Goal: Task Accomplishment & Management: Manage account settings

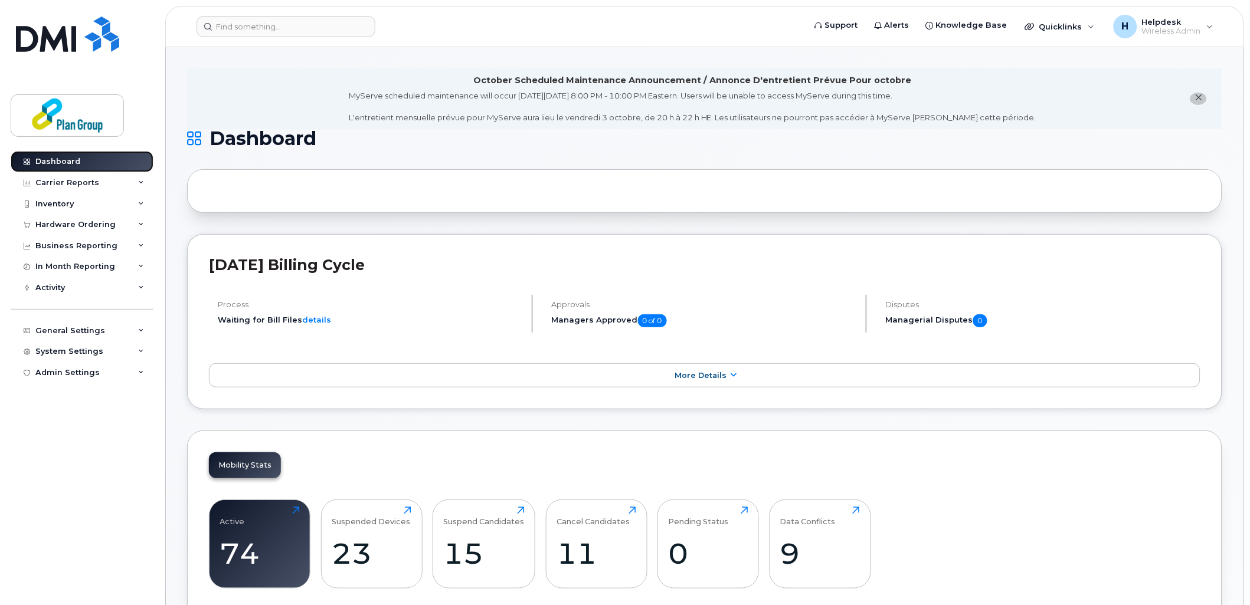
click at [58, 165] on div "Dashboard" at bounding box center [57, 161] width 45 height 9
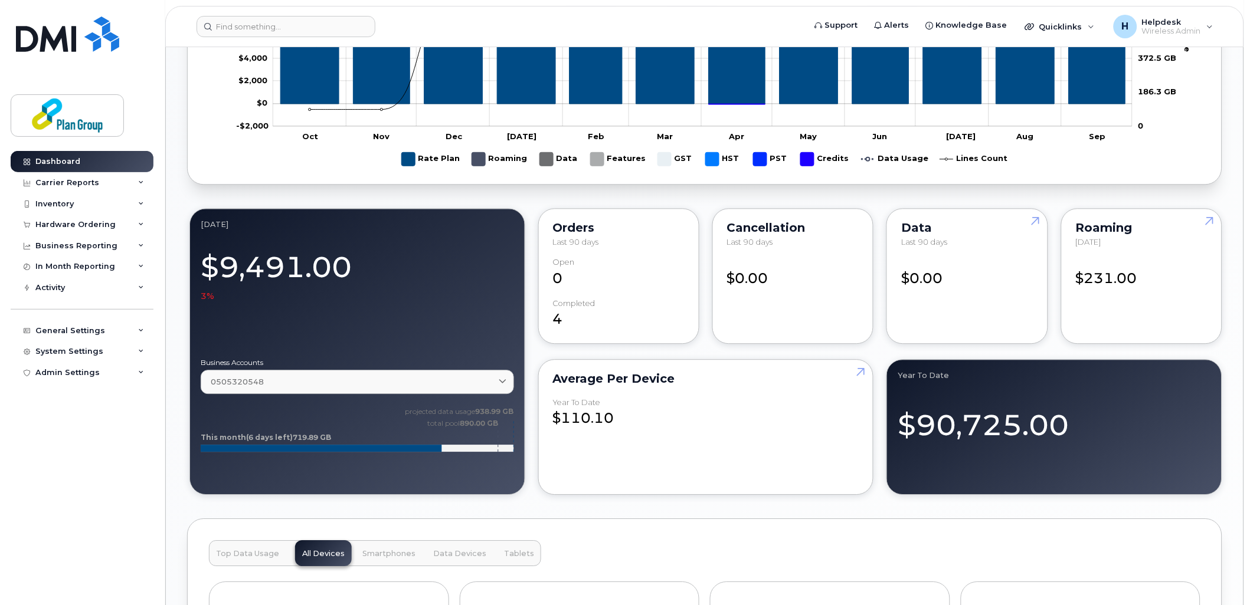
scroll to position [852, 0]
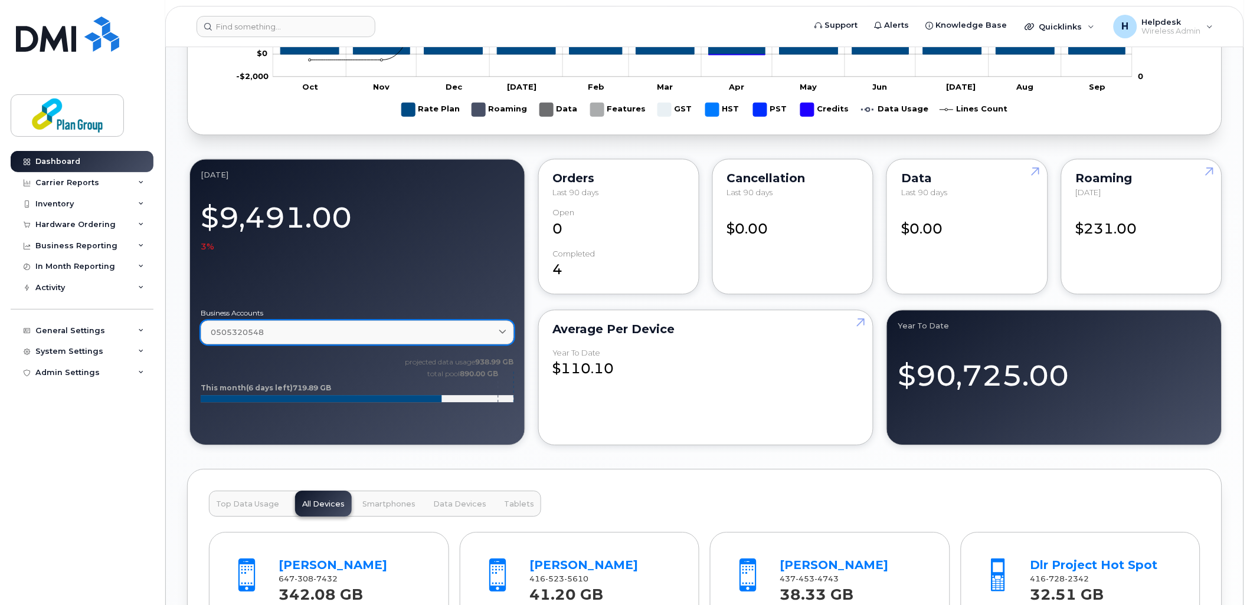
click at [480, 335] on div "0505320548" at bounding box center [357, 332] width 293 height 11
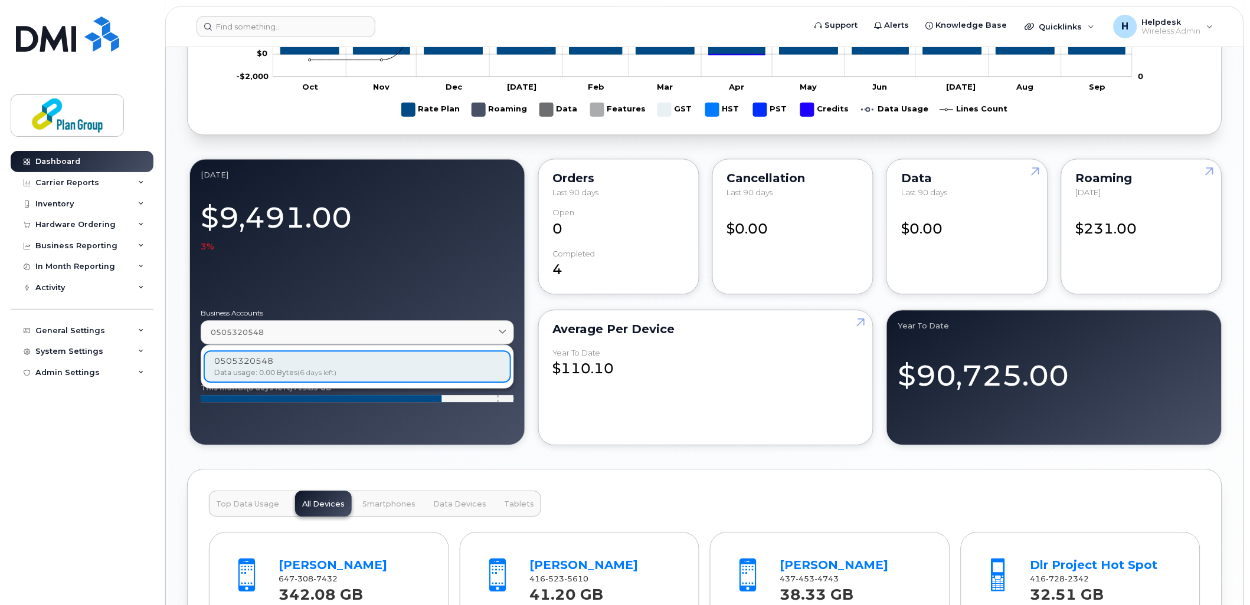
click at [449, 280] on div at bounding box center [357, 276] width 313 height 47
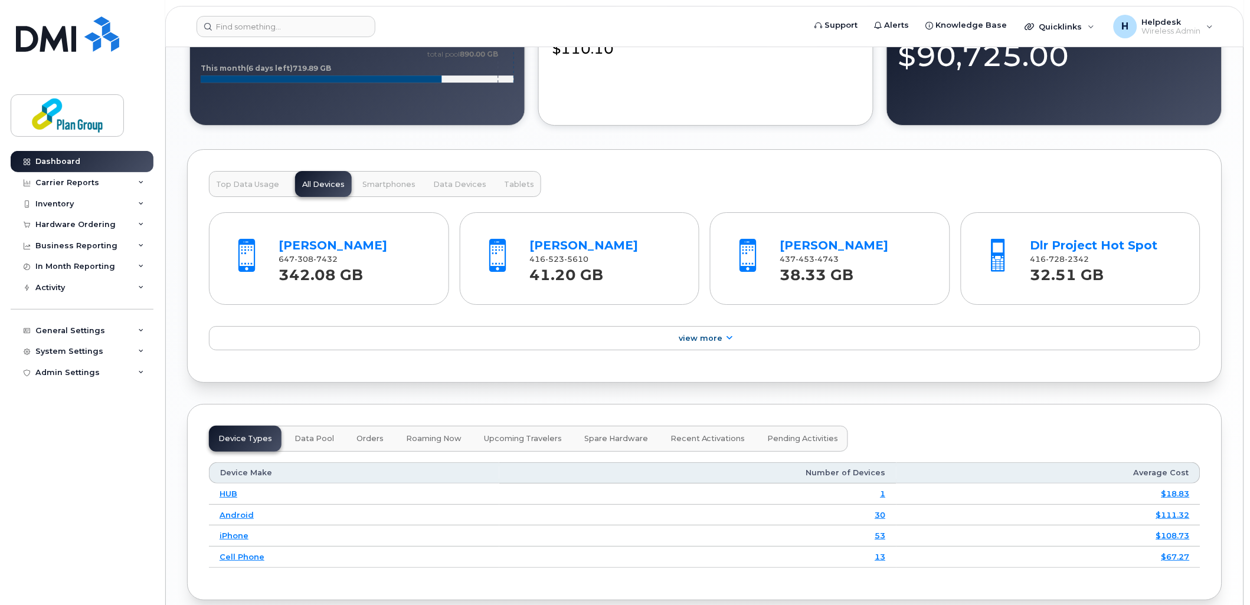
scroll to position [1180, 0]
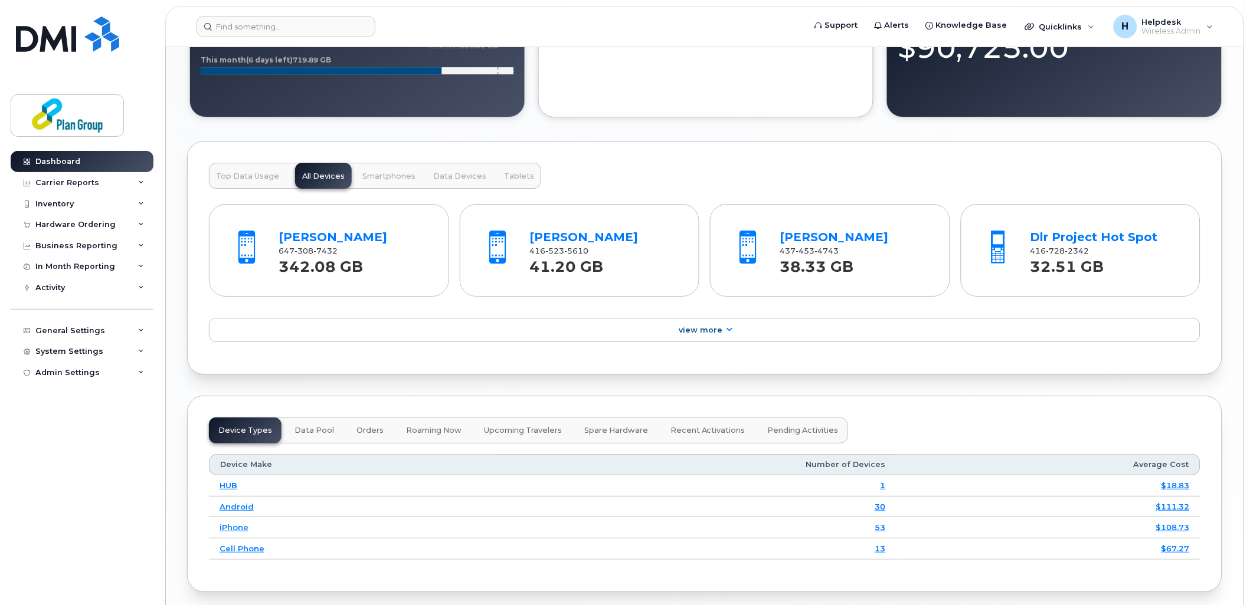
click at [325, 231] on div "Shayne Berzins 647 308 7432 342.08 GB" at bounding box center [353, 250] width 158 height 55
click at [325, 244] on link "Shayne Berzins" at bounding box center [333, 237] width 109 height 14
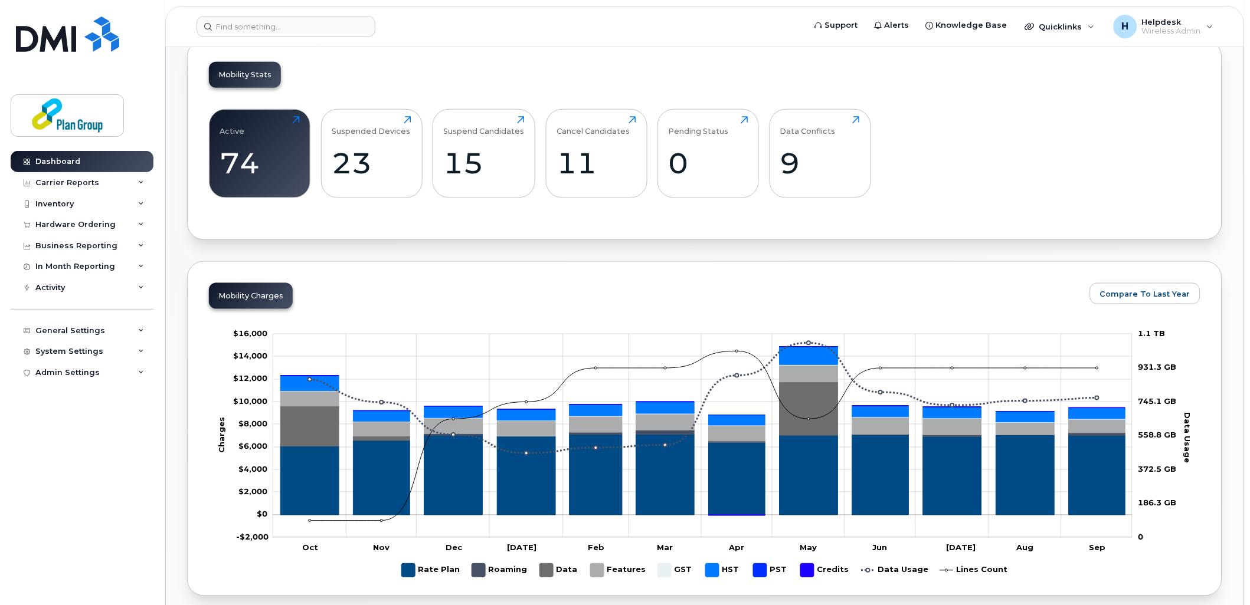
scroll to position [131, 0]
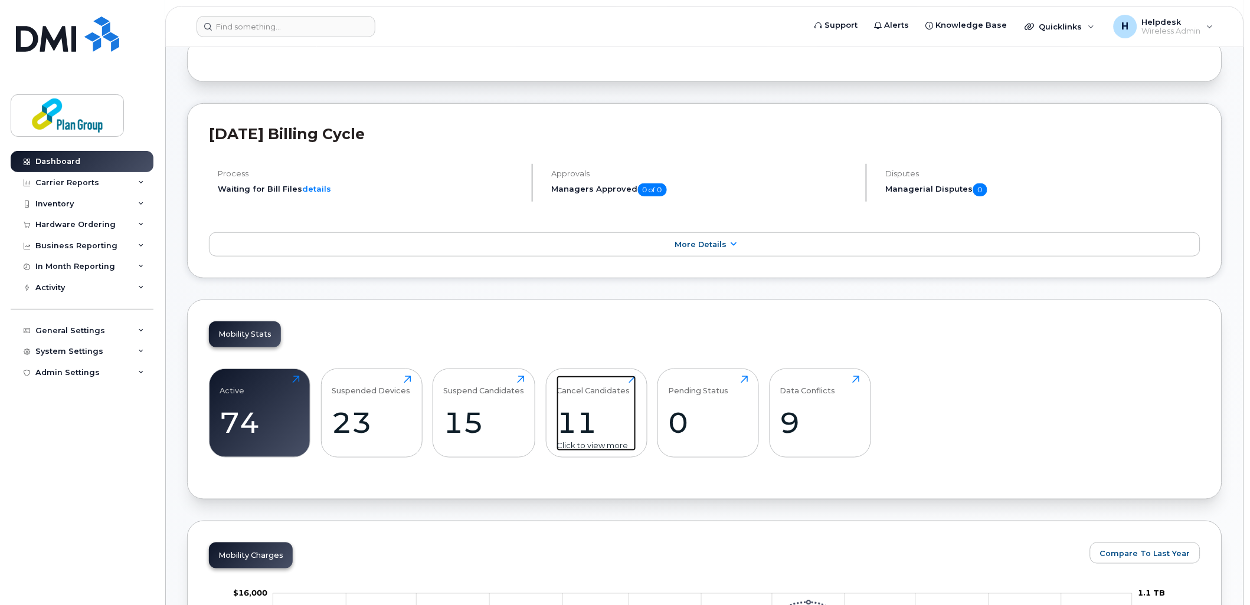
click at [594, 418] on div "11" at bounding box center [596, 422] width 80 height 35
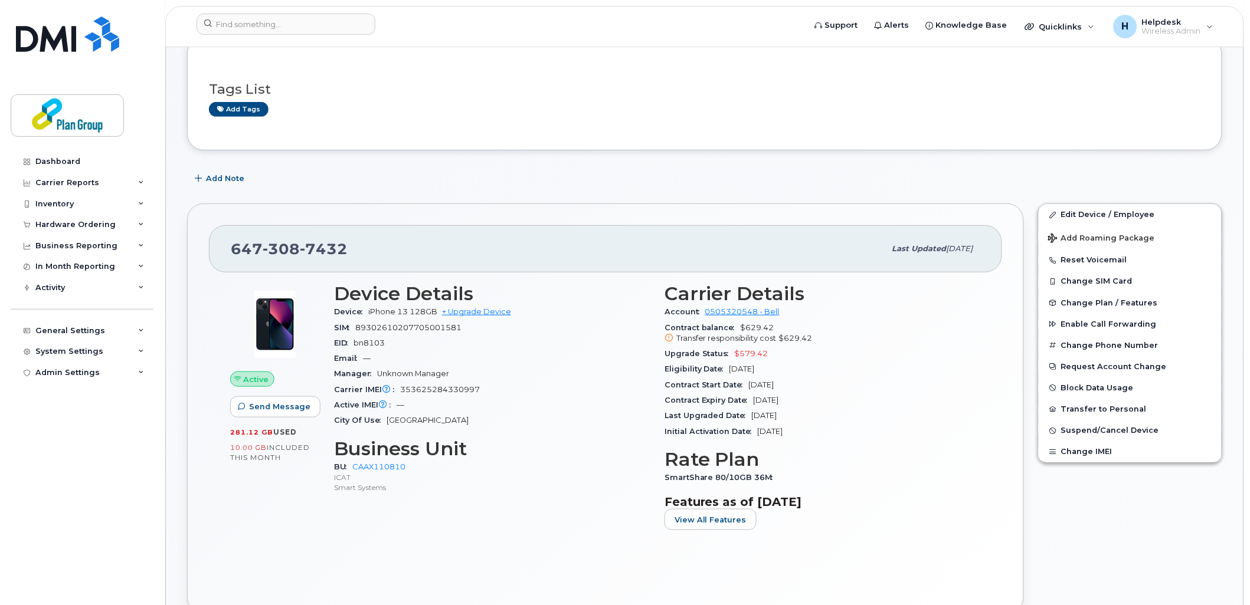
scroll to position [131, 0]
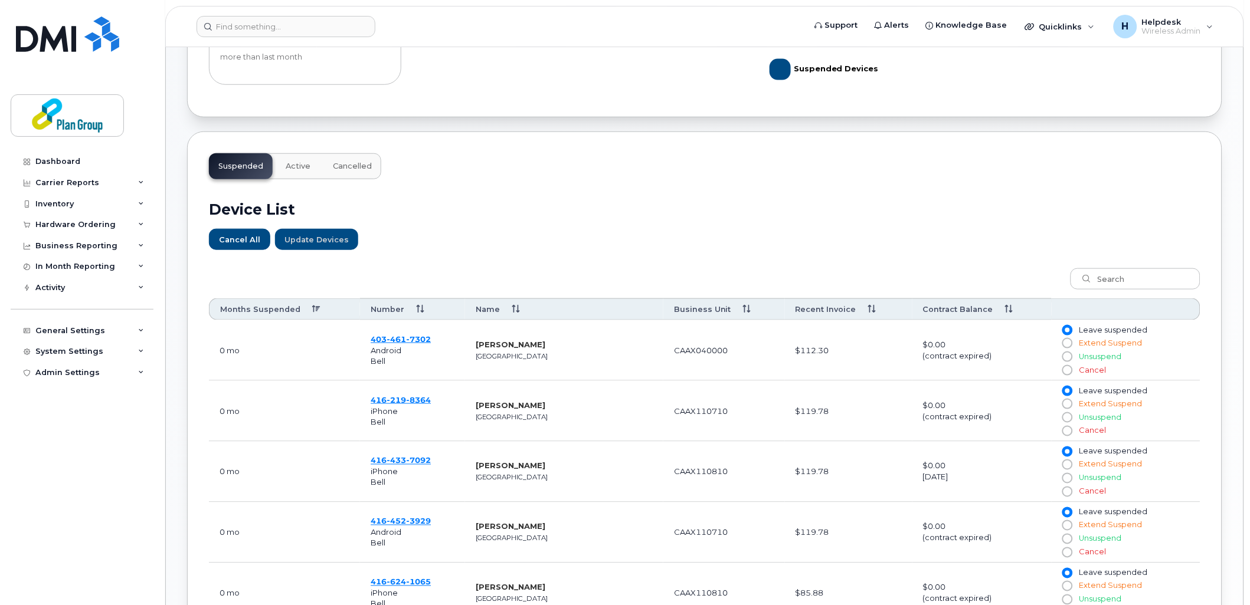
scroll to position [262, 0]
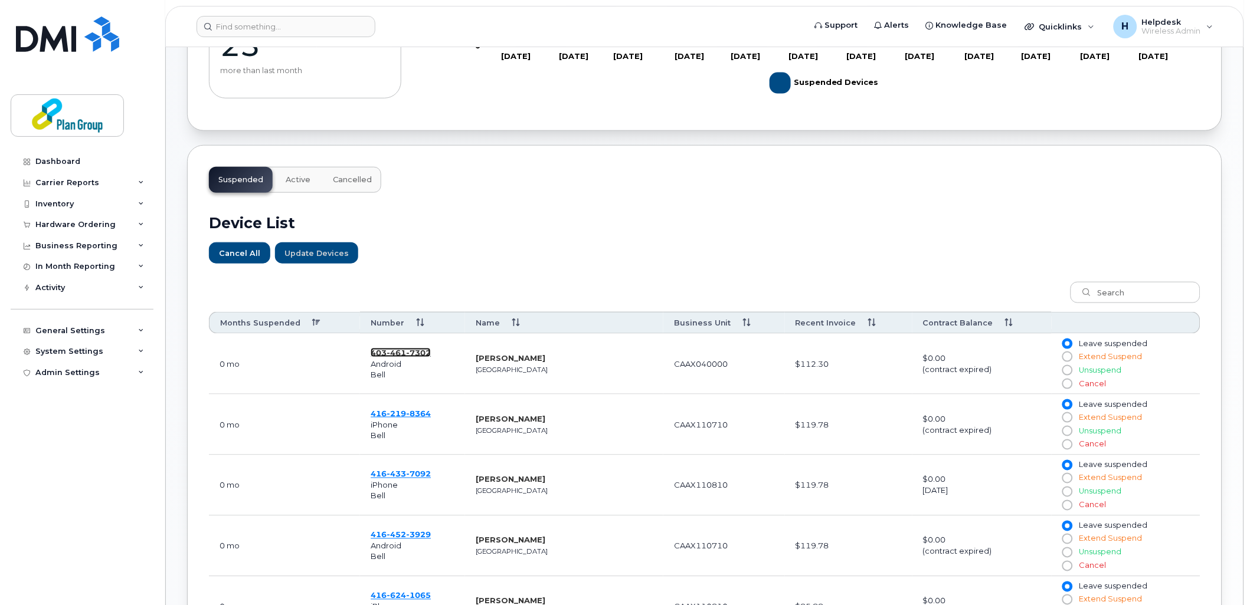
click at [402, 354] on span "461" at bounding box center [395, 352] width 19 height 9
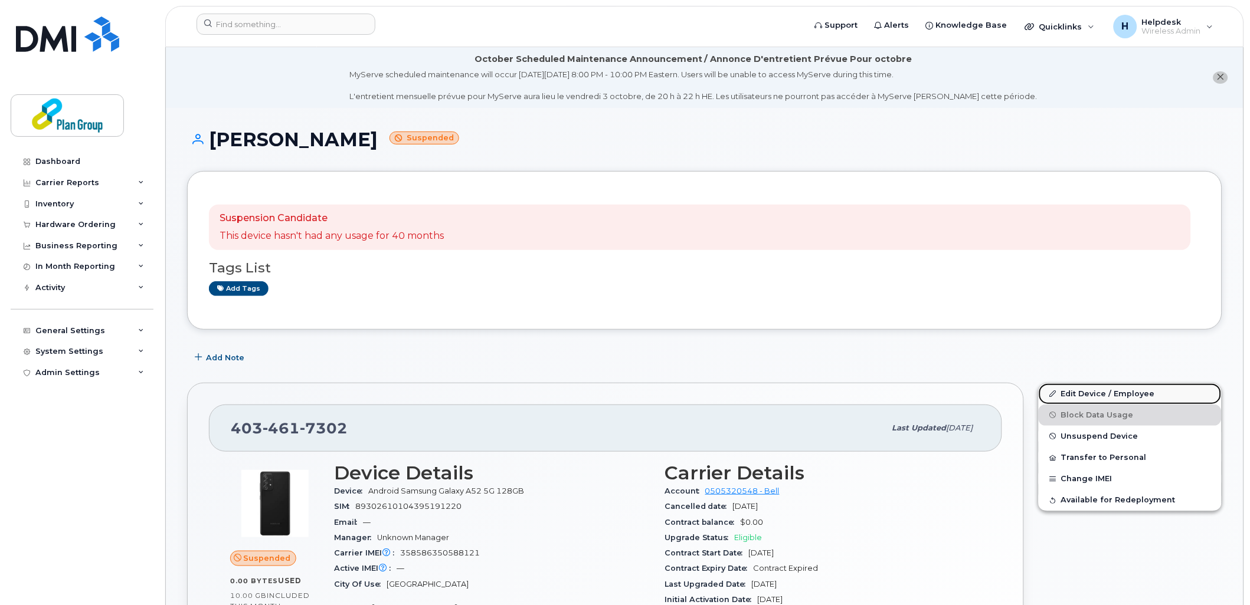
click at [1060, 392] on link "Edit Device / Employee" at bounding box center [1129, 394] width 183 height 21
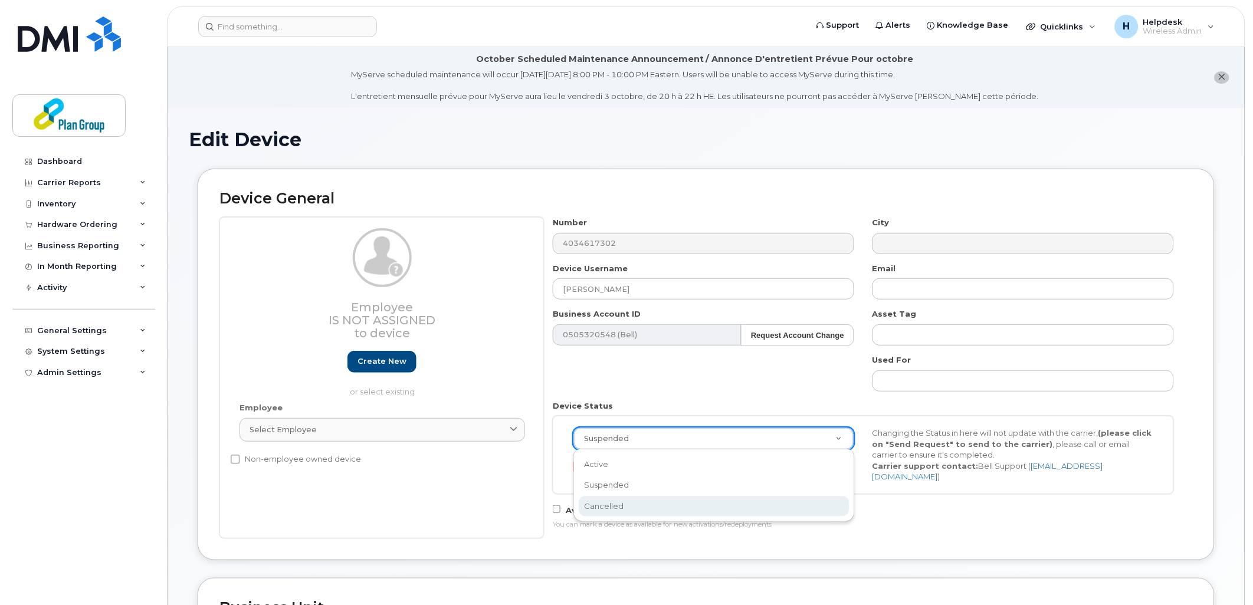
scroll to position [0, 4]
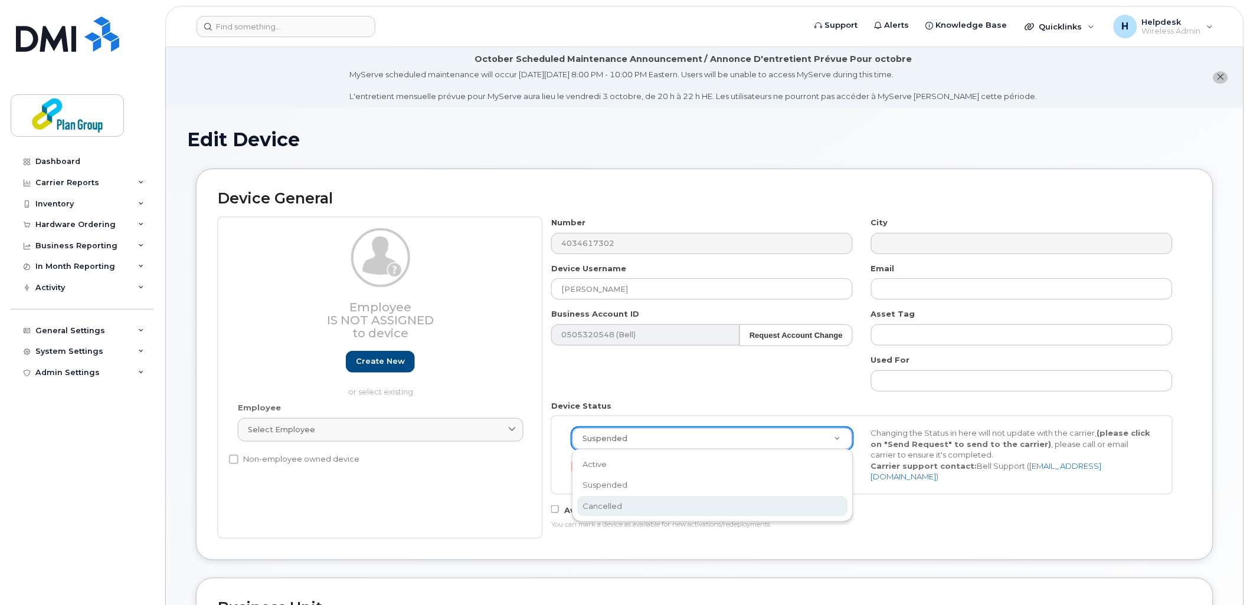
select select "cancelled"
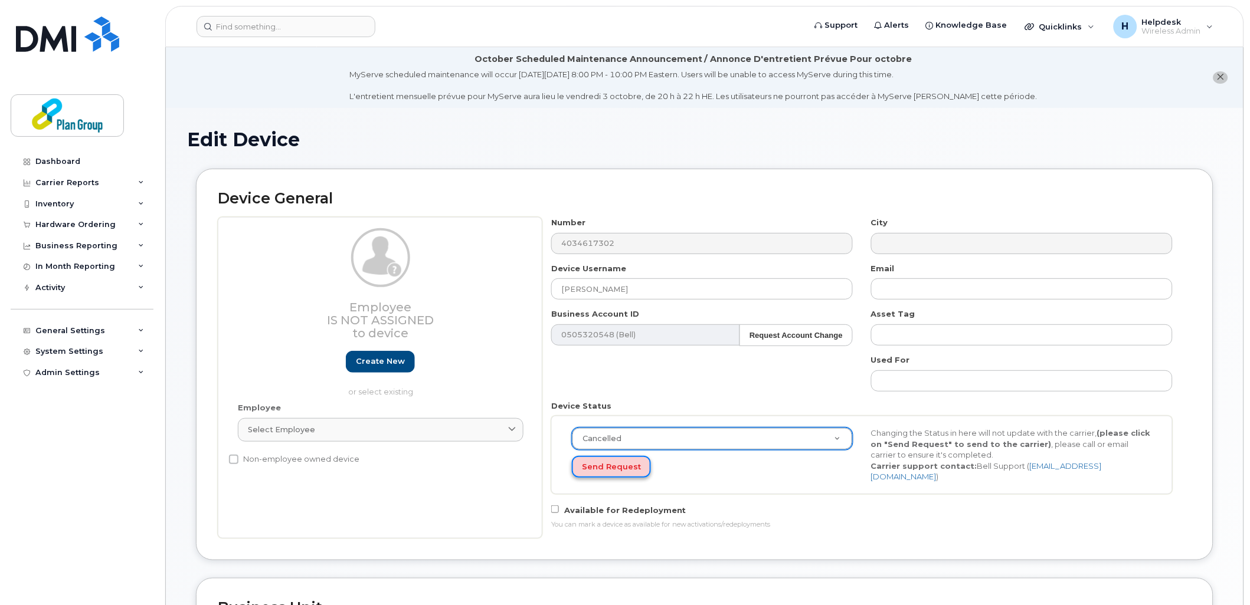
click at [617, 473] on button "Send Request" at bounding box center [611, 467] width 79 height 22
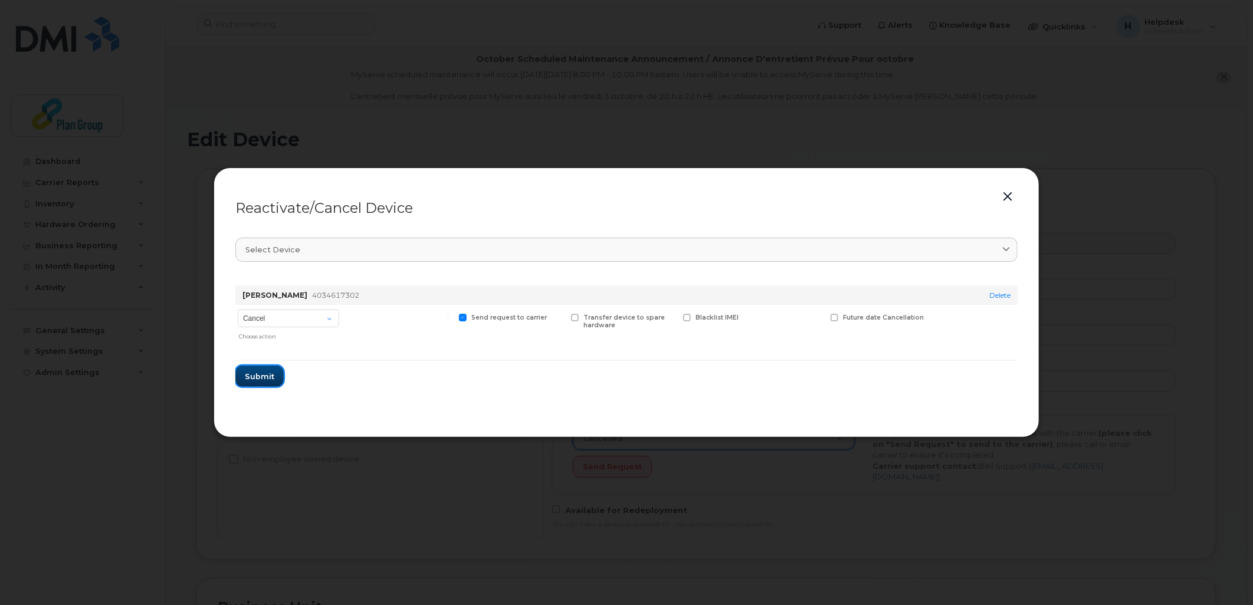
click at [255, 379] on span "Submit" at bounding box center [260, 376] width 30 height 11
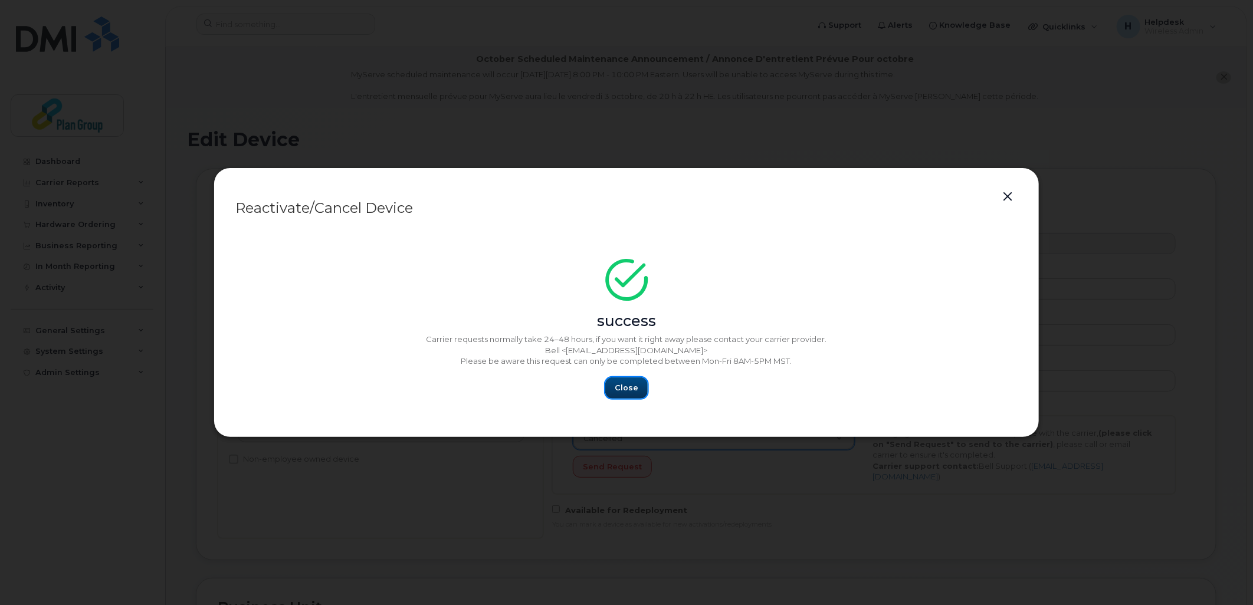
click at [620, 393] on span "Close" at bounding box center [627, 387] width 24 height 11
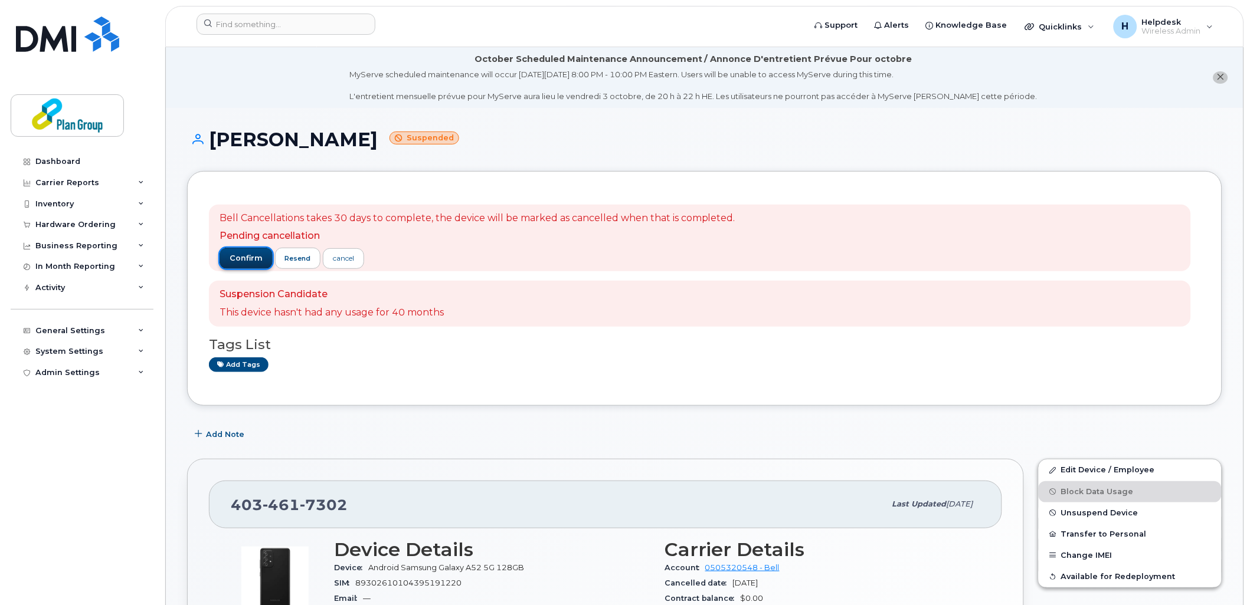
click at [268, 260] on button "confirm" at bounding box center [245, 258] width 53 height 21
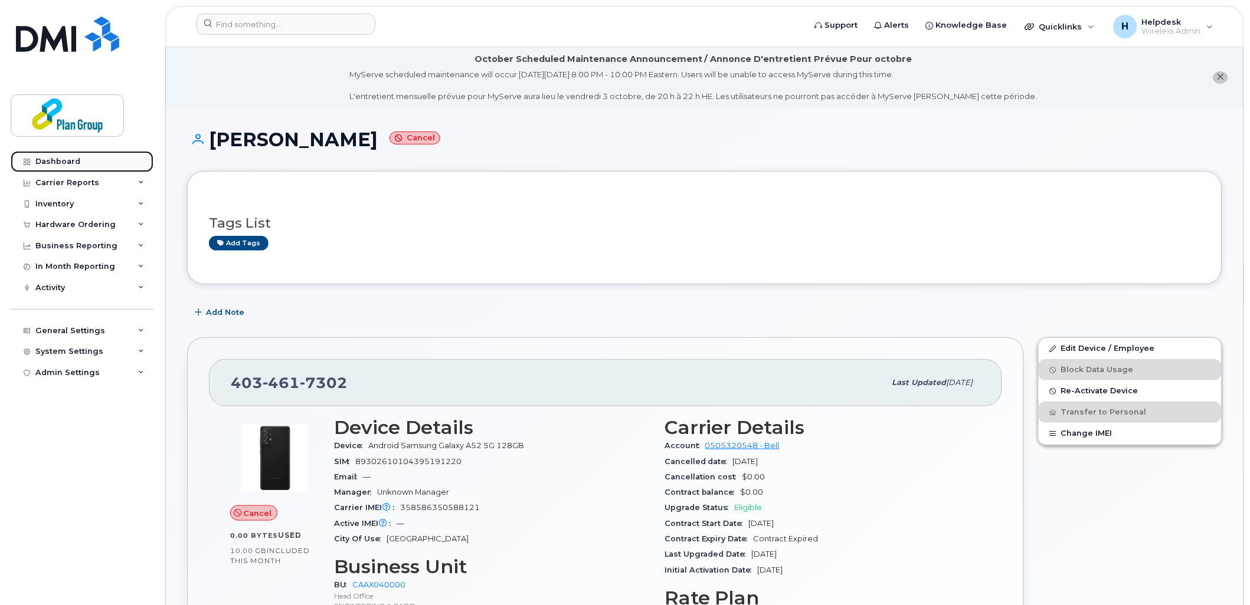
click at [61, 165] on div "Dashboard" at bounding box center [57, 161] width 45 height 9
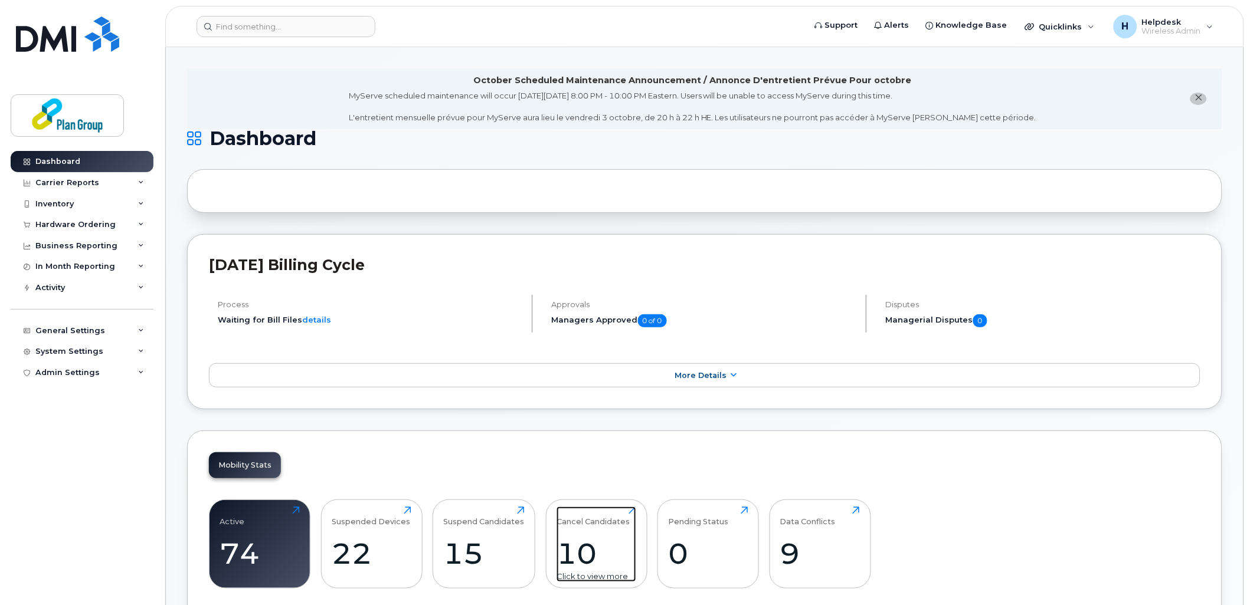
click at [598, 547] on div "10" at bounding box center [596, 553] width 80 height 35
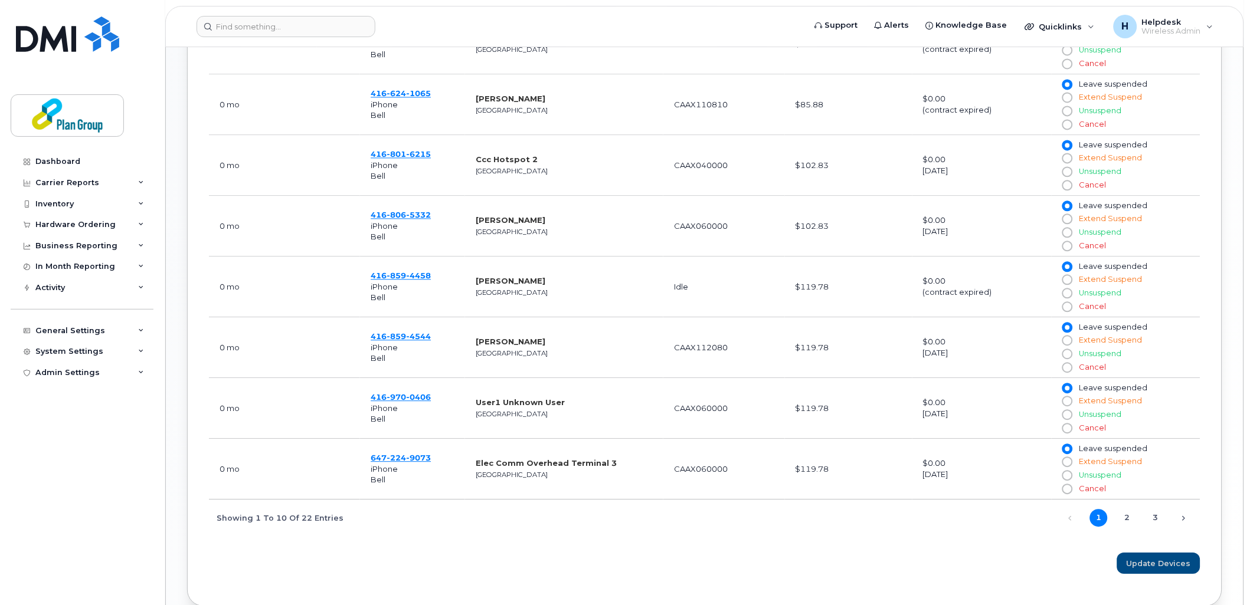
scroll to position [721, 0]
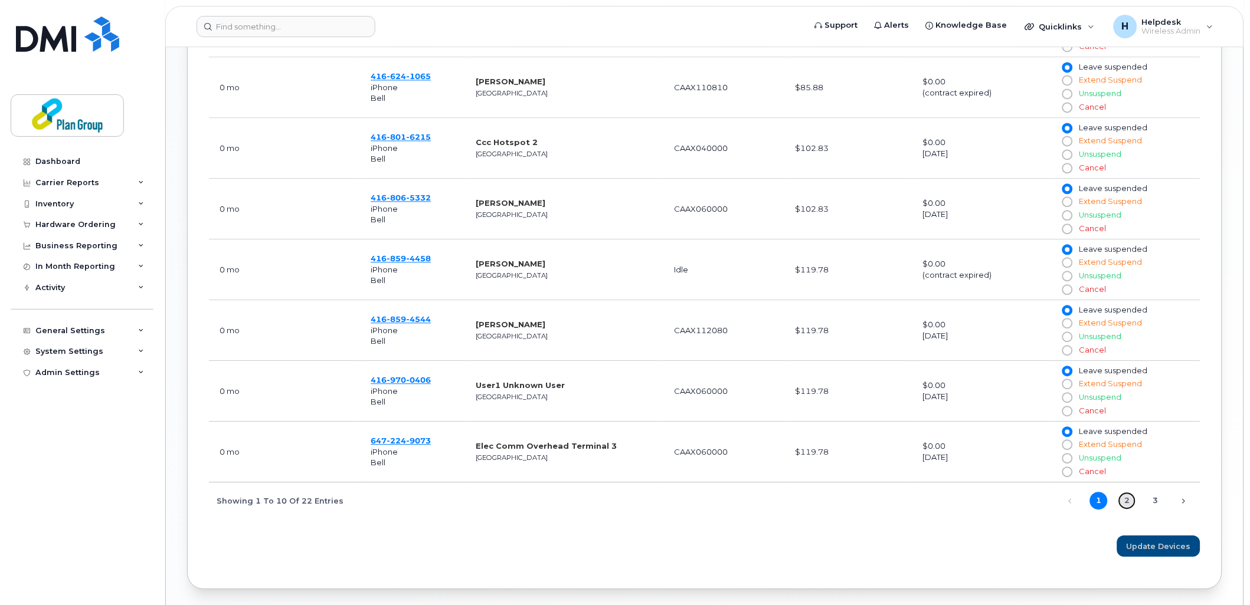
click at [1125, 503] on link "2" at bounding box center [1127, 501] width 18 height 18
click at [1152, 506] on link "3" at bounding box center [1155, 501] width 18 height 18
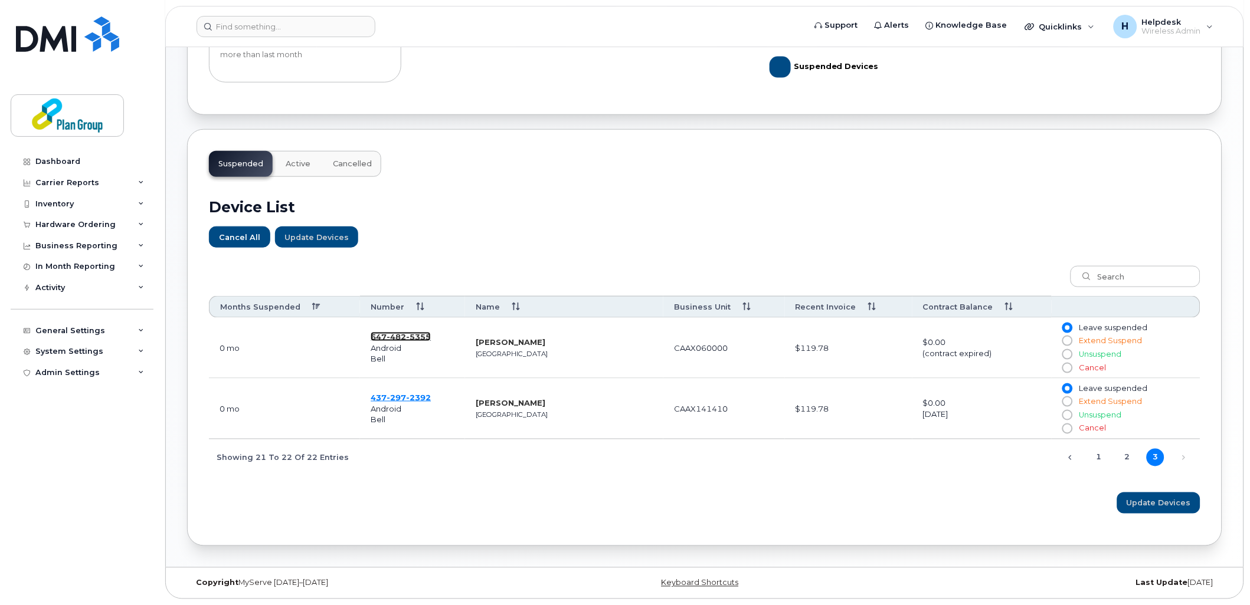
click at [396, 339] on span "482" at bounding box center [395, 336] width 19 height 9
click at [404, 396] on span "297" at bounding box center [395, 397] width 19 height 9
click at [1125, 458] on link "2" at bounding box center [1127, 458] width 18 height 18
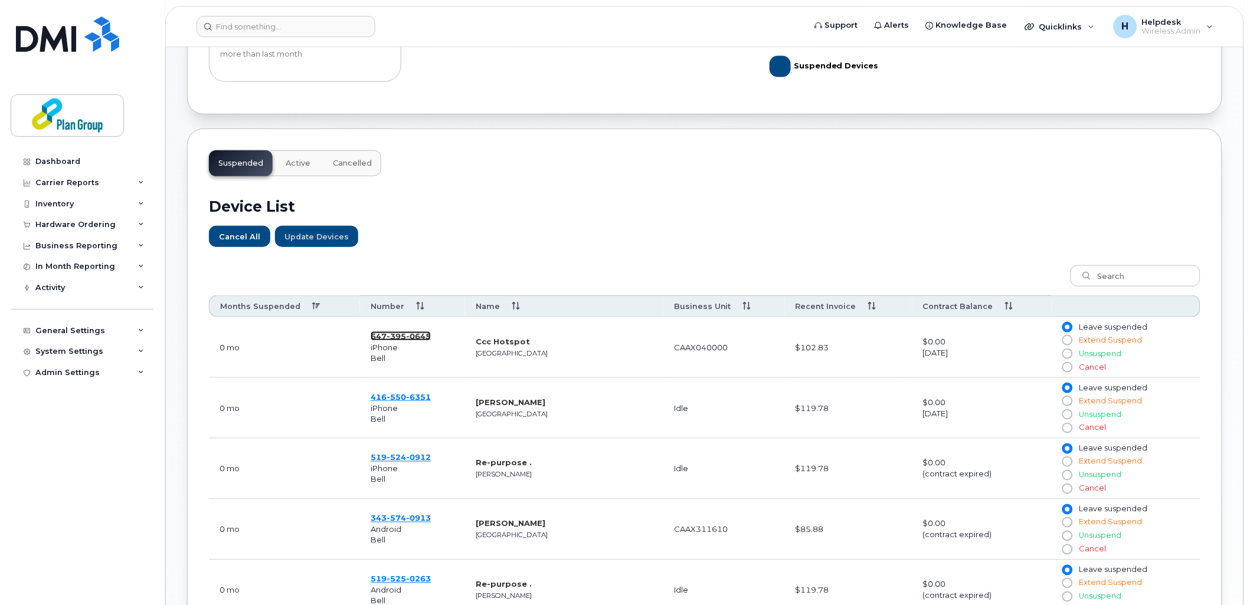
click at [396, 338] on span "395" at bounding box center [395, 336] width 19 height 9
click at [402, 397] on span "550" at bounding box center [395, 396] width 19 height 9
click at [409, 453] on span "0912" at bounding box center [418, 457] width 25 height 9
click at [408, 522] on span "0913" at bounding box center [418, 518] width 25 height 9
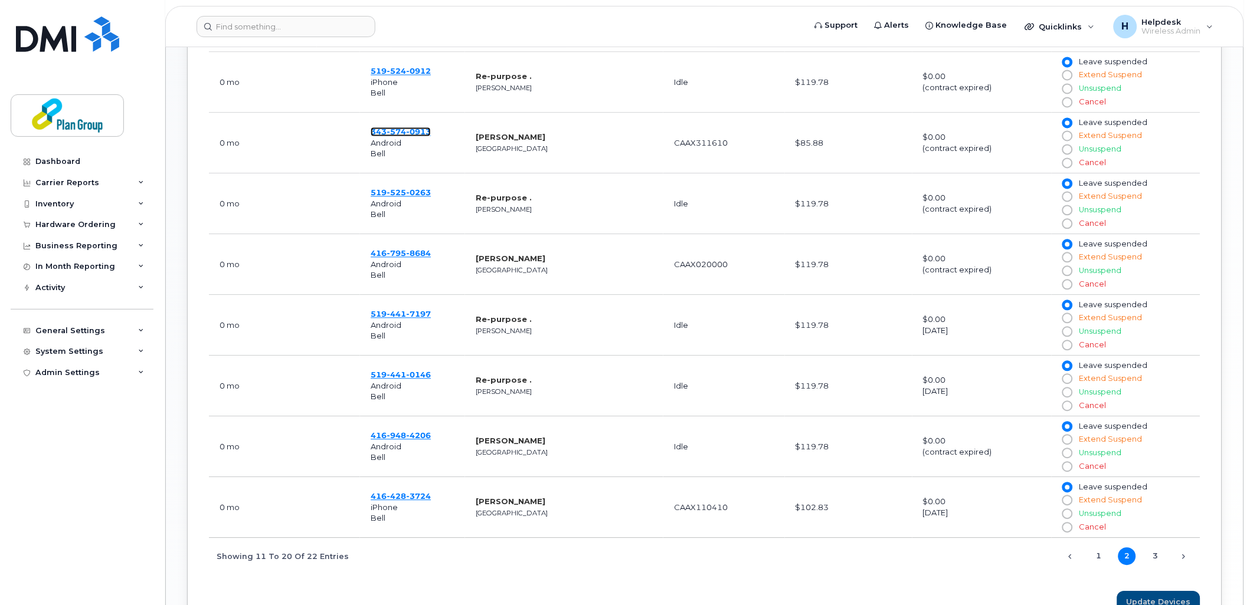
scroll to position [671, 0]
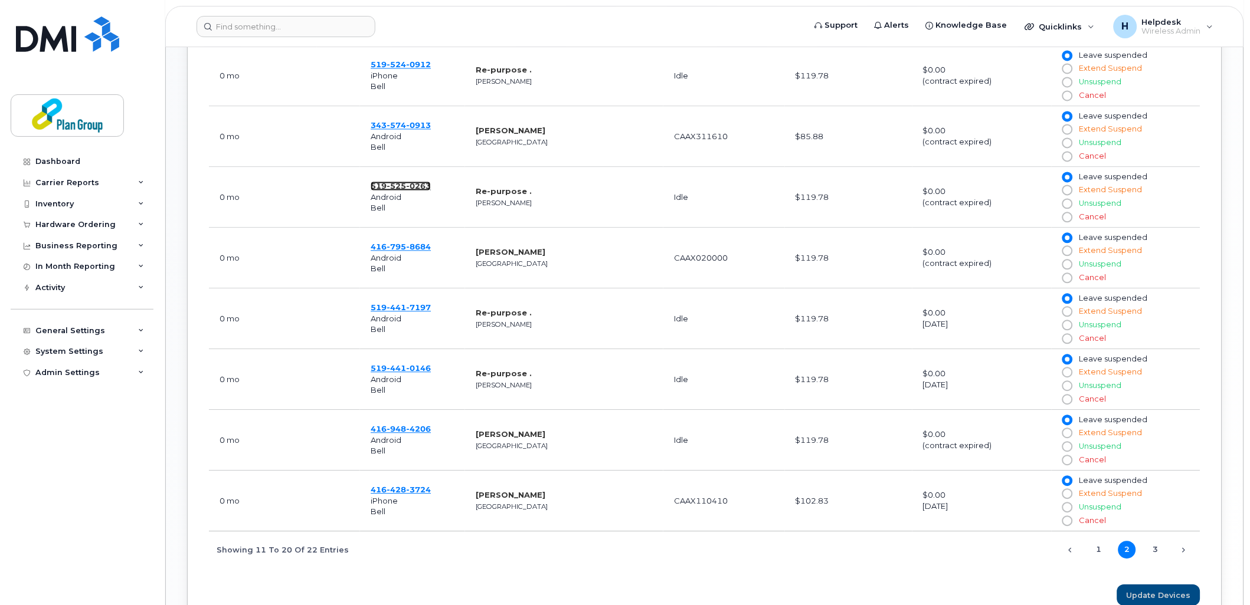
click at [411, 188] on span "0263" at bounding box center [418, 186] width 25 height 9
click at [400, 247] on span "795" at bounding box center [395, 247] width 19 height 9
click at [404, 309] on span "441" at bounding box center [395, 307] width 19 height 9
click at [402, 372] on span "441" at bounding box center [395, 368] width 19 height 9
click at [397, 435] on td "416 948 4206 Android Bell" at bounding box center [412, 441] width 105 height 61
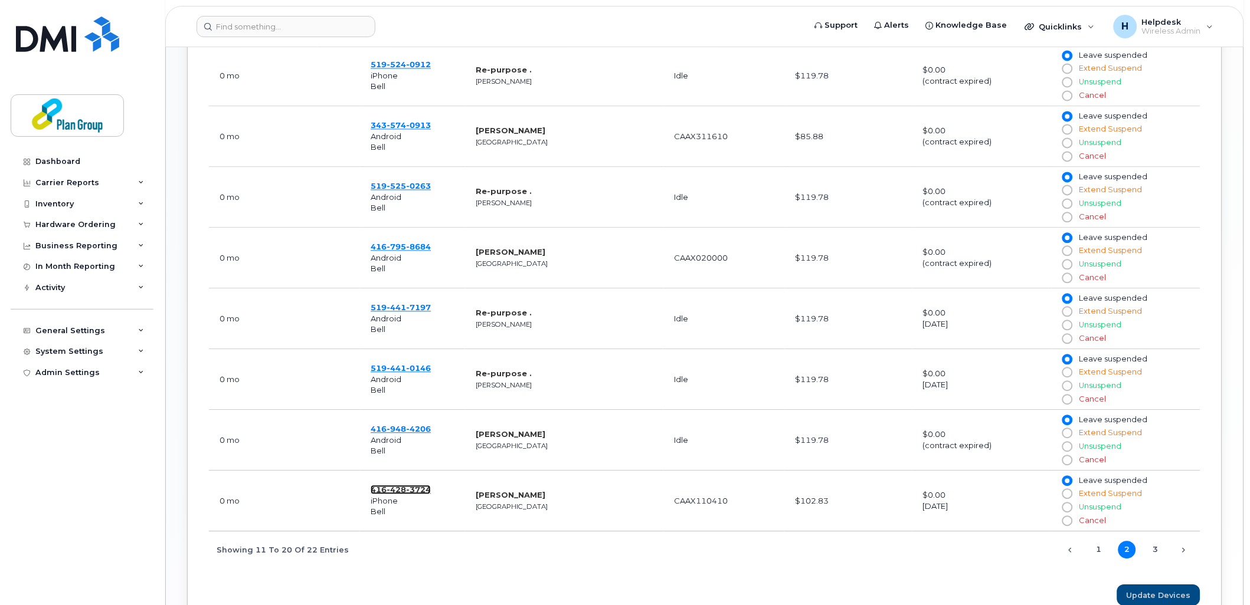
click at [397, 488] on span "428" at bounding box center [395, 490] width 19 height 9
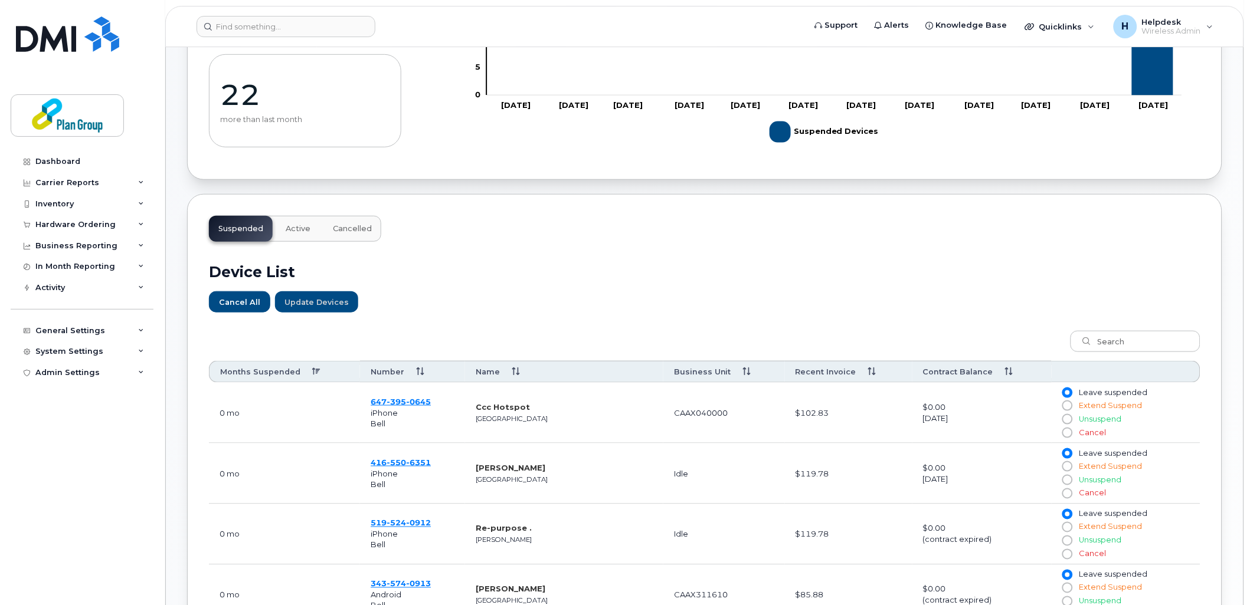
scroll to position [81, 0]
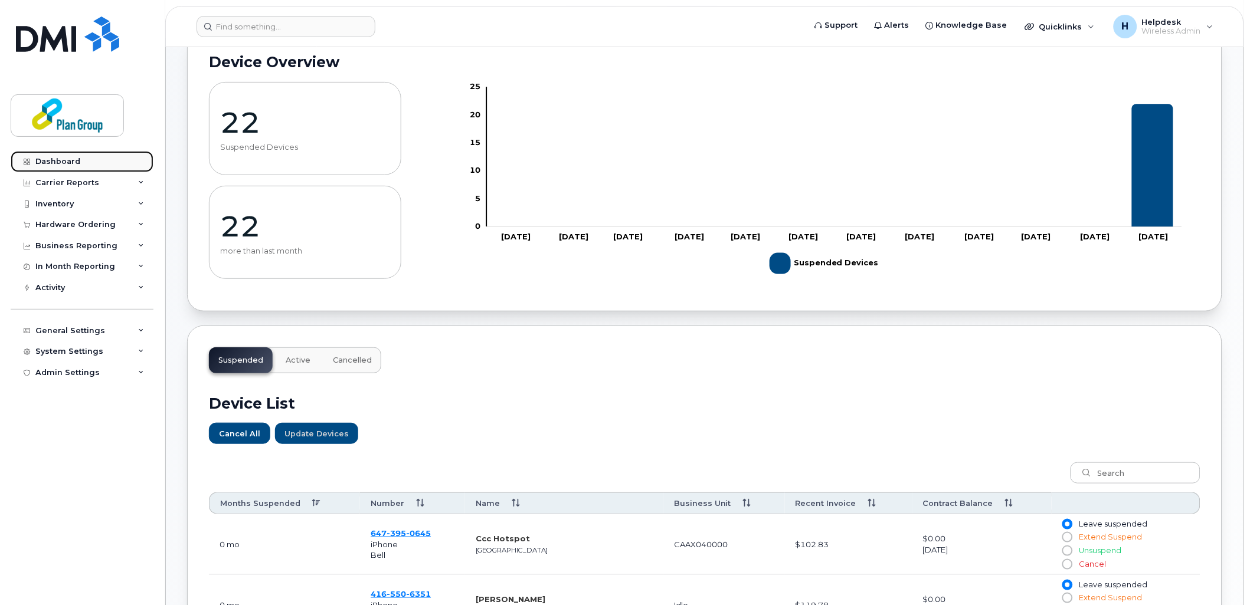
click at [46, 166] on link "Dashboard" at bounding box center [82, 161] width 143 height 21
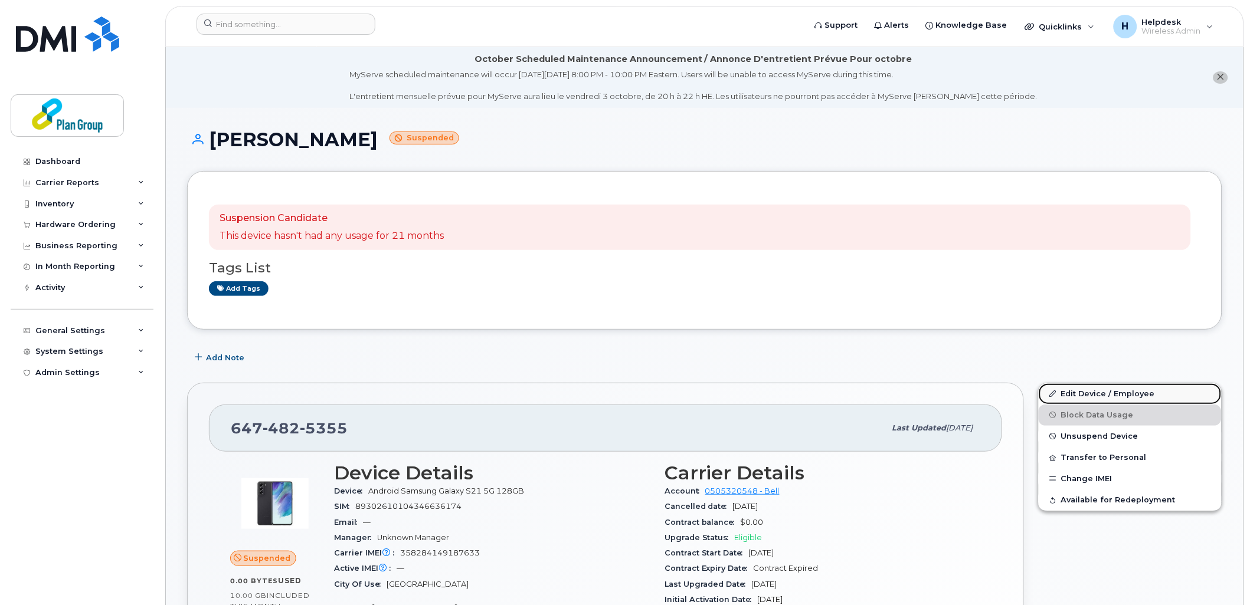
click at [1104, 395] on link "Edit Device / Employee" at bounding box center [1129, 394] width 183 height 21
click at [1097, 391] on link "Edit Device / Employee" at bounding box center [1129, 394] width 183 height 21
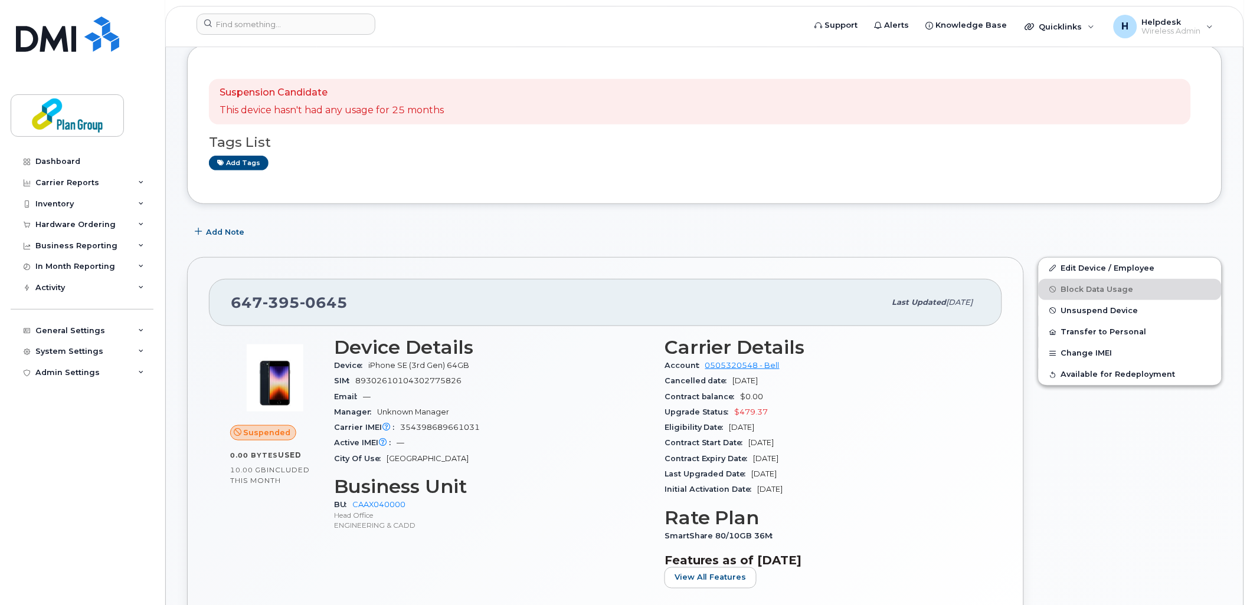
scroll to position [131, 0]
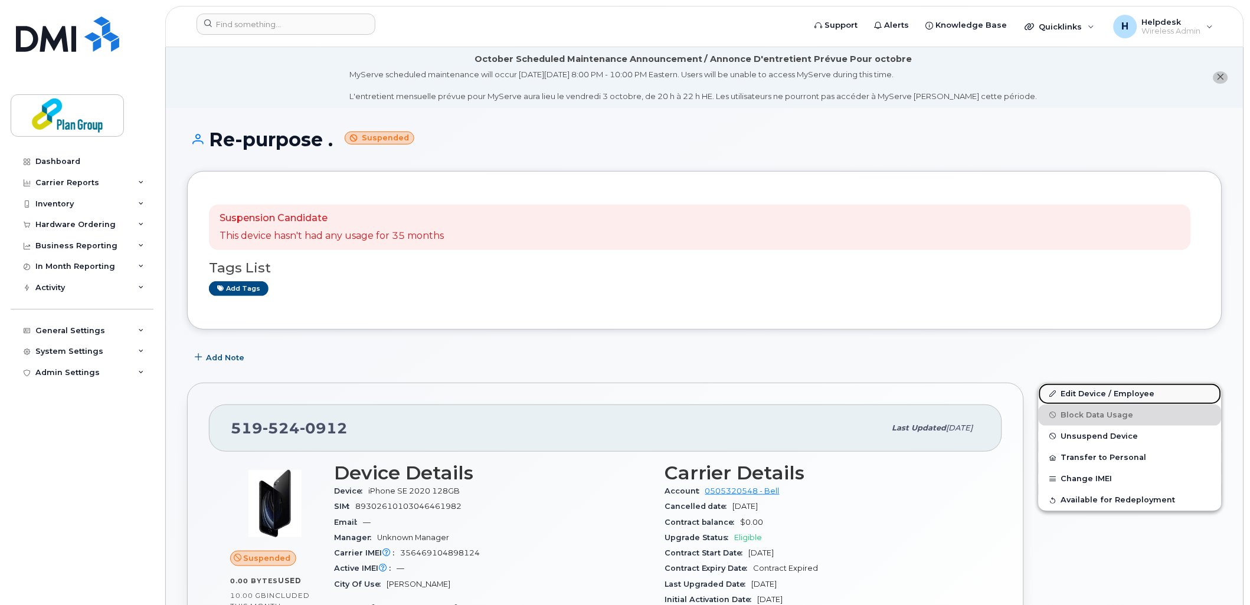
click at [1100, 396] on link "Edit Device / Employee" at bounding box center [1129, 394] width 183 height 21
click at [1148, 402] on link "Edit Device / Employee" at bounding box center [1129, 394] width 183 height 21
click at [1148, 399] on link "Edit Device / Employee" at bounding box center [1129, 394] width 183 height 21
click at [1081, 395] on link "Edit Device / Employee" at bounding box center [1129, 394] width 183 height 21
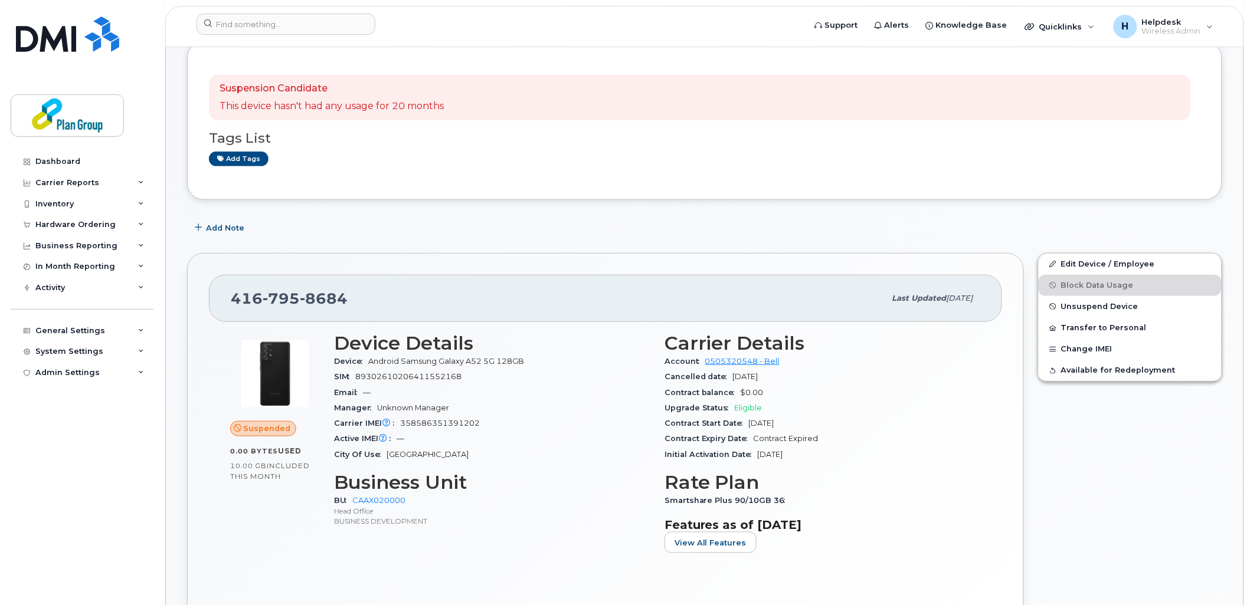
scroll to position [131, 0]
click at [1129, 266] on link "Edit Device / Employee" at bounding box center [1129, 263] width 183 height 21
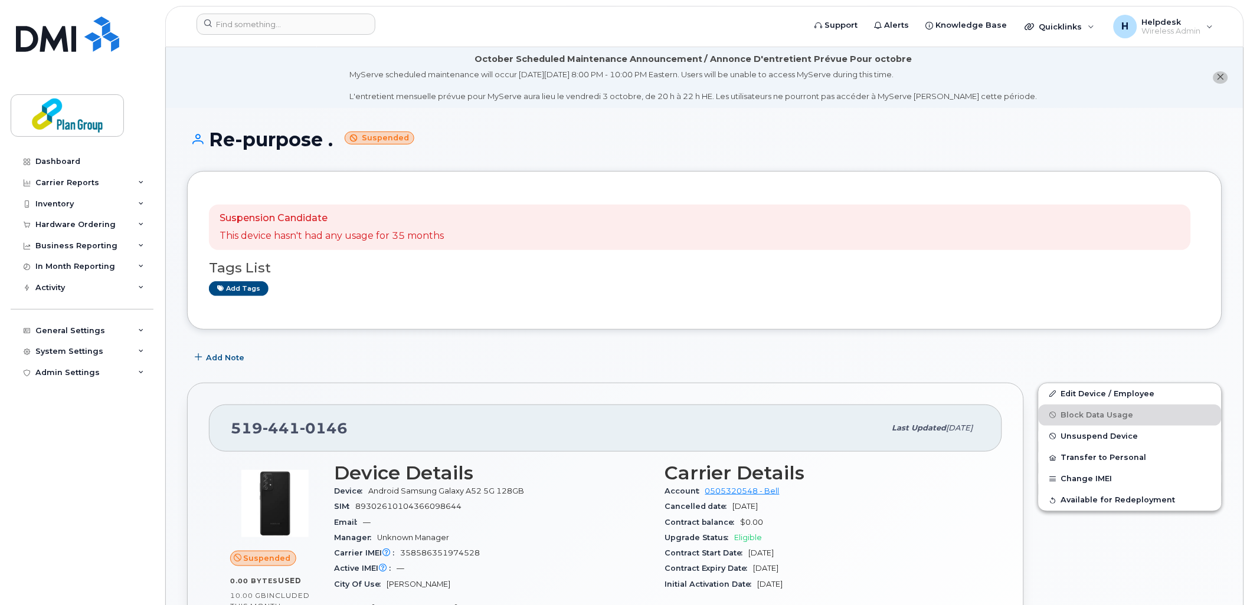
scroll to position [196, 0]
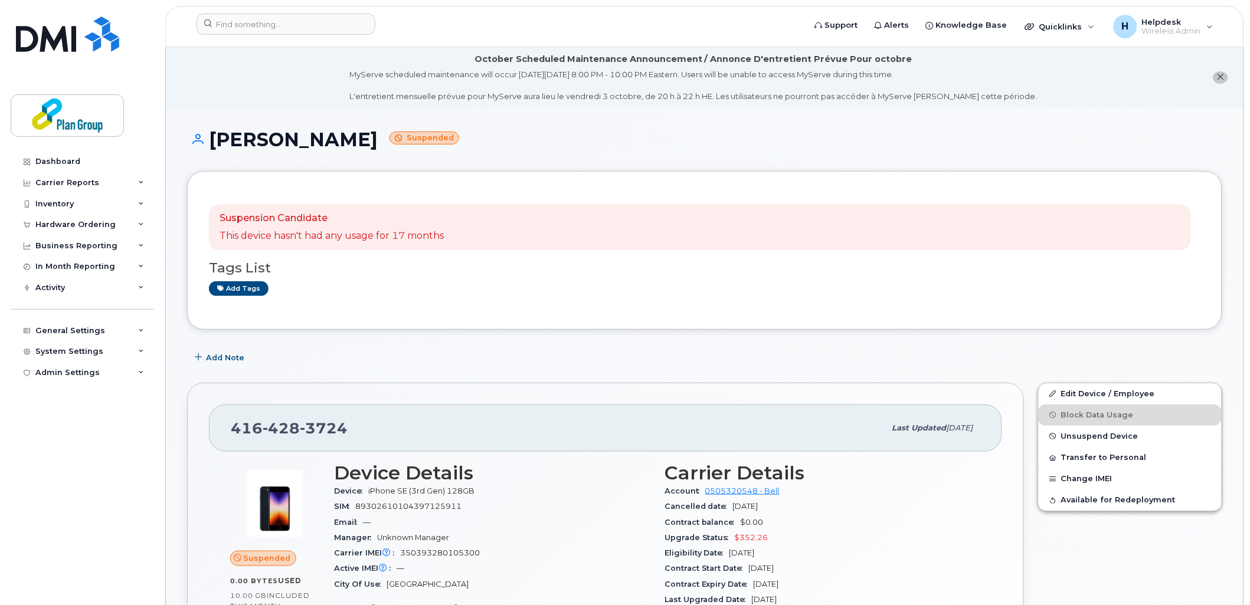
scroll to position [262, 0]
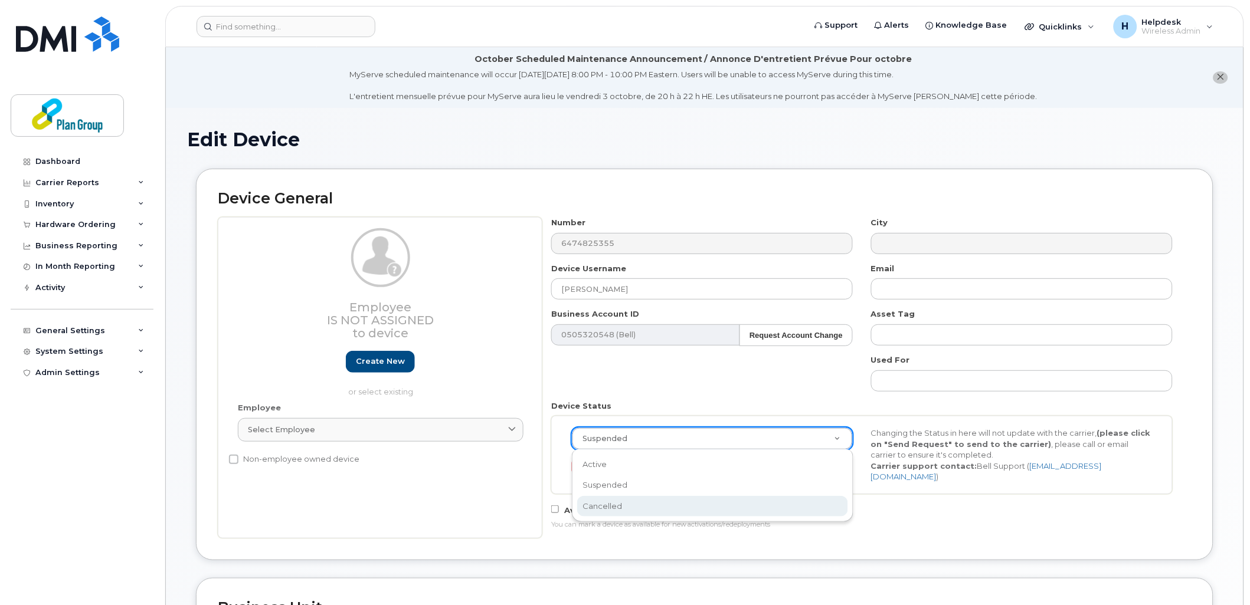
select select "cancelled"
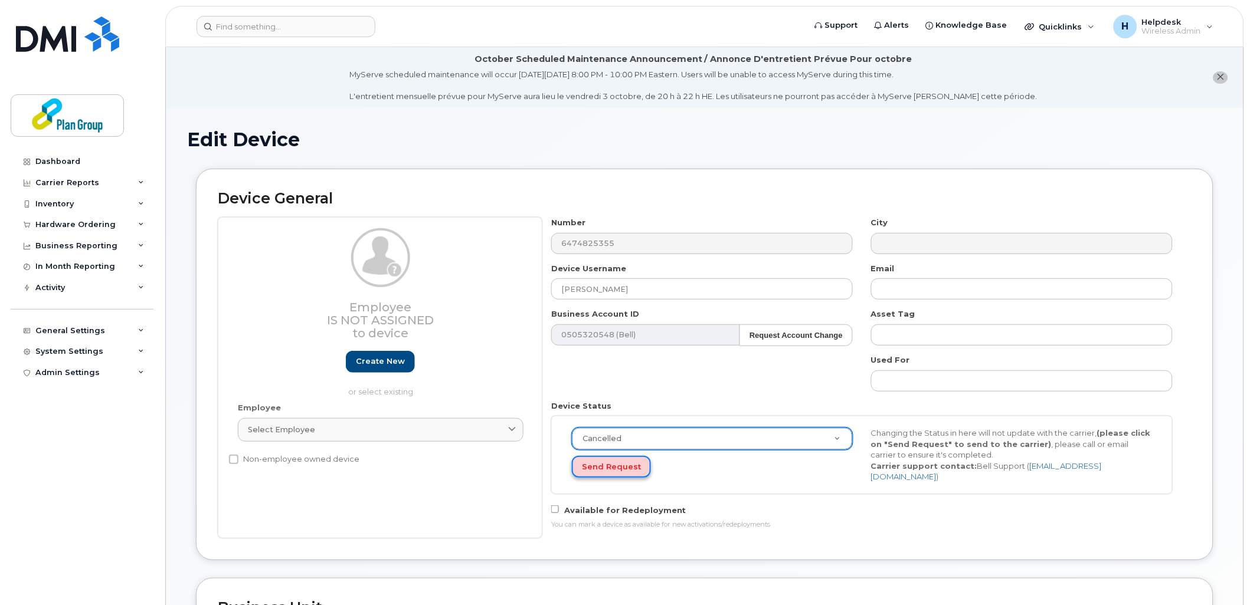
click at [614, 473] on button "Send Request" at bounding box center [611, 467] width 79 height 22
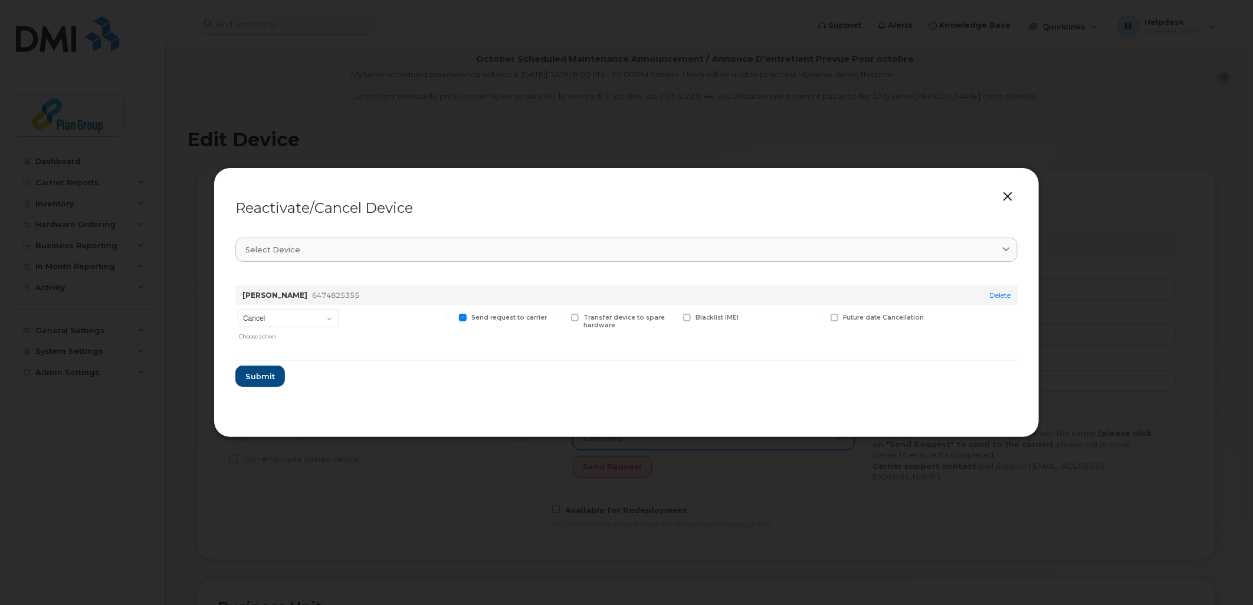
click at [233, 384] on div "Reactivate/Cancel Device Select device Type first three symbols or more Rick Pe…" at bounding box center [627, 303] width 826 height 270
click at [248, 379] on span "Submit" at bounding box center [260, 376] width 30 height 11
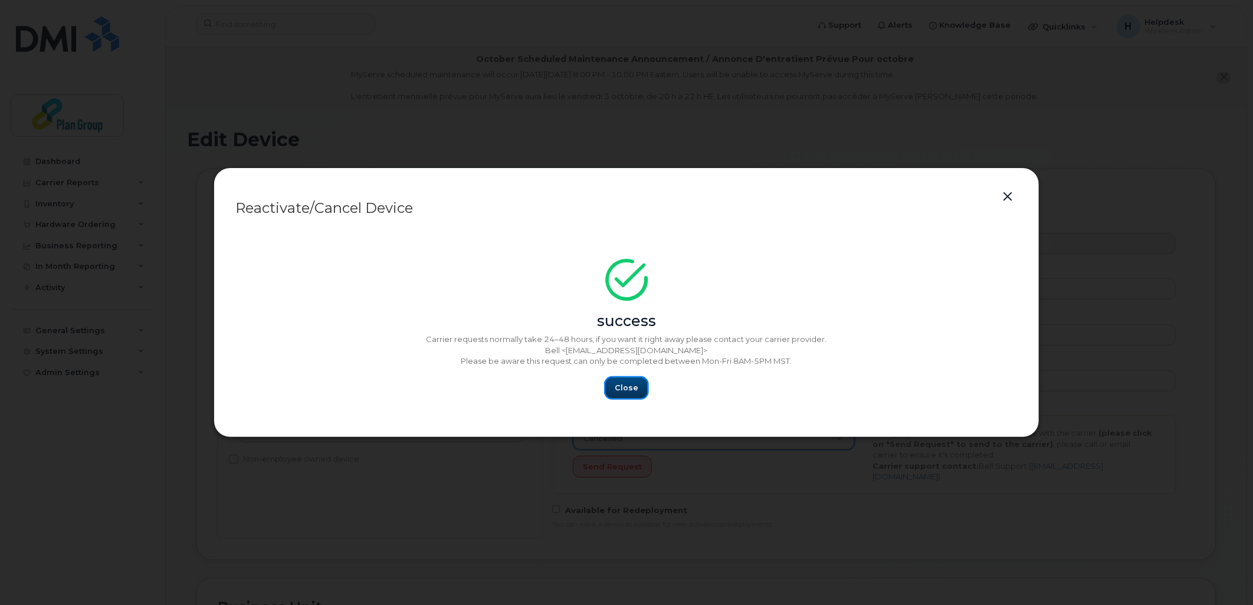
click at [622, 396] on button "Close" at bounding box center [626, 388] width 42 height 21
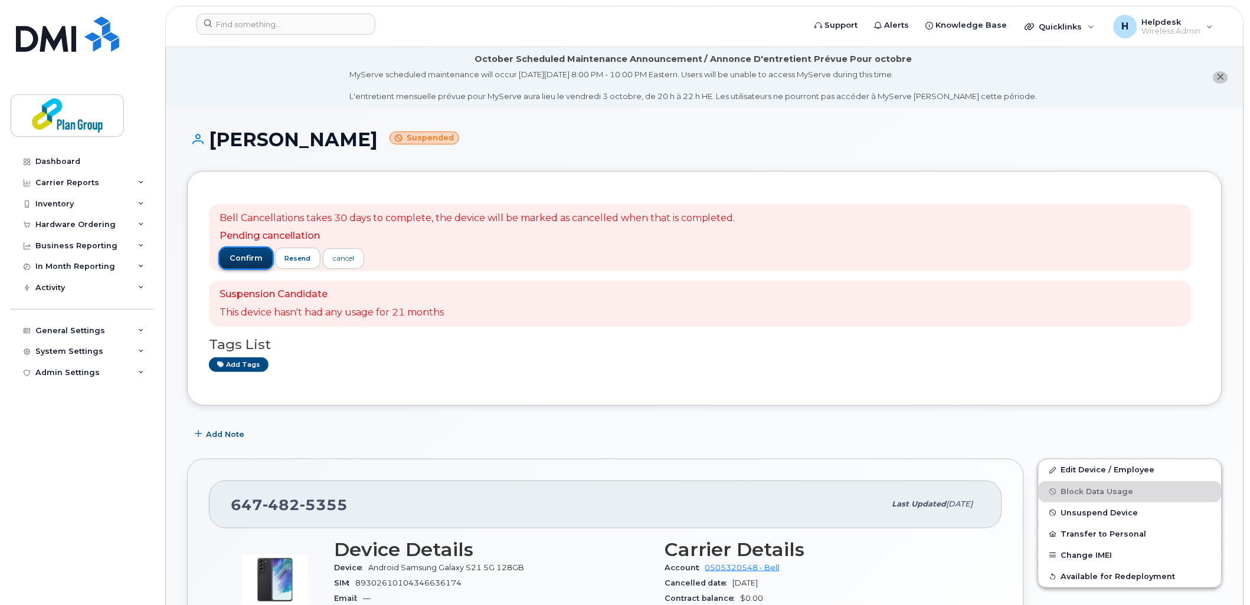
click at [248, 266] on button "confirm" at bounding box center [245, 258] width 53 height 21
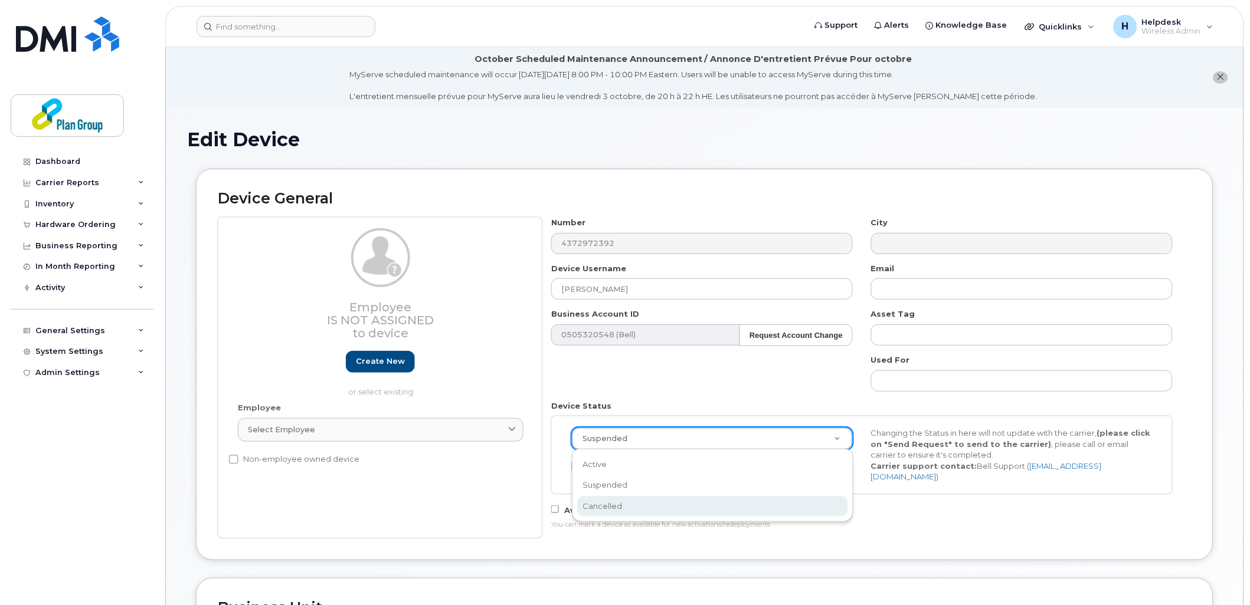
select select "cancelled"
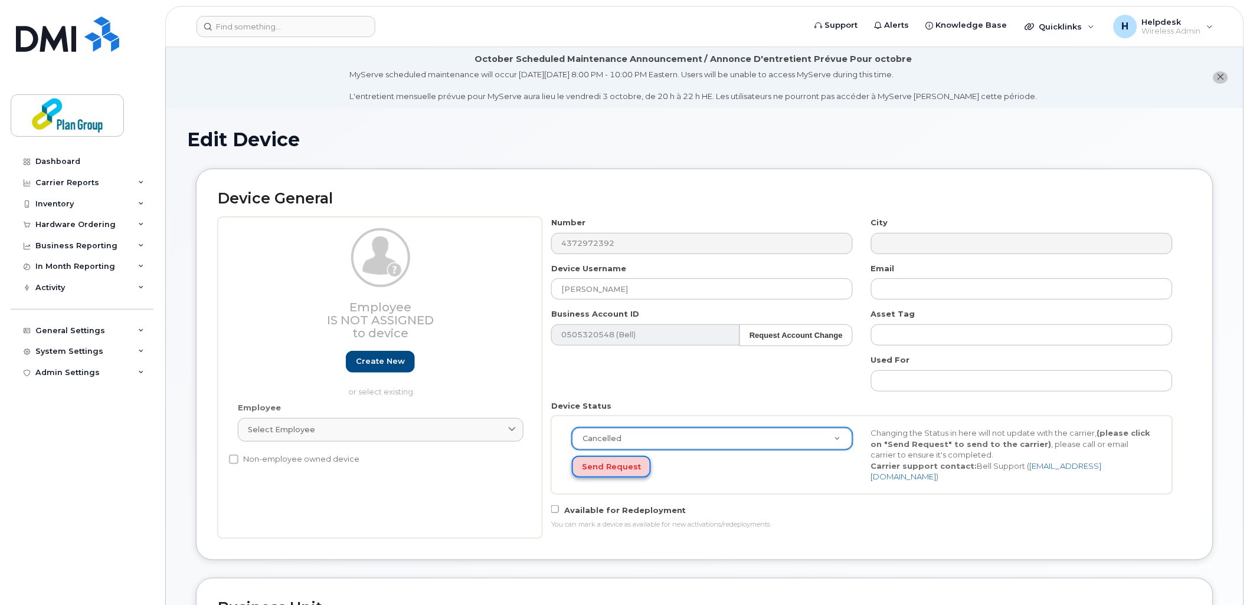
click at [605, 471] on button "Send Request" at bounding box center [611, 467] width 79 height 22
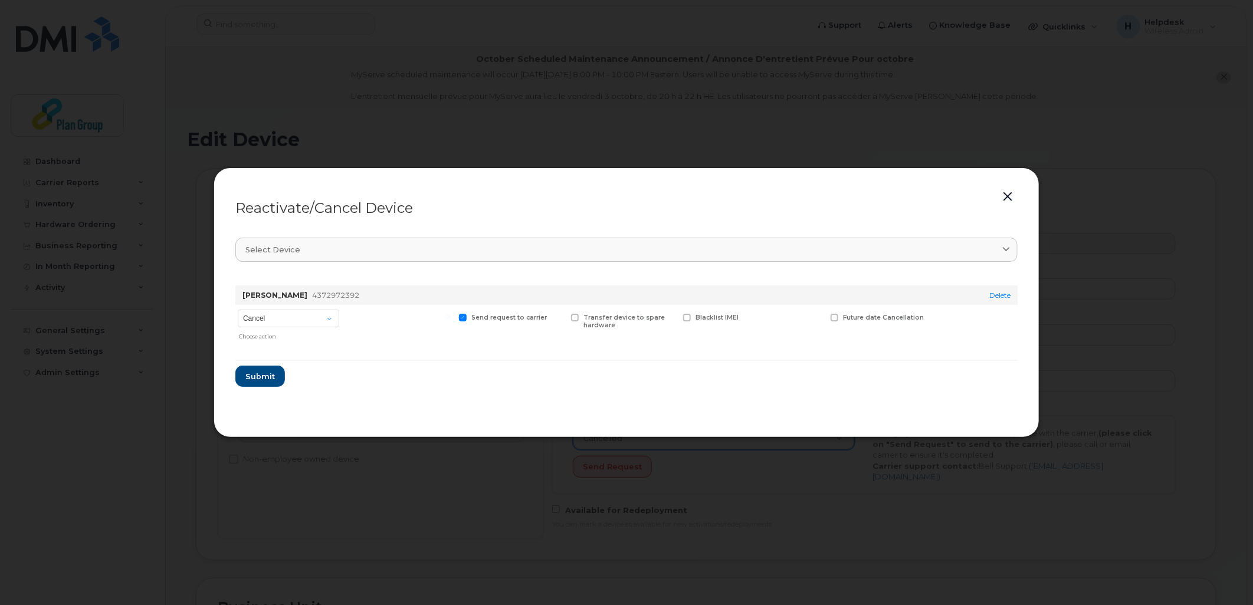
click at [1009, 199] on button "button" at bounding box center [1008, 197] width 18 height 17
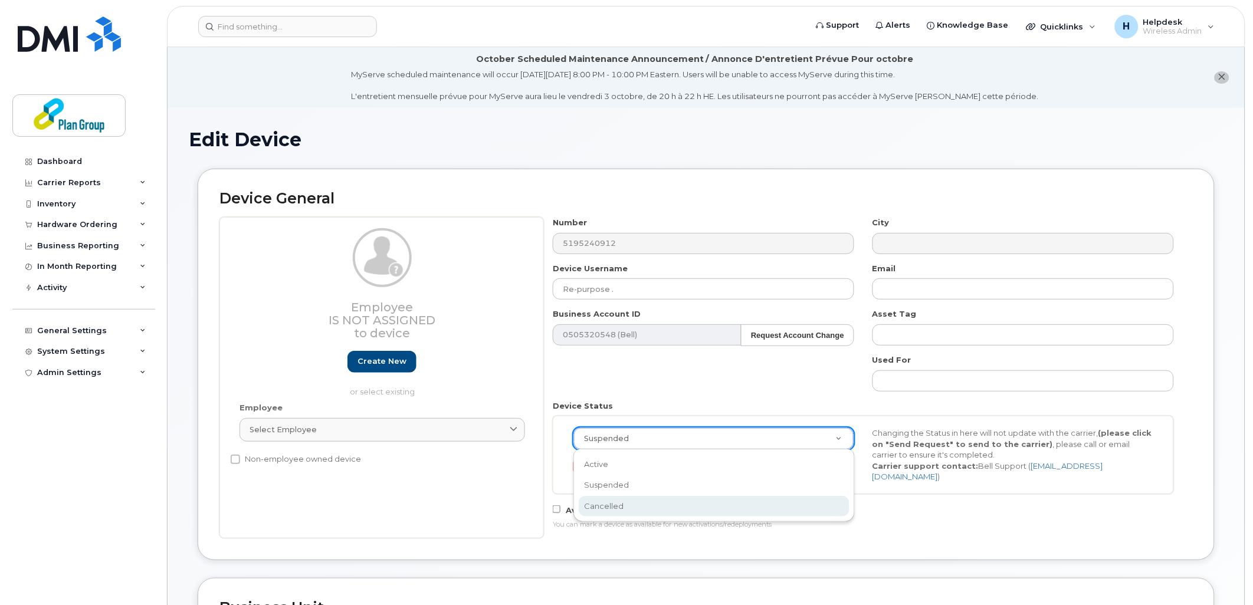
scroll to position [0, 4]
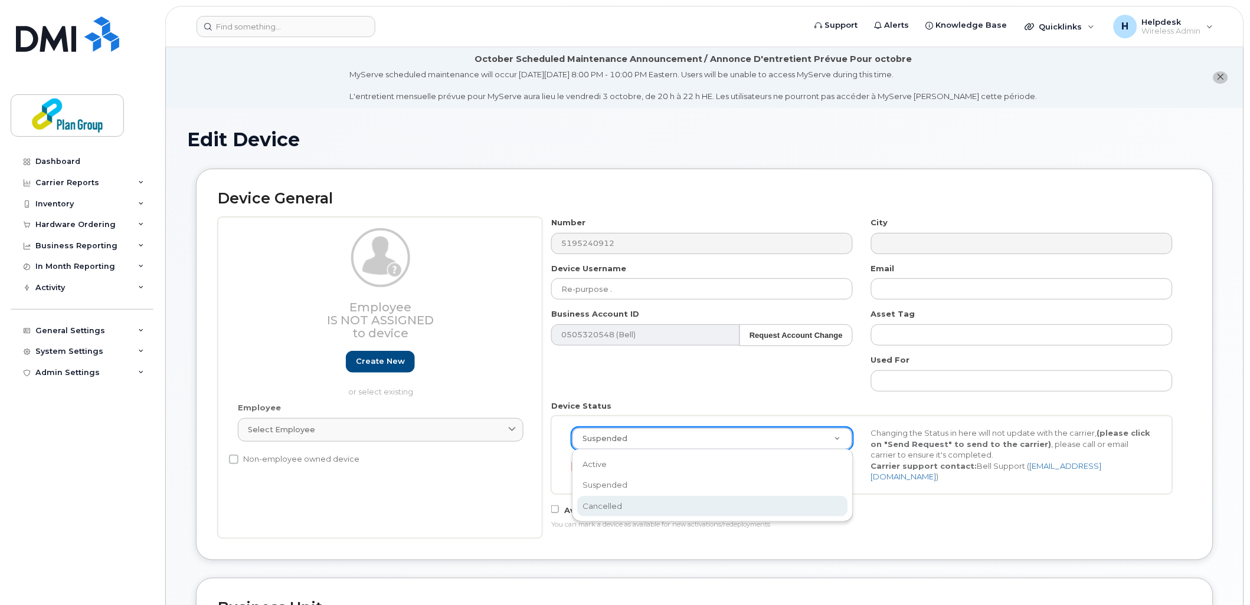
select select "cancelled"
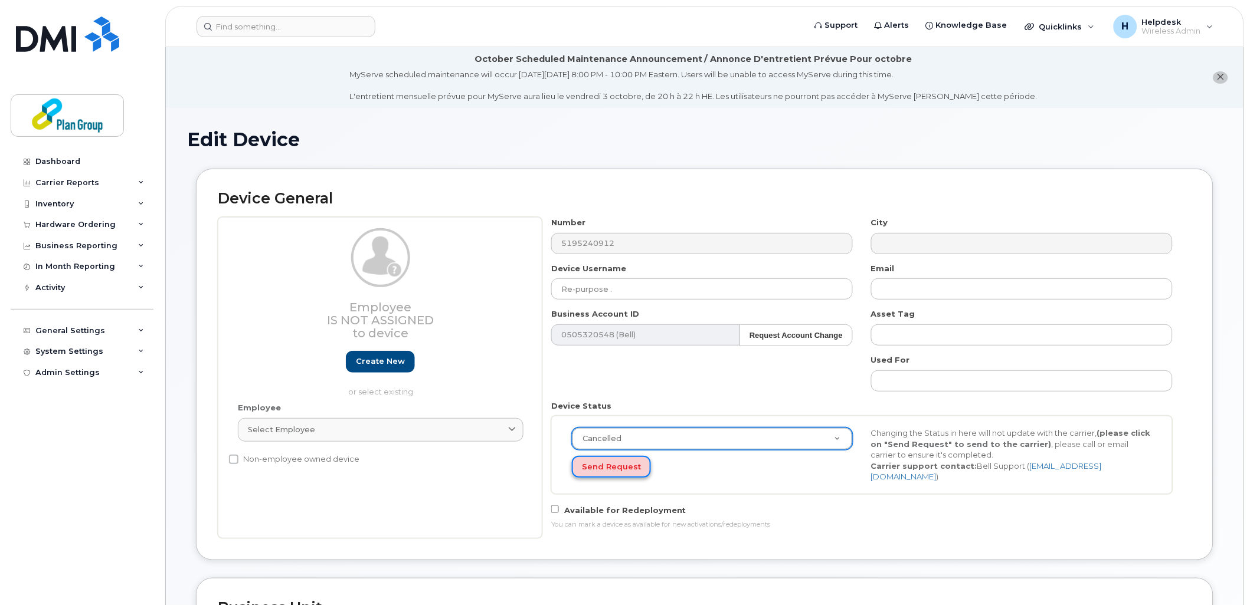
click at [618, 468] on button "Send Request" at bounding box center [611, 467] width 79 height 22
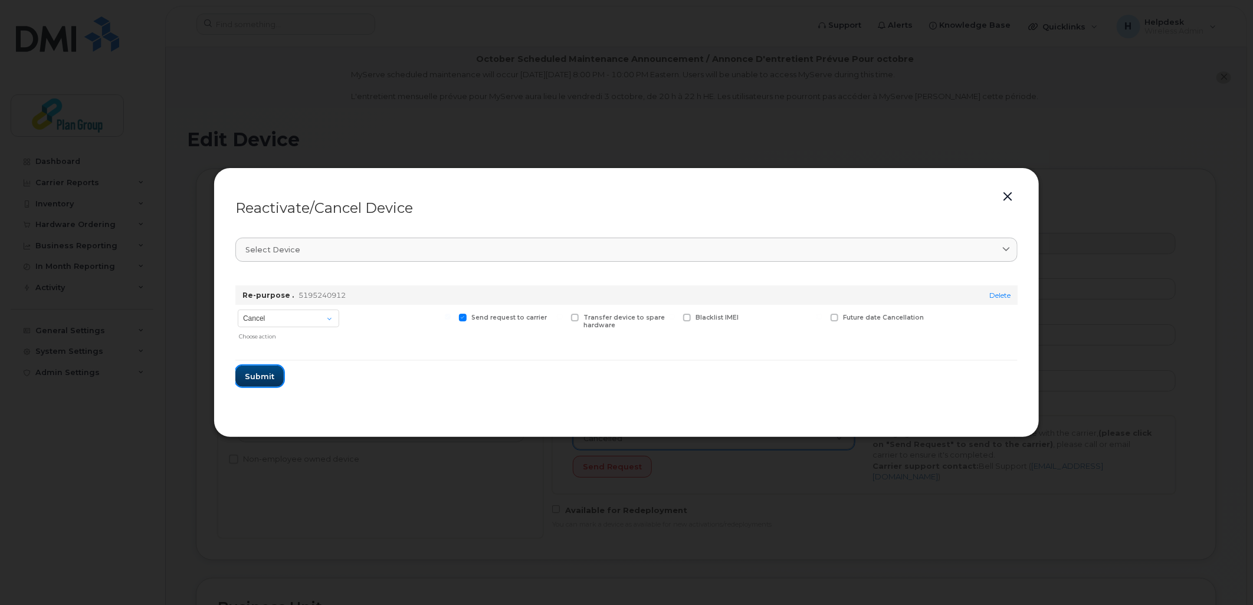
click at [280, 382] on button "Submit" at bounding box center [259, 376] width 48 height 21
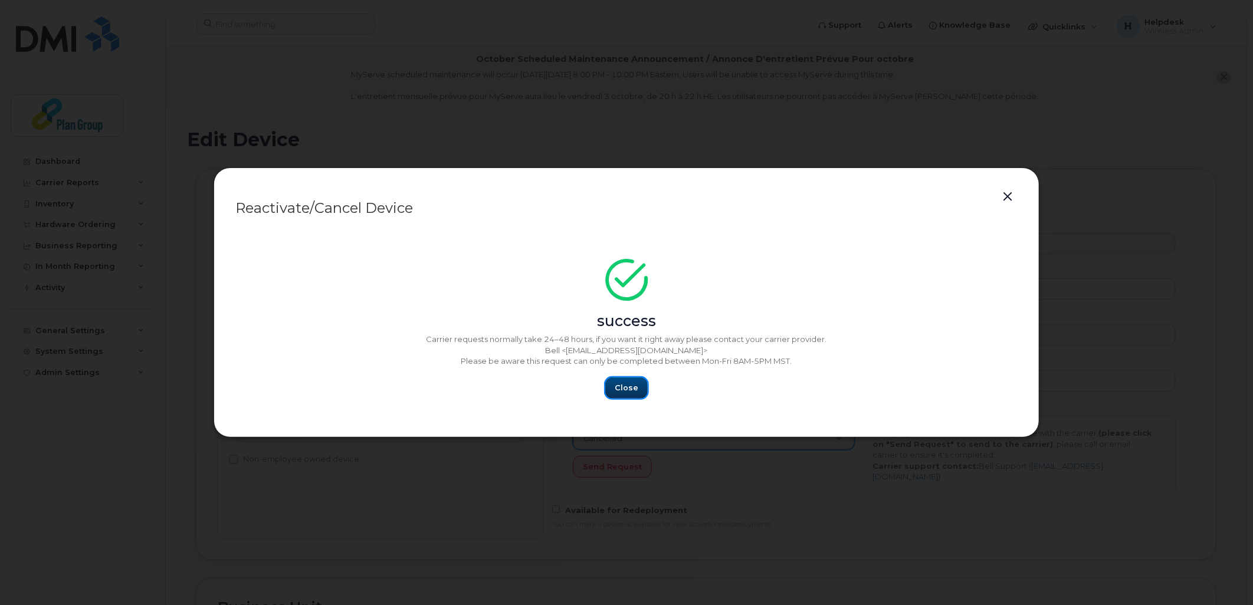
click at [625, 386] on span "Close" at bounding box center [627, 387] width 24 height 11
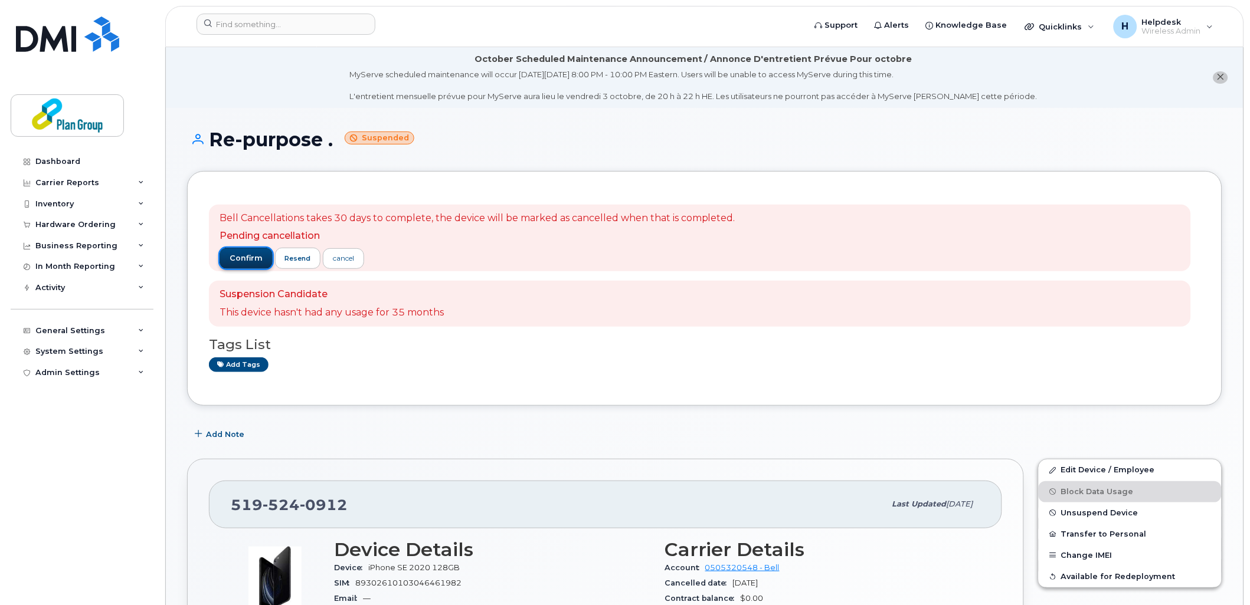
click at [261, 252] on button "confirm" at bounding box center [245, 258] width 53 height 21
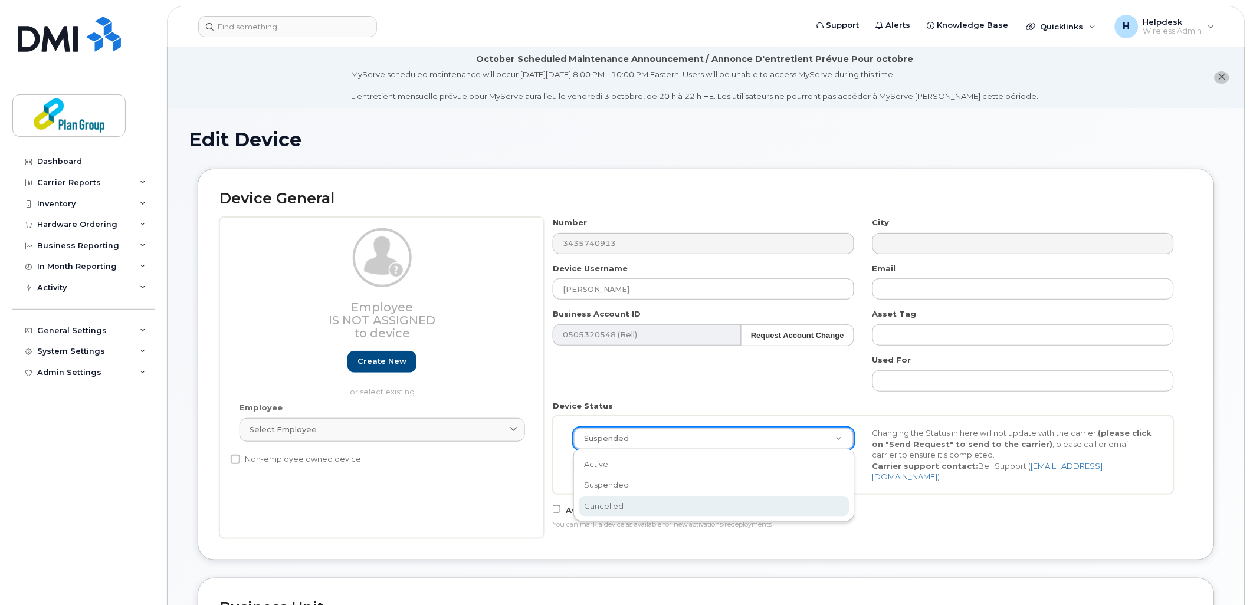
scroll to position [0, 4]
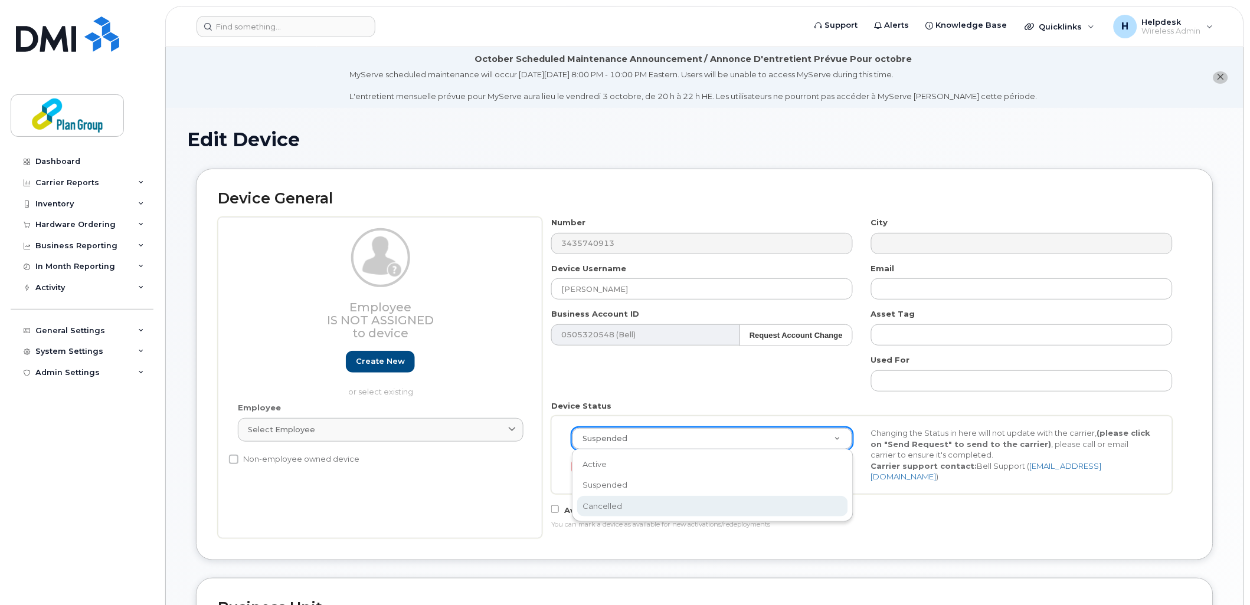
select select "cancelled"
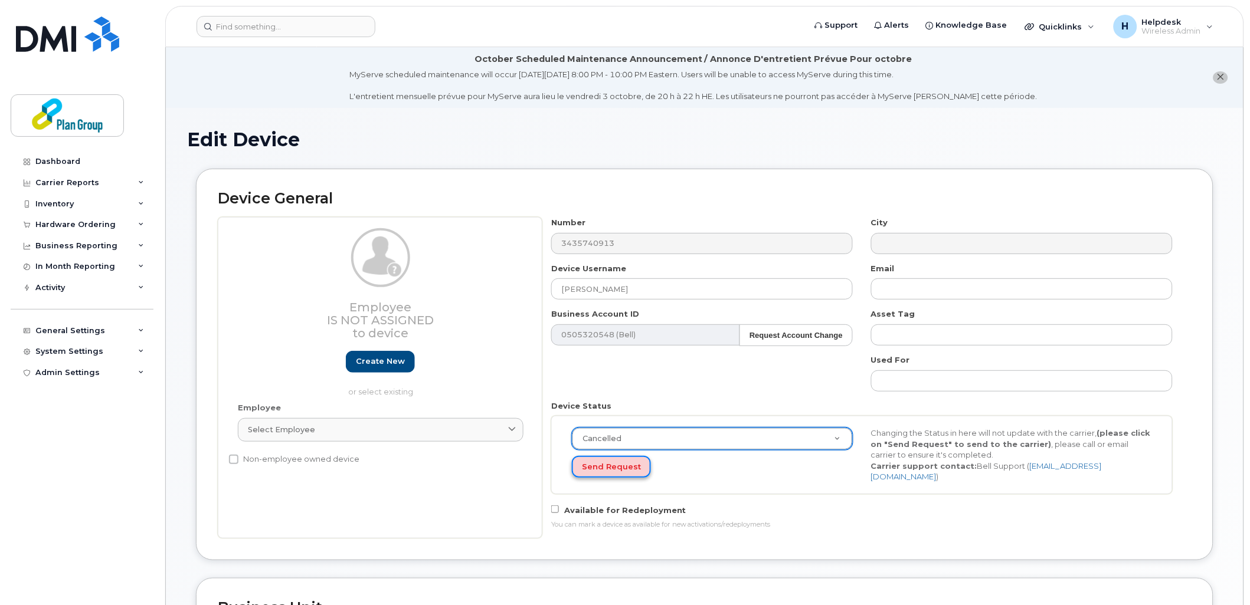
click at [608, 475] on button "Send Request" at bounding box center [611, 467] width 79 height 22
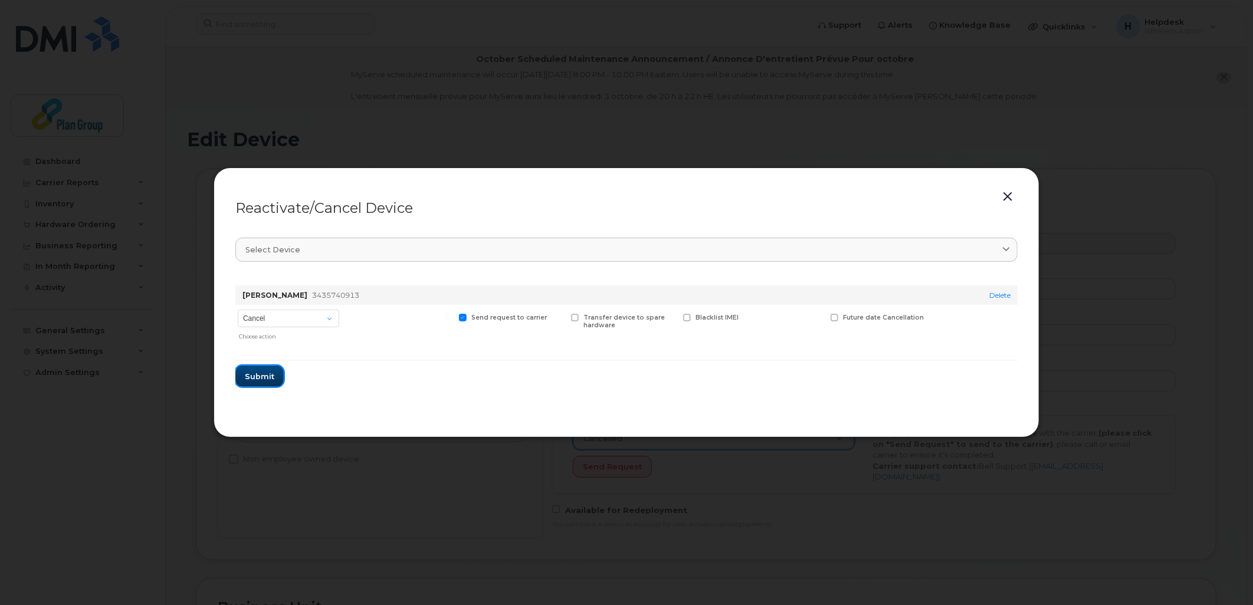
click at [268, 381] on span "Submit" at bounding box center [260, 376] width 30 height 11
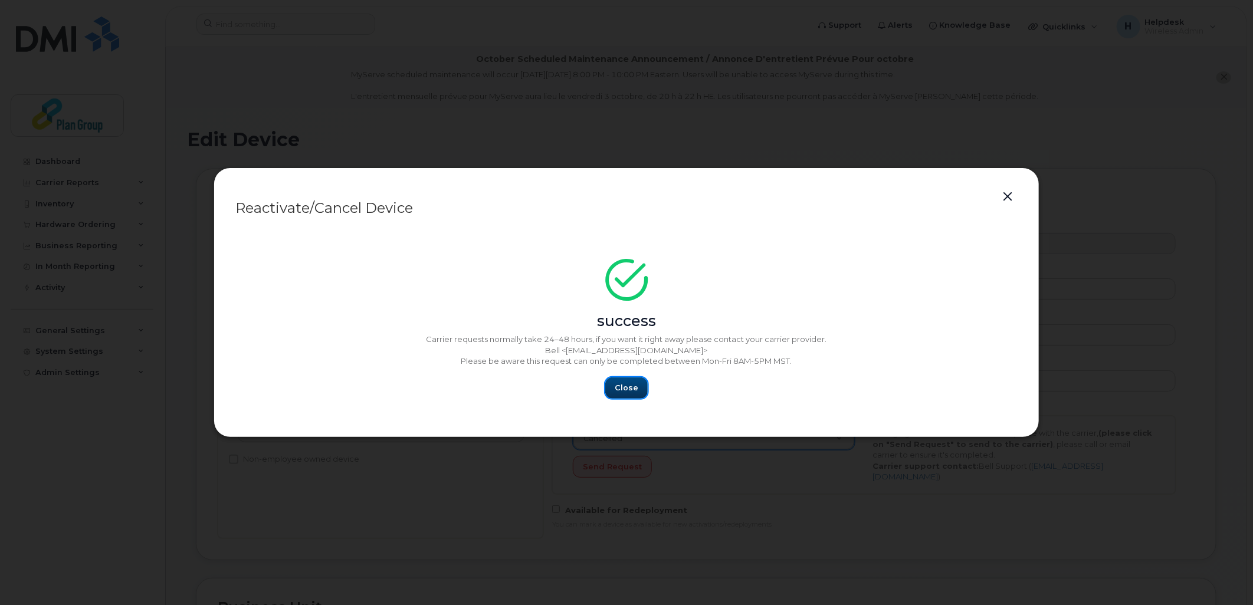
click at [630, 388] on span "Close" at bounding box center [627, 387] width 24 height 11
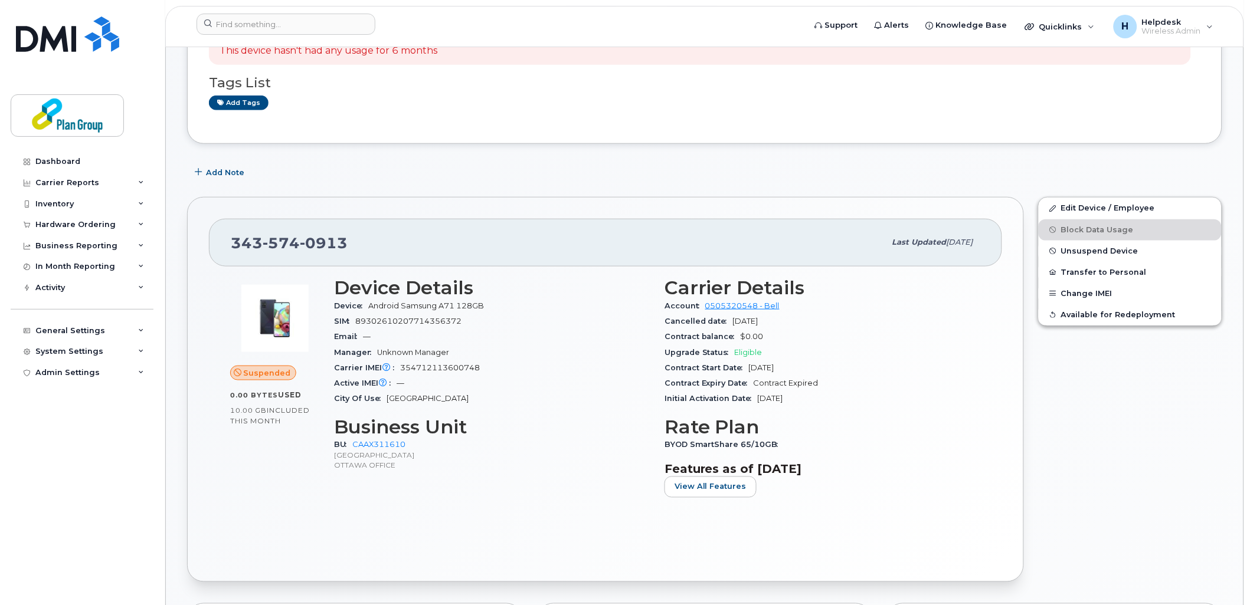
scroll to position [131, 0]
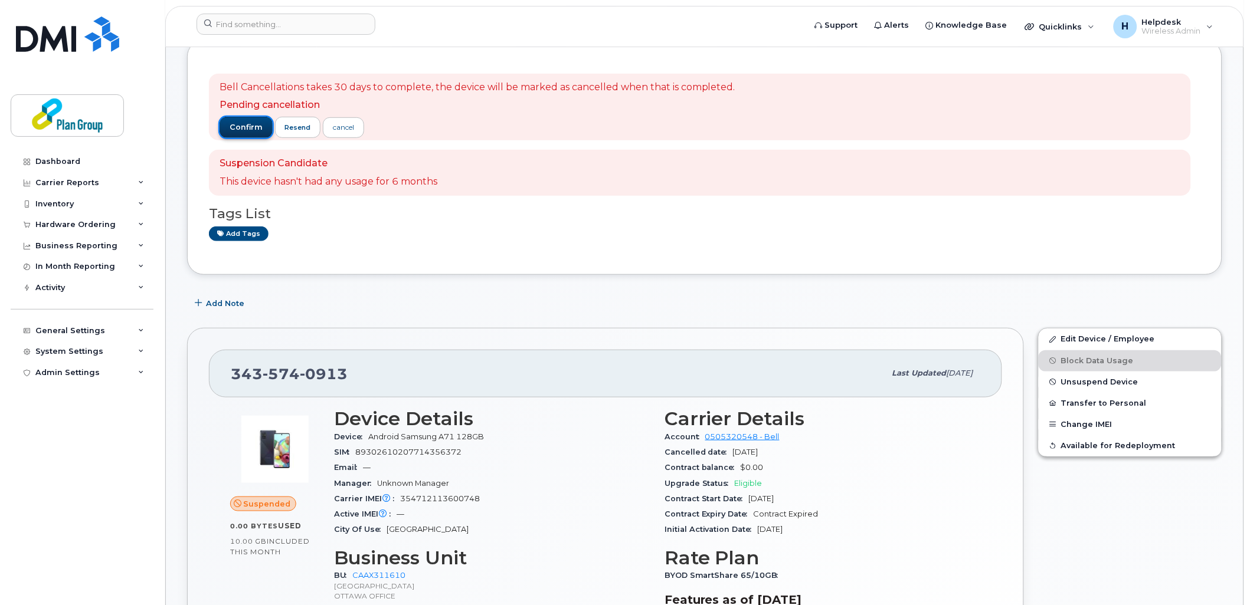
click at [234, 129] on span "confirm" at bounding box center [246, 127] width 33 height 11
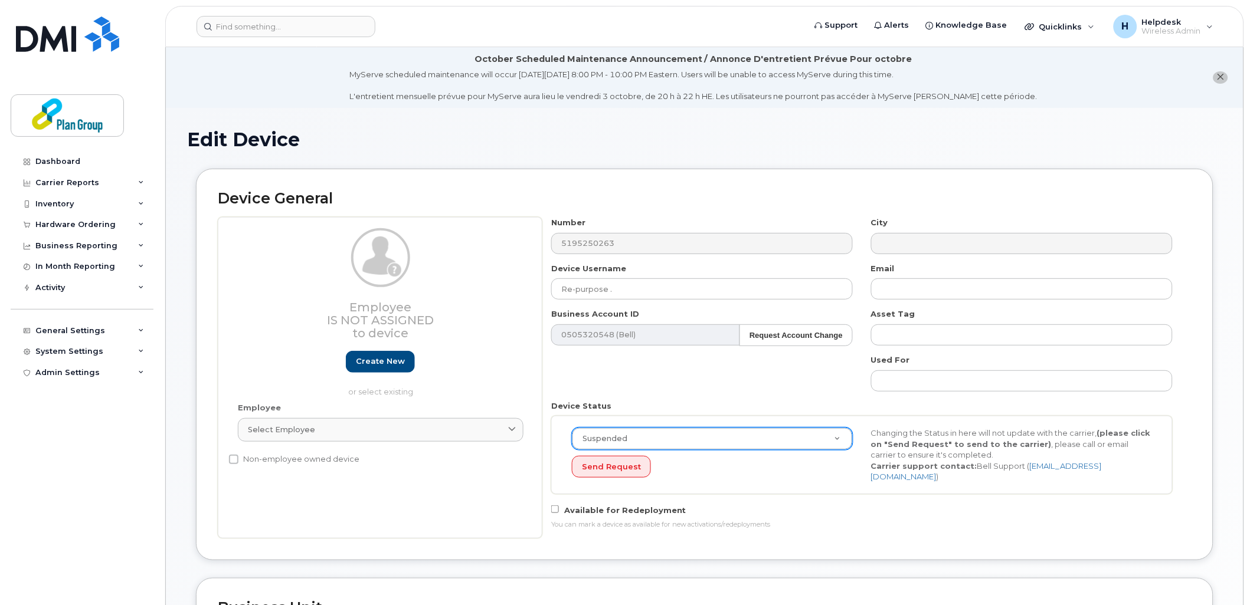
click at [657, 450] on div "Suspended" at bounding box center [712, 439] width 281 height 22
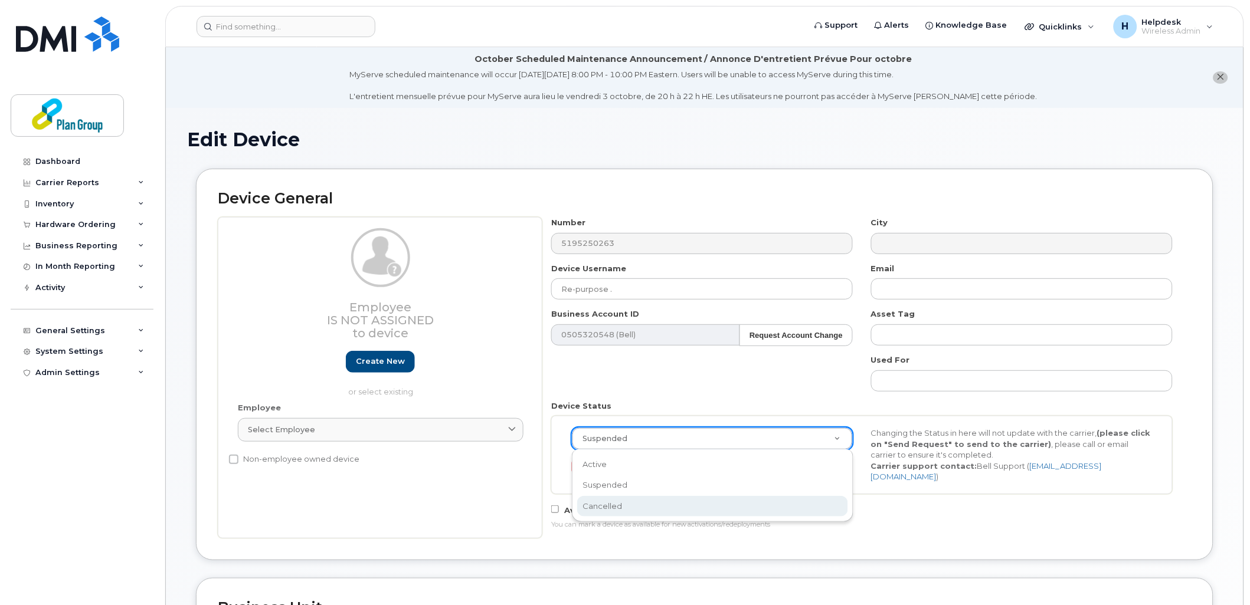
select select "cancelled"
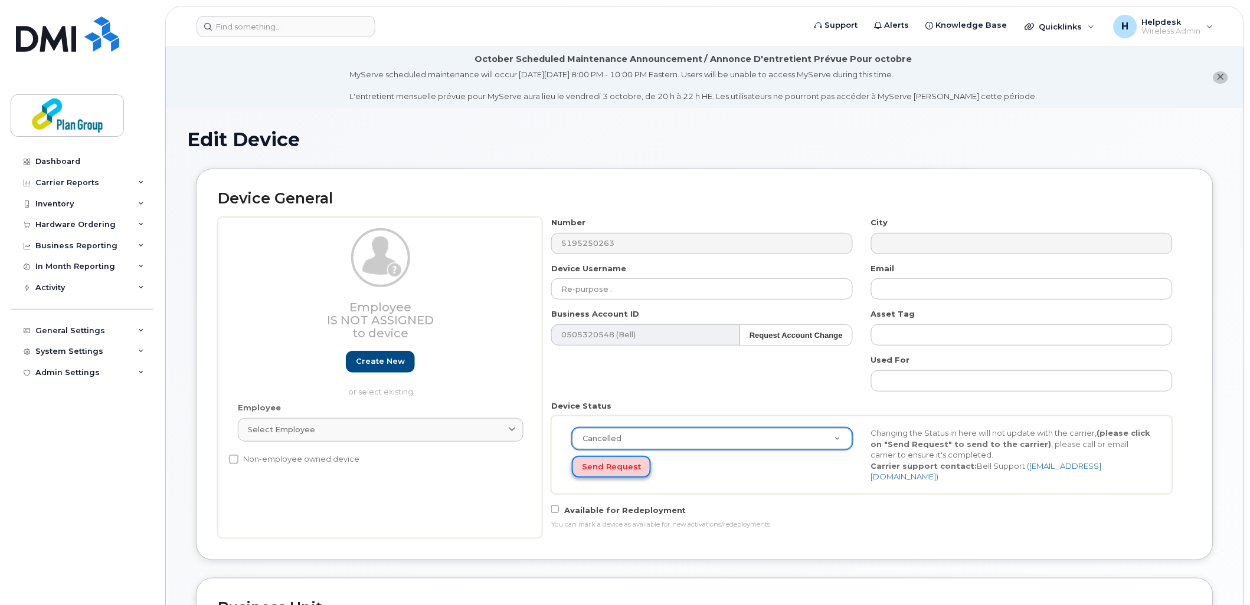
click at [598, 474] on button "Send Request" at bounding box center [611, 467] width 79 height 22
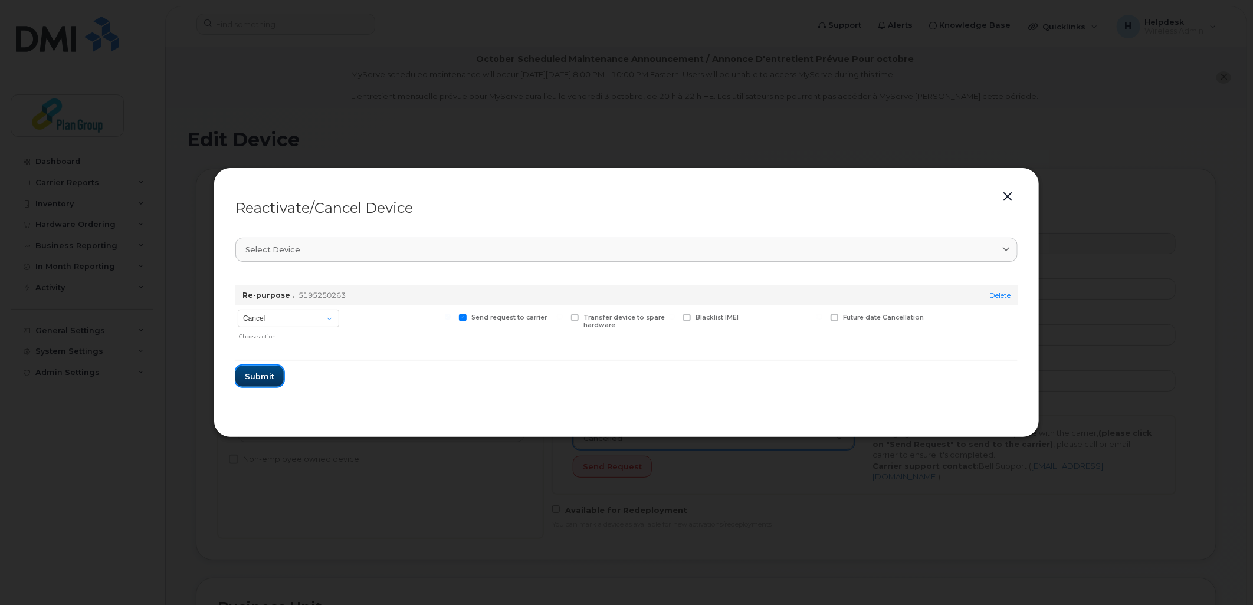
click at [251, 381] on span "Submit" at bounding box center [260, 376] width 30 height 11
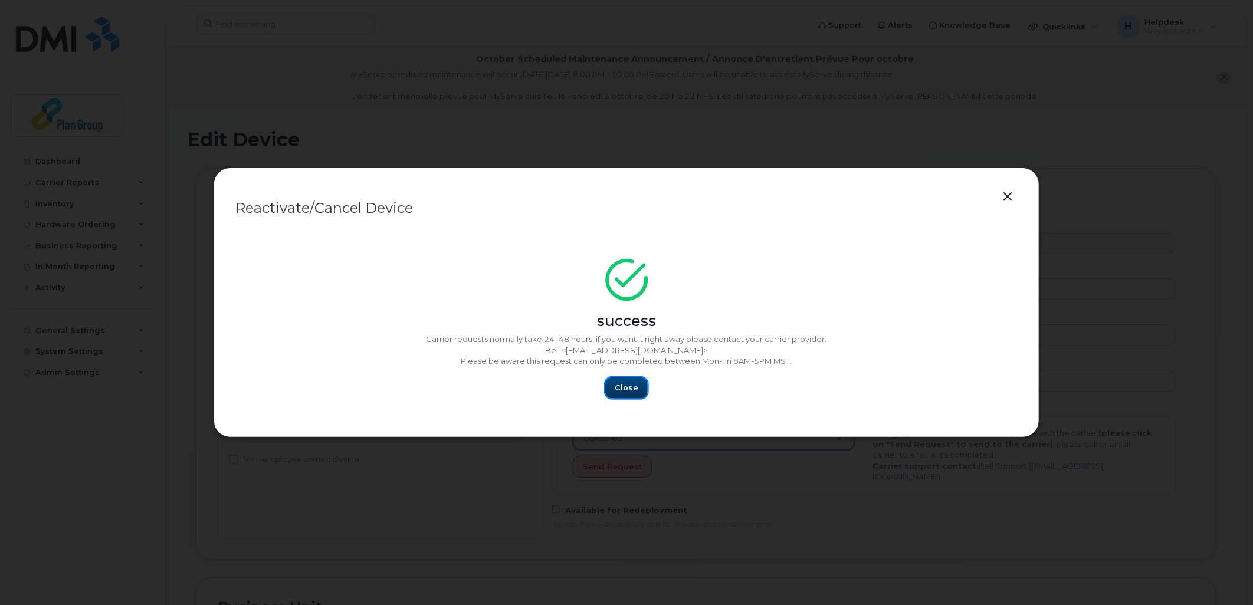
click at [628, 393] on span "Close" at bounding box center [627, 387] width 24 height 11
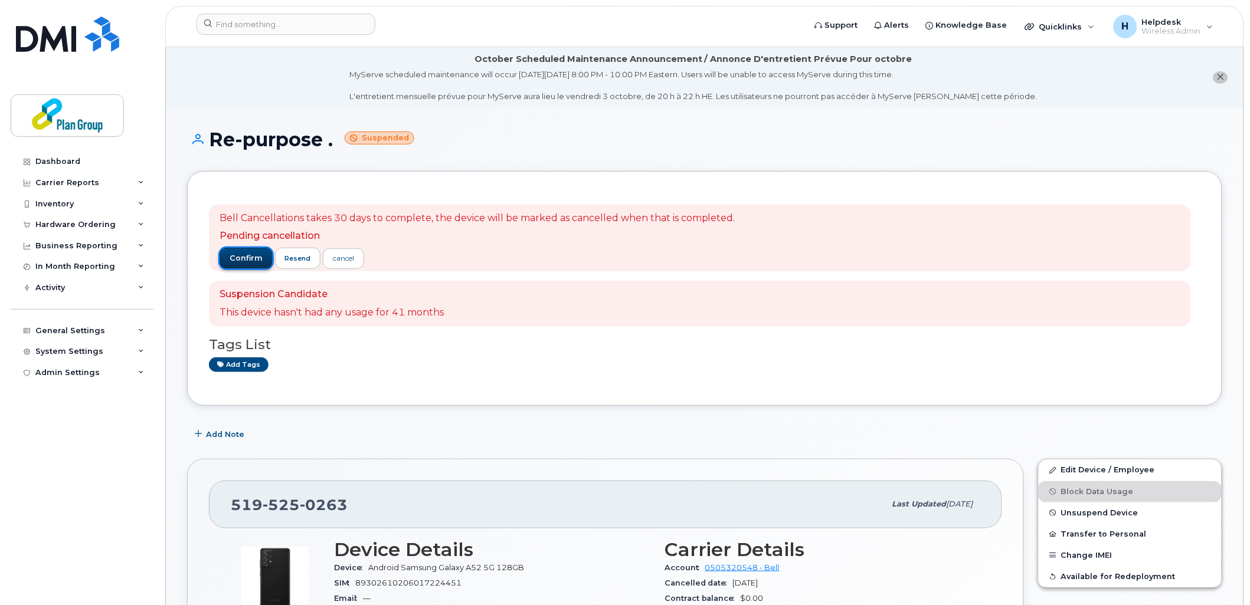
click at [236, 263] on span "confirm" at bounding box center [246, 258] width 33 height 11
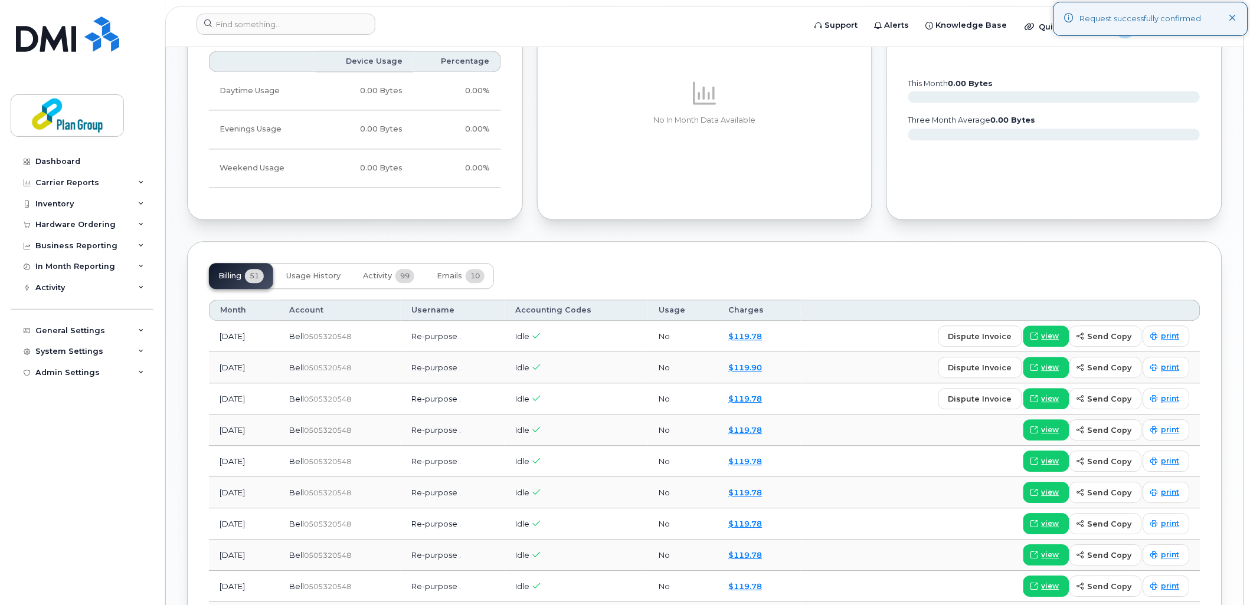
scroll to position [787, 0]
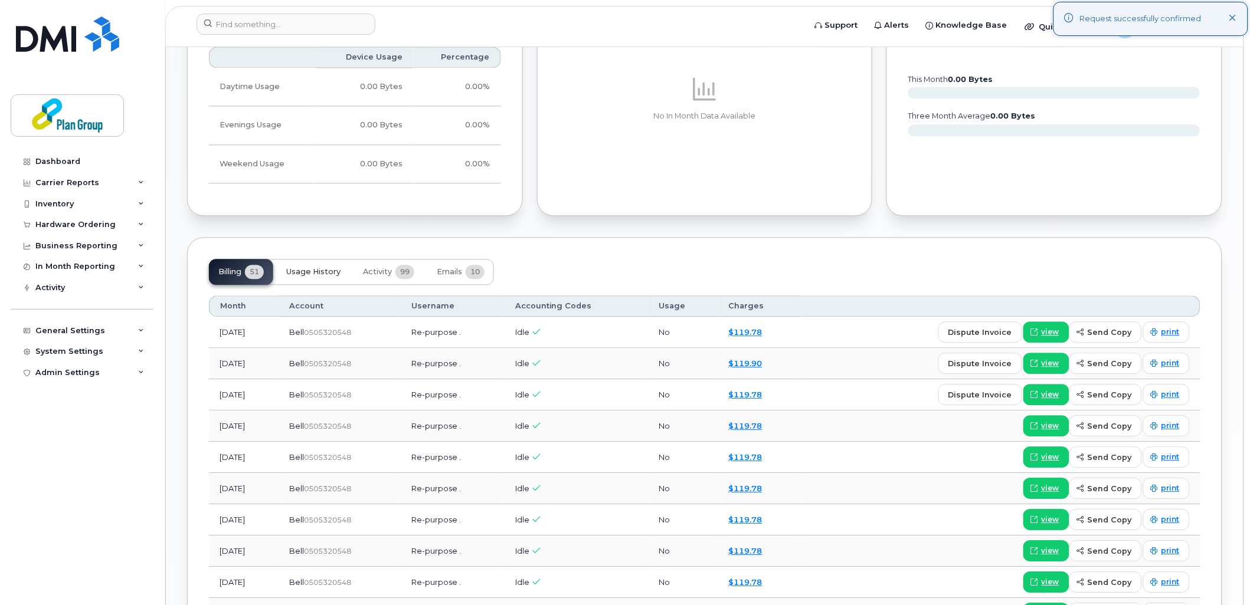
click at [297, 276] on span "Usage History" at bounding box center [313, 271] width 54 height 9
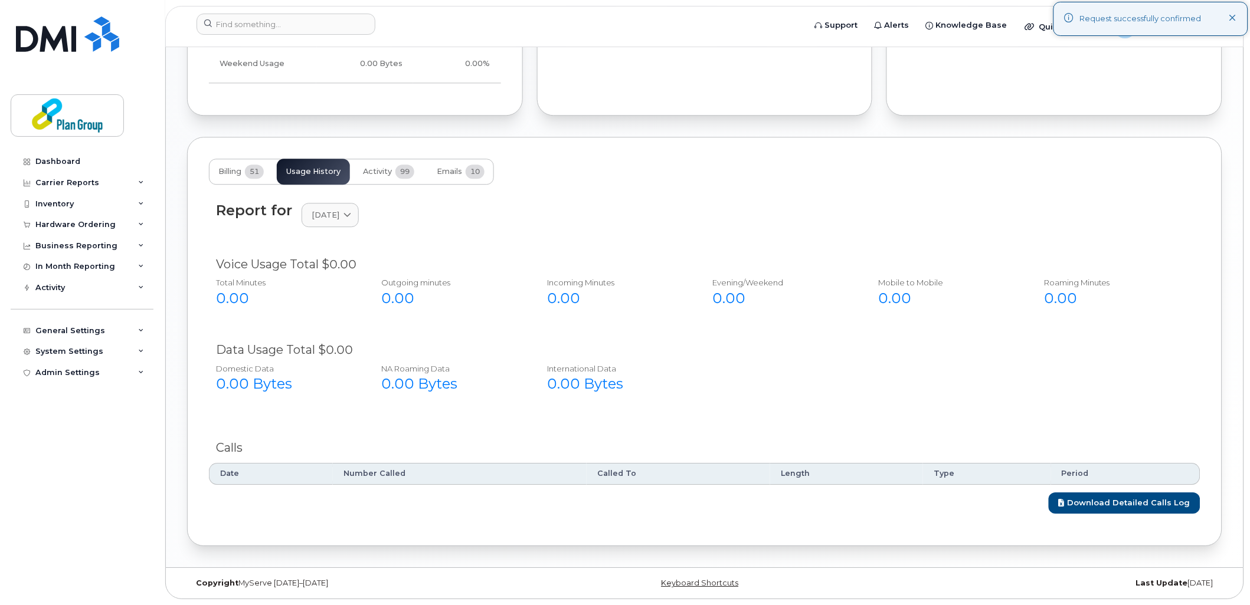
scroll to position [887, 0]
click at [390, 172] on span "Activity" at bounding box center [377, 171] width 29 height 9
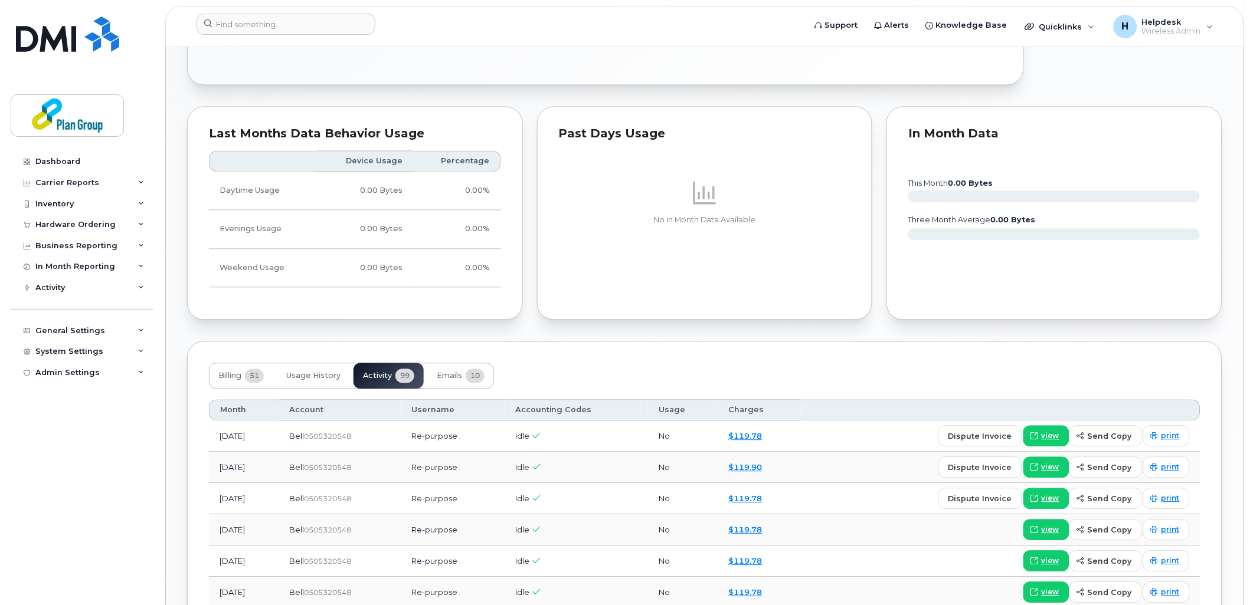
scroll to position [486, 0]
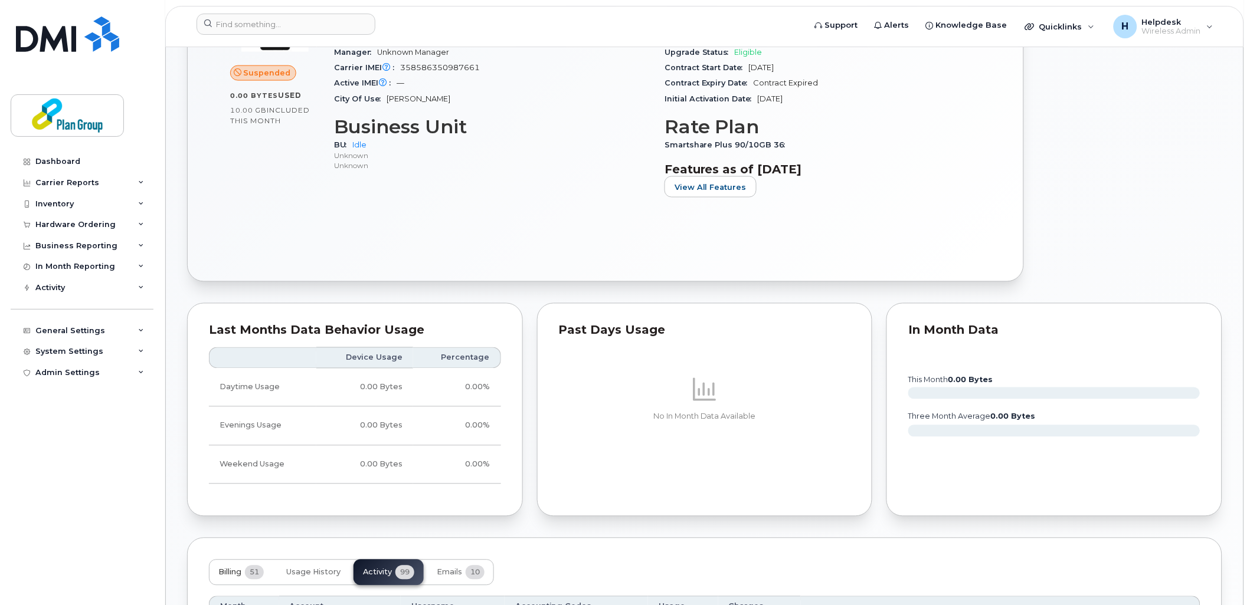
click at [244, 560] on button "Billing 51" at bounding box center [241, 573] width 64 height 26
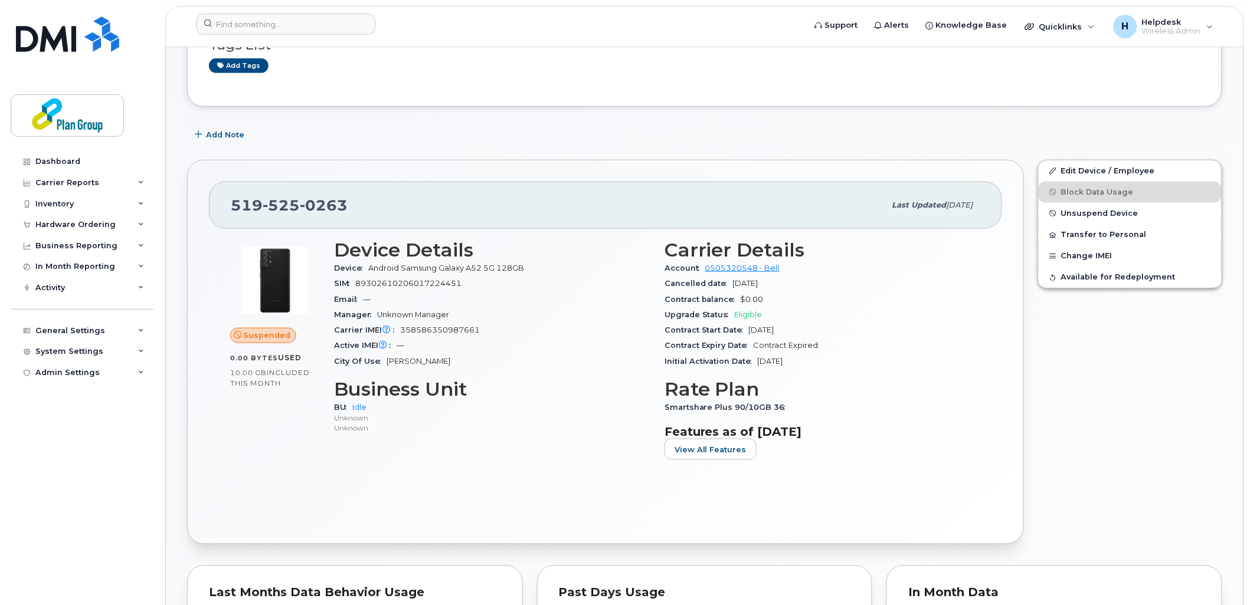
scroll to position [420, 0]
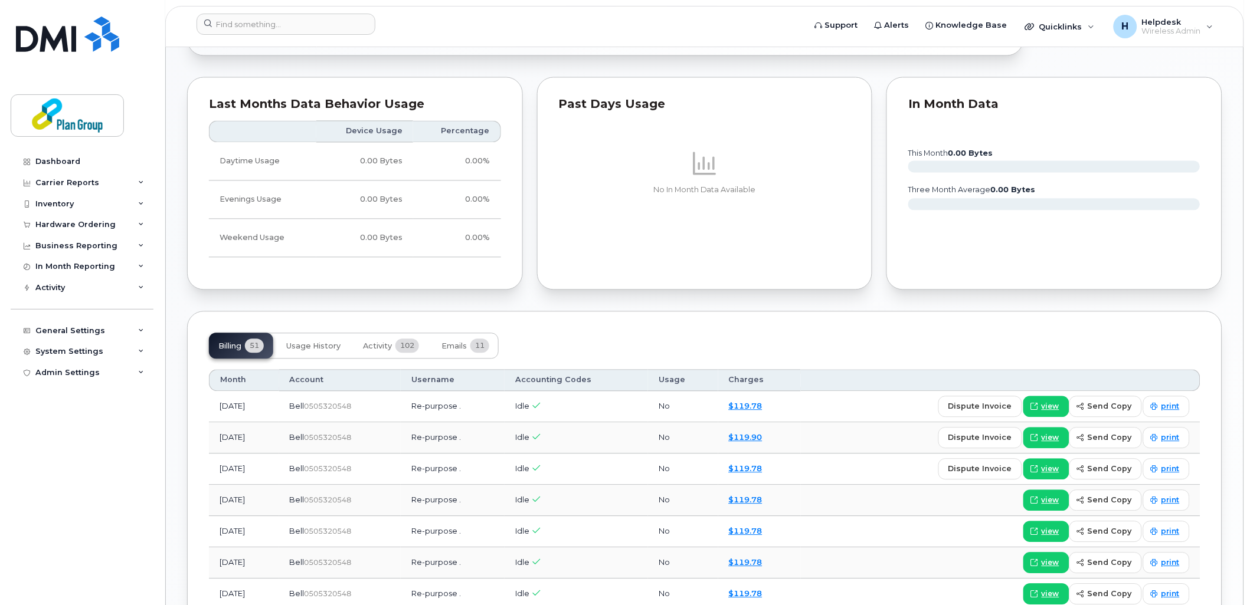
scroll to position [456, 0]
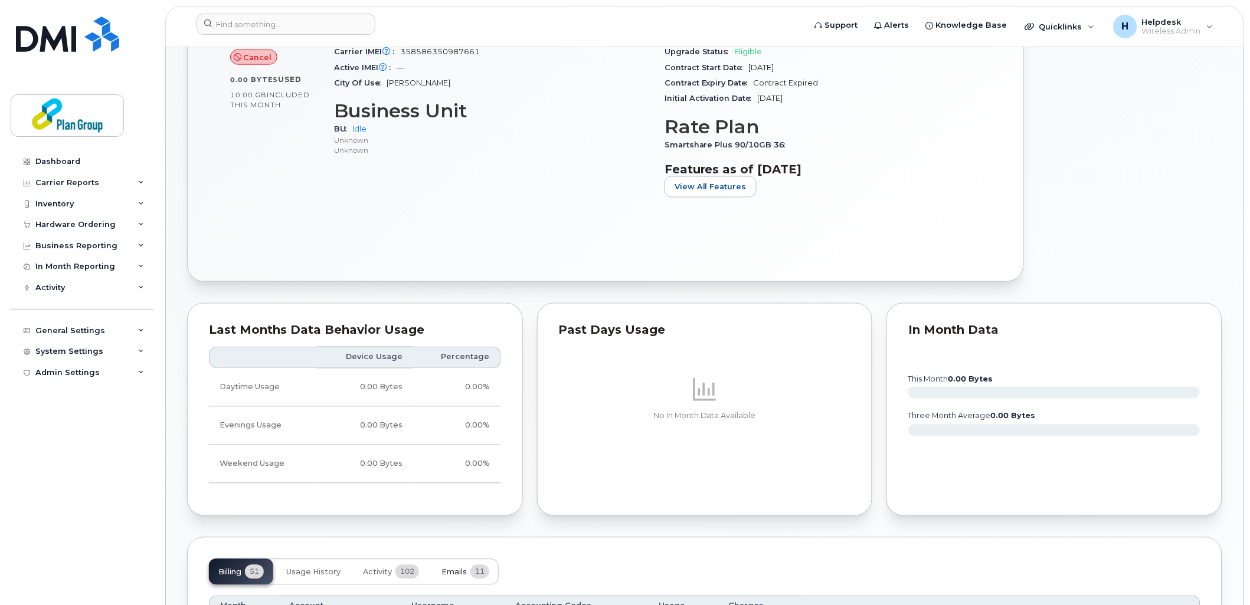
click at [445, 571] on span "Emails" at bounding box center [453, 572] width 25 height 9
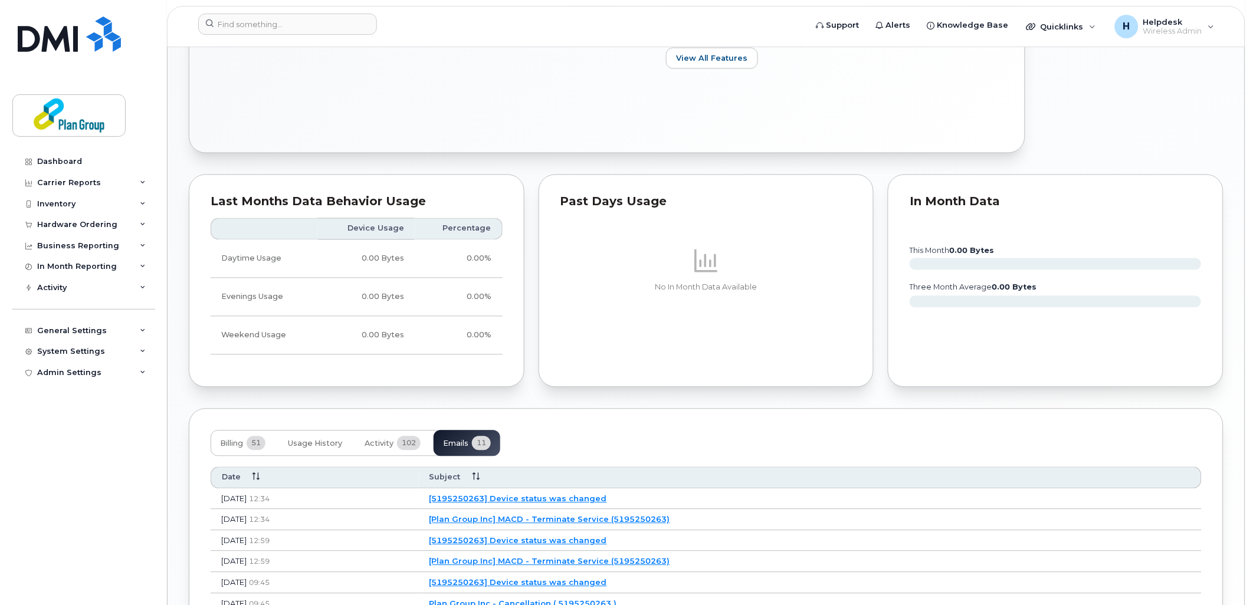
scroll to position [792, 0]
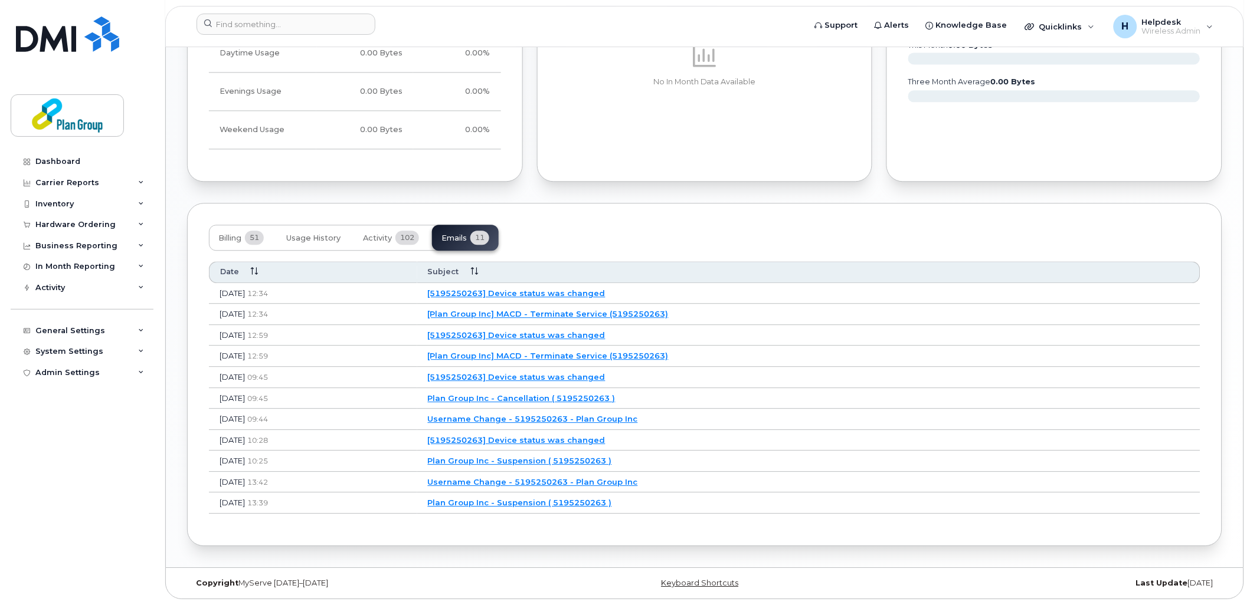
click at [605, 293] on link "[5195250263] Device status was changed" at bounding box center [517, 293] width 178 height 9
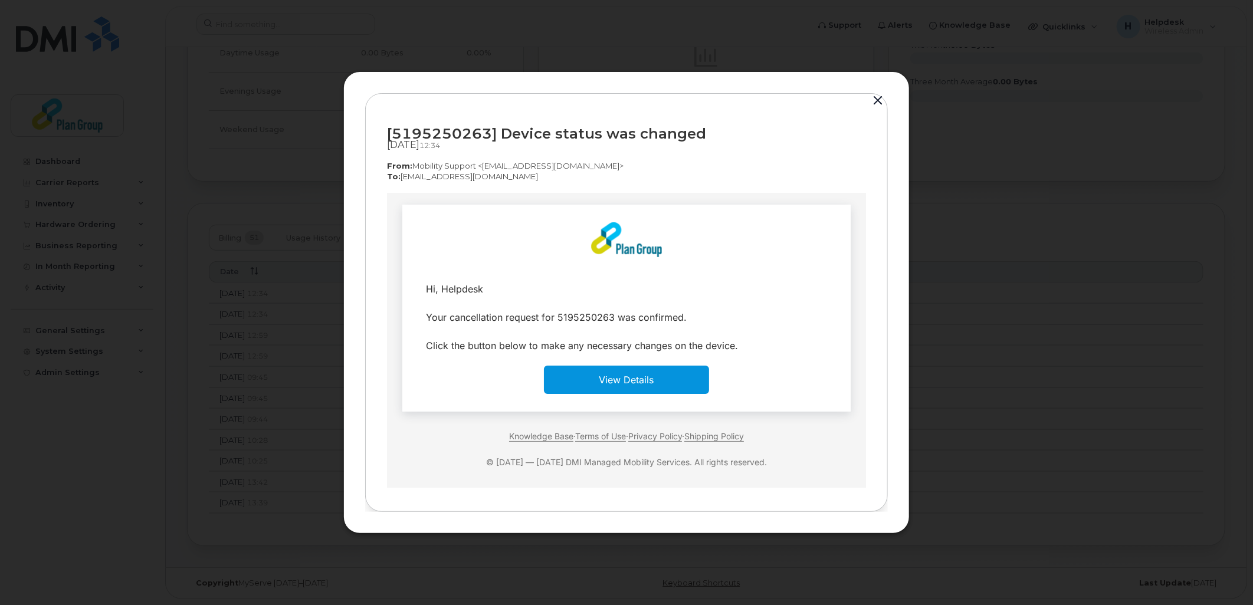
scroll to position [0, 0]
click at [876, 100] on button "button" at bounding box center [878, 101] width 18 height 17
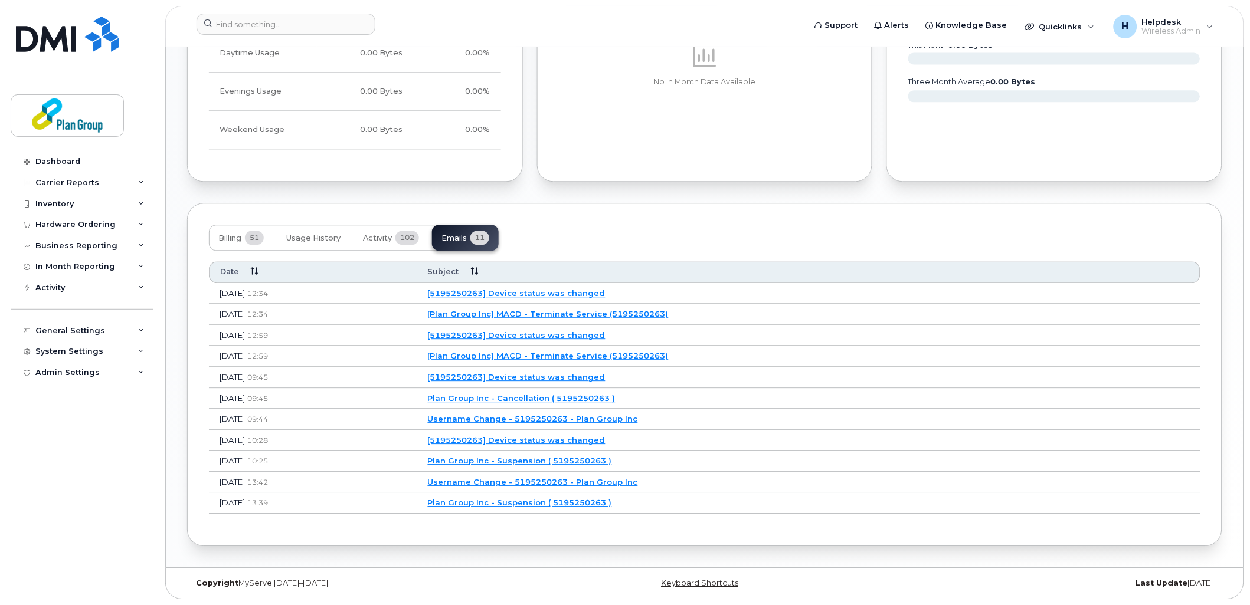
click at [657, 356] on link "[Plan Group Inc] MACD - Terminate Service (5195250263)" at bounding box center [548, 355] width 241 height 9
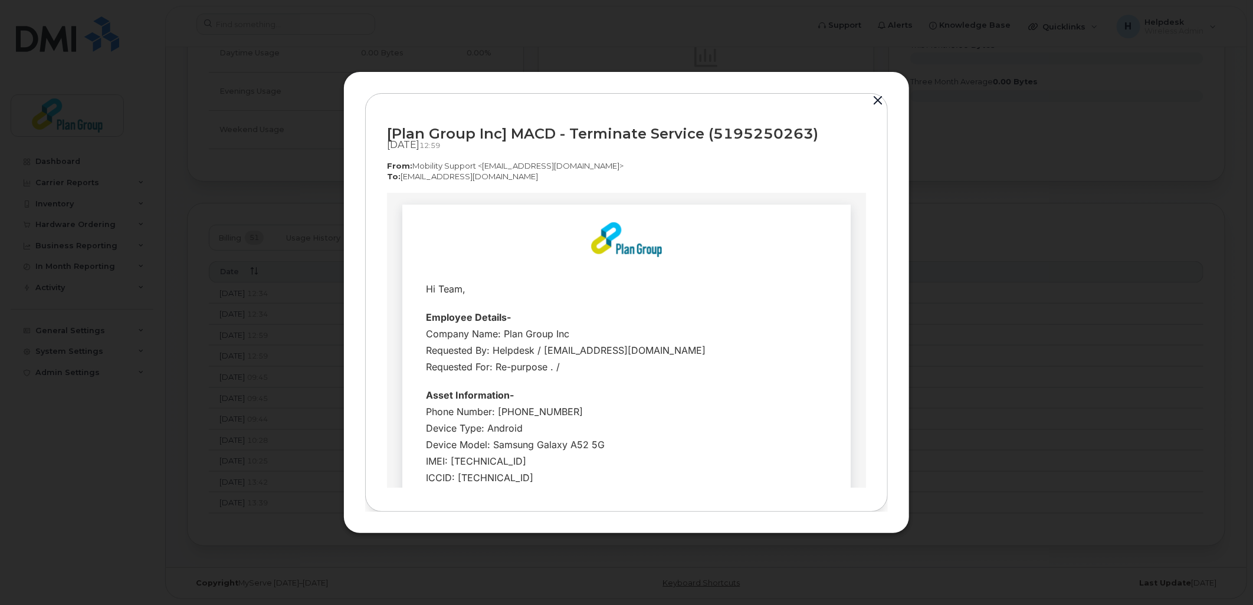
click at [882, 98] on button "button" at bounding box center [878, 101] width 18 height 17
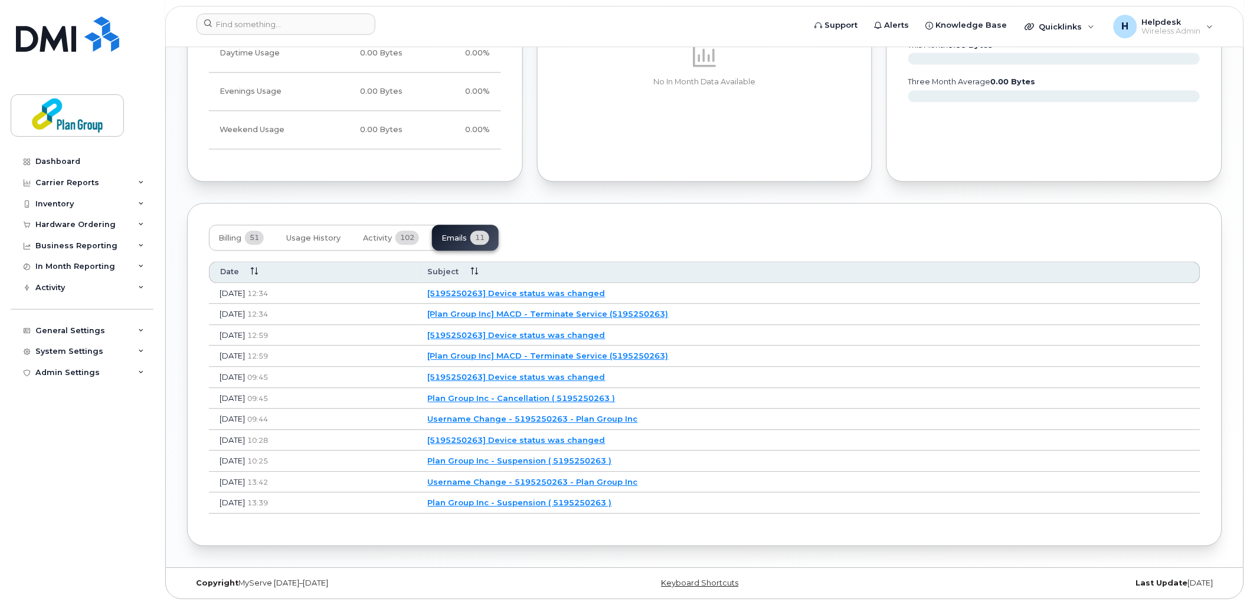
click at [605, 292] on link "[5195250263] Device status was changed" at bounding box center [517, 293] width 178 height 9
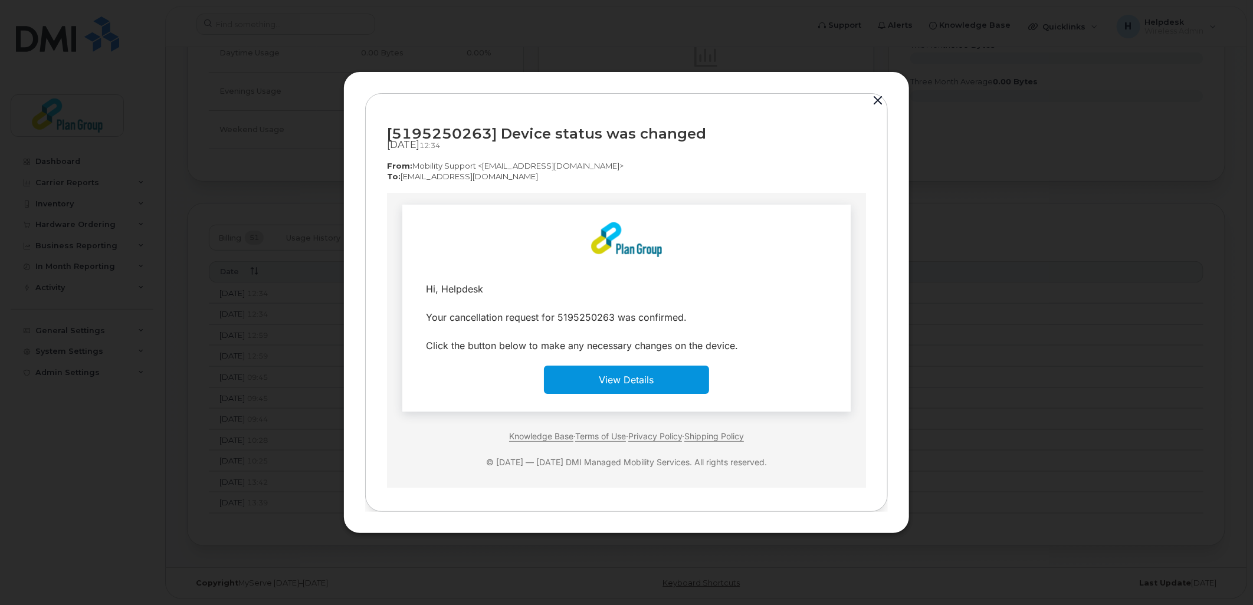
click at [879, 97] on button "button" at bounding box center [878, 101] width 18 height 17
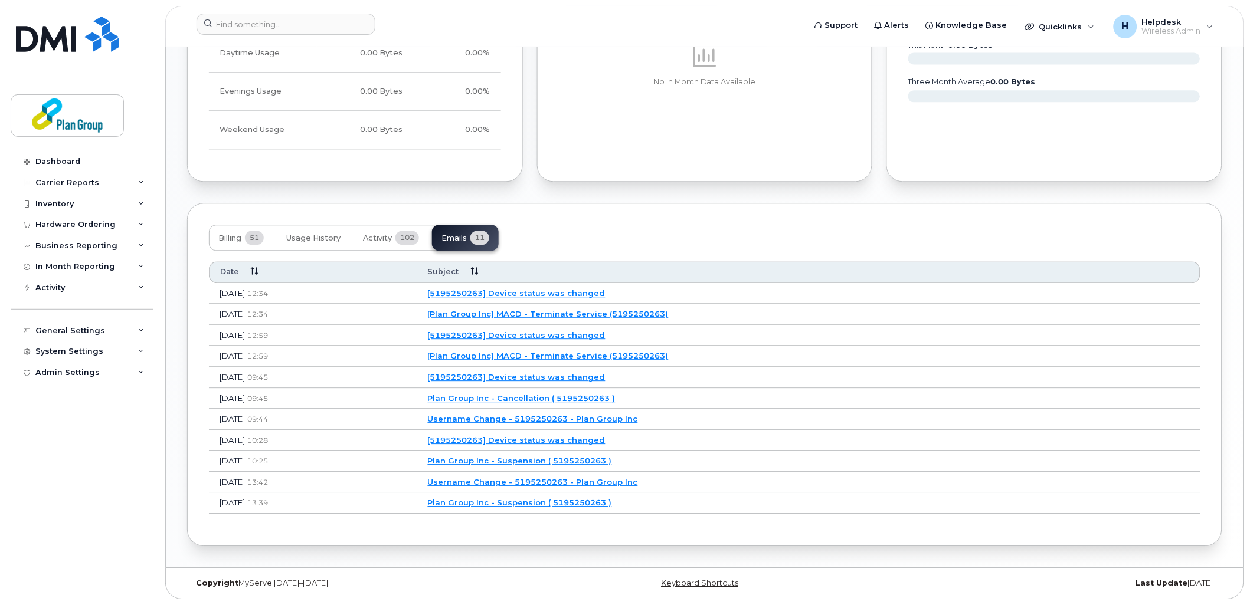
click at [612, 463] on link "Plan Group Inc - Suspension ( 5195250263 )" at bounding box center [520, 460] width 184 height 9
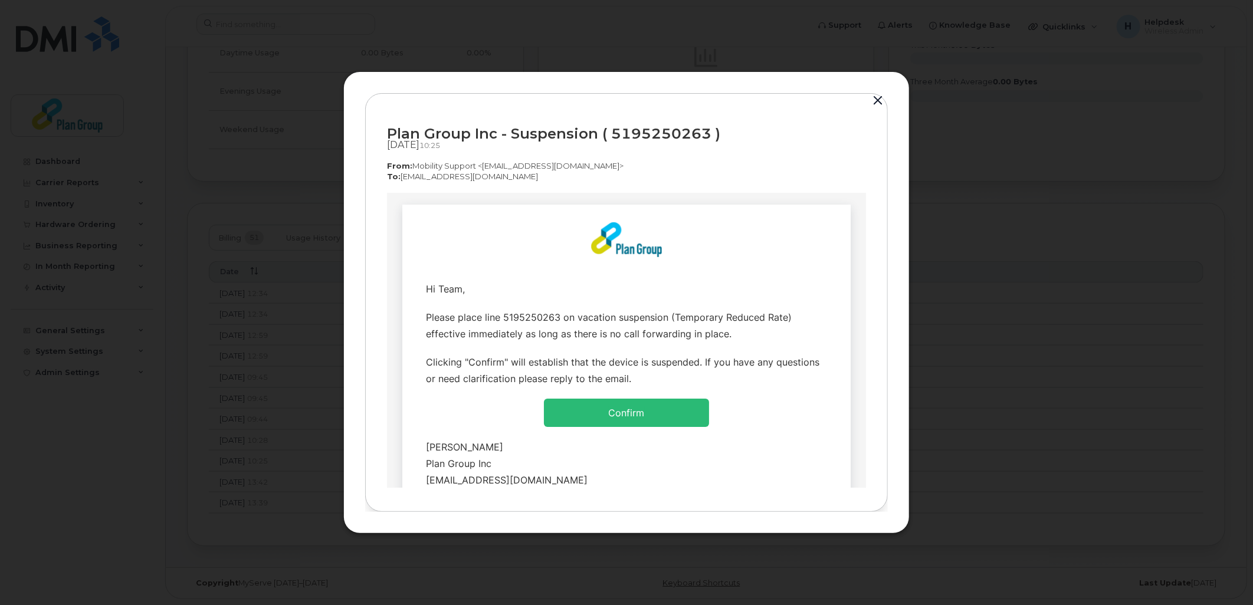
click at [878, 103] on button "button" at bounding box center [878, 101] width 18 height 17
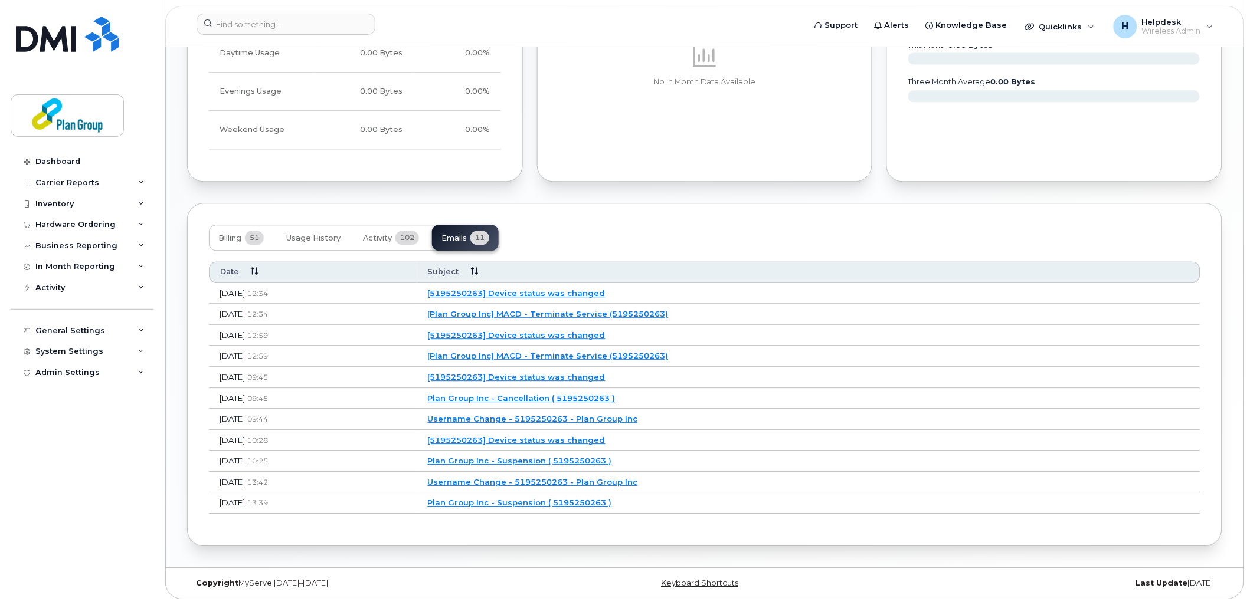
click at [615, 397] on link "Plan Group Inc - Cancellation ( 5195250263 )" at bounding box center [522, 398] width 188 height 9
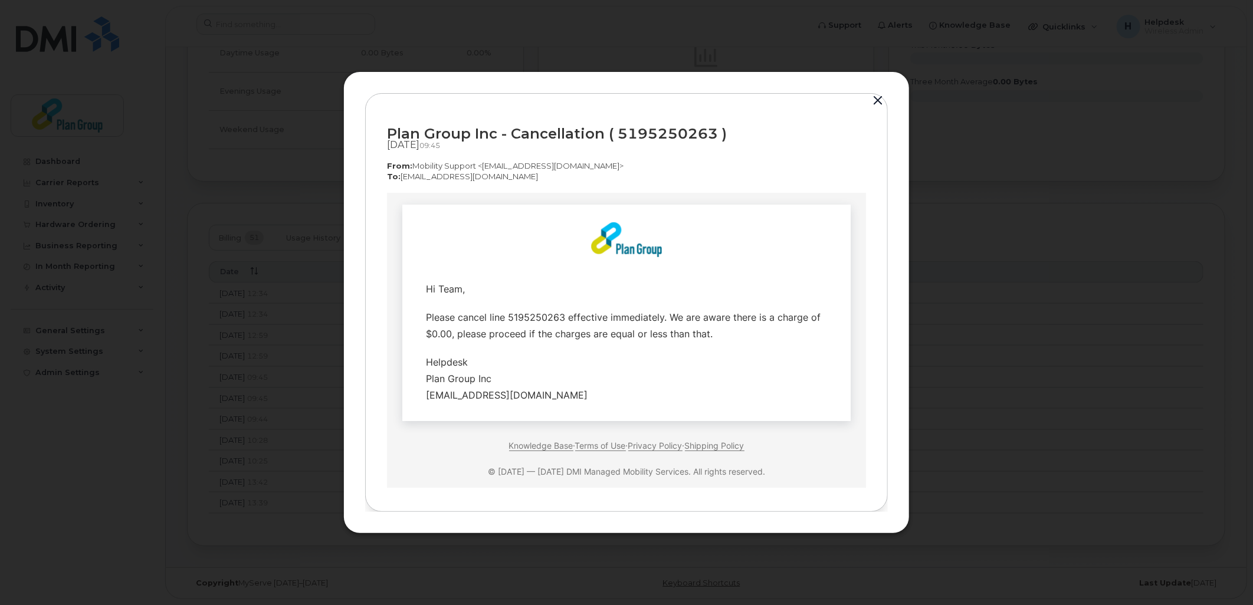
click at [880, 99] on button "button" at bounding box center [878, 101] width 18 height 17
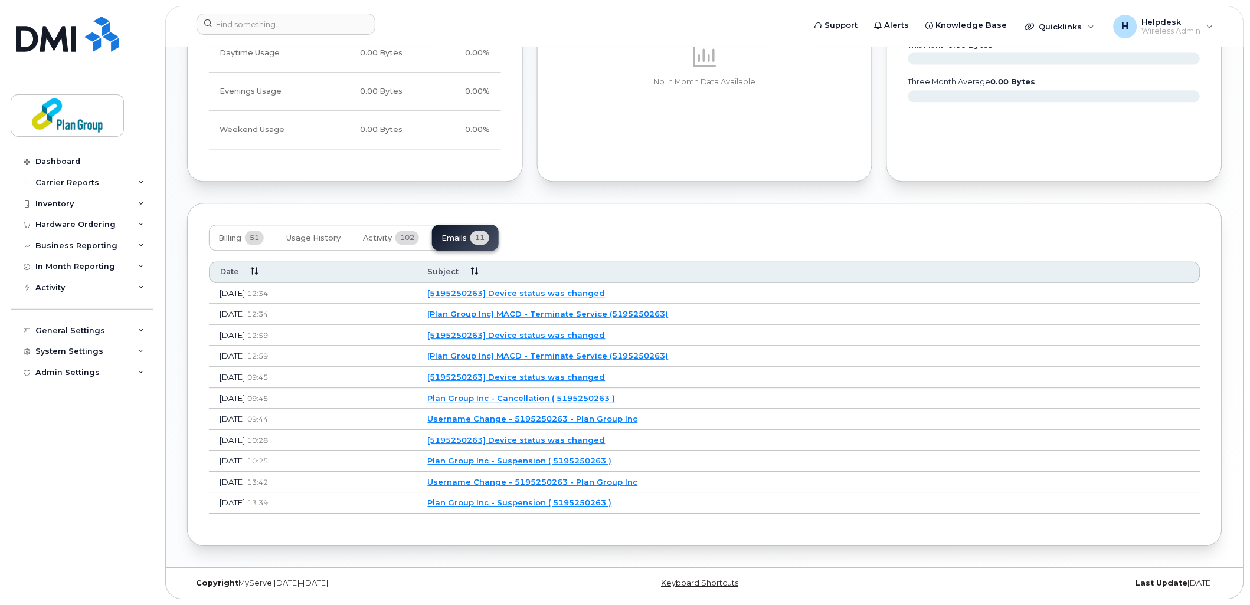
click at [605, 379] on link "[5195250263] Device status was changed" at bounding box center [517, 376] width 178 height 9
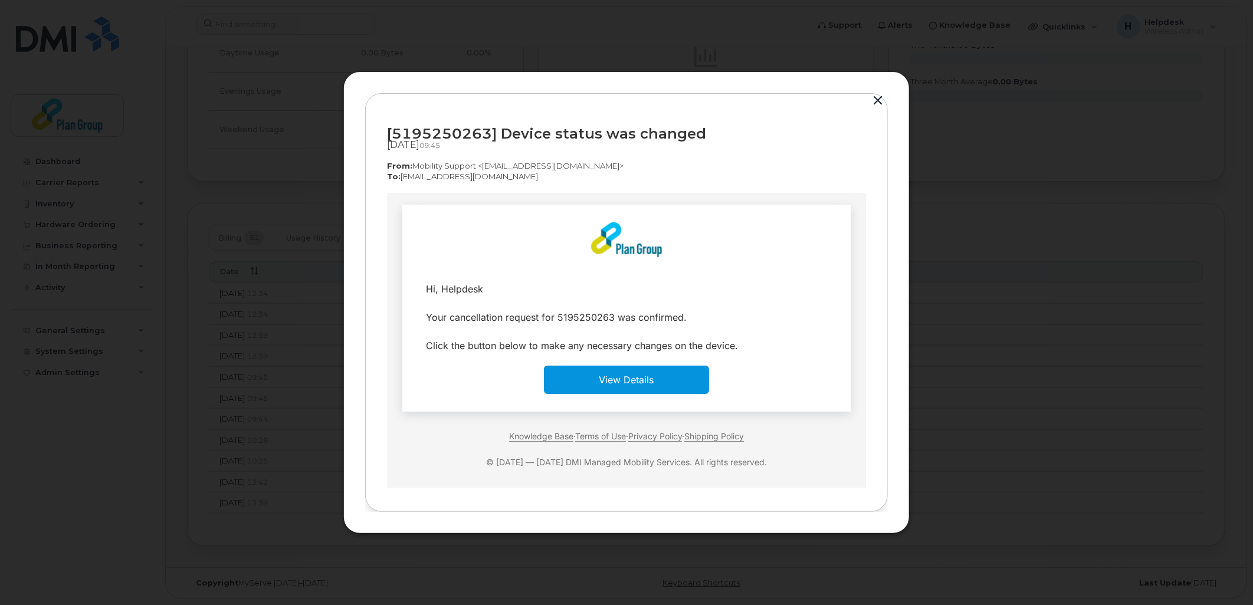
click at [880, 97] on button "button" at bounding box center [878, 101] width 18 height 17
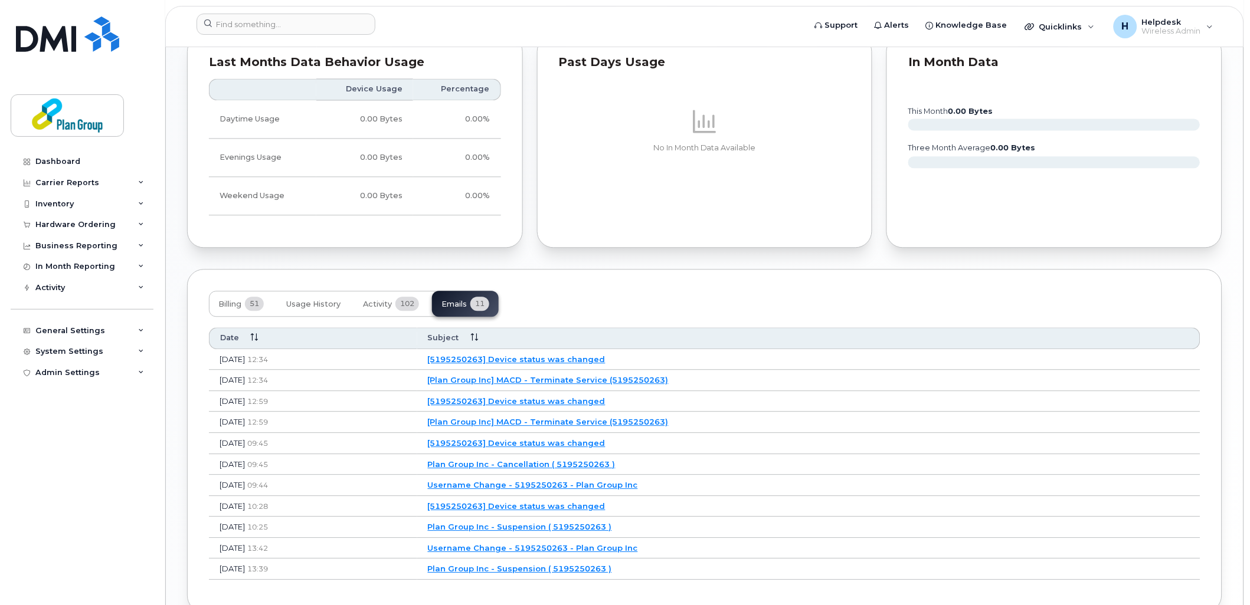
scroll to position [726, 0]
click at [245, 298] on button "Billing 51" at bounding box center [241, 302] width 64 height 26
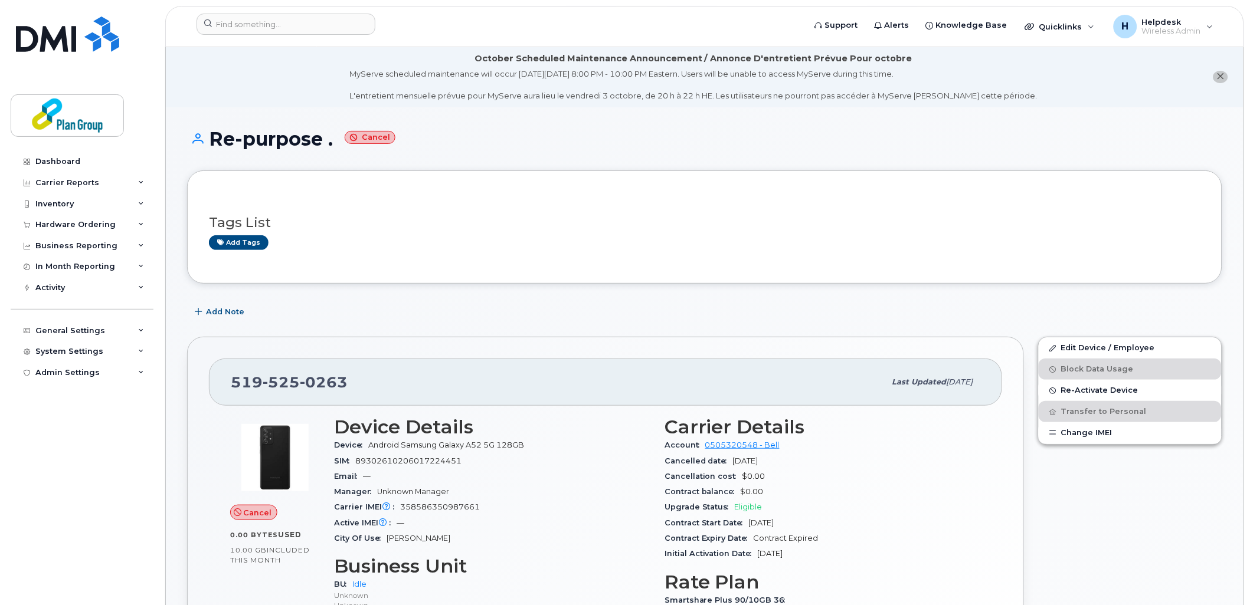
scroll to position [0, 0]
click at [60, 163] on div "Dashboard" at bounding box center [57, 161] width 45 height 9
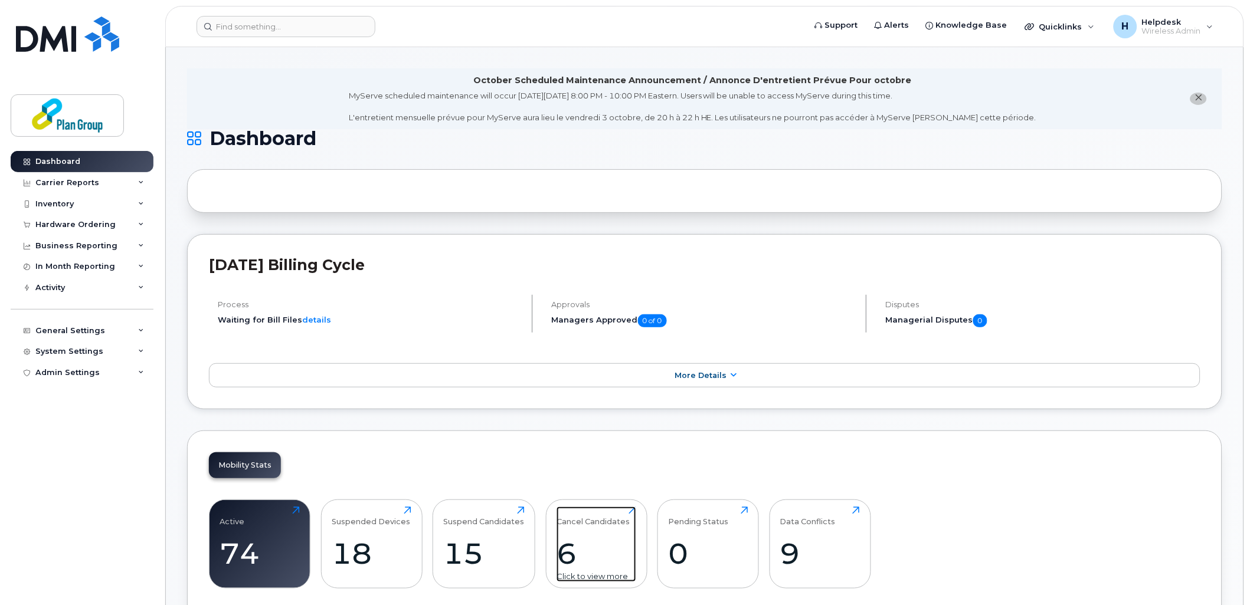
click at [592, 529] on div "Cancel Candidates 6 Click to view more" at bounding box center [596, 545] width 80 height 76
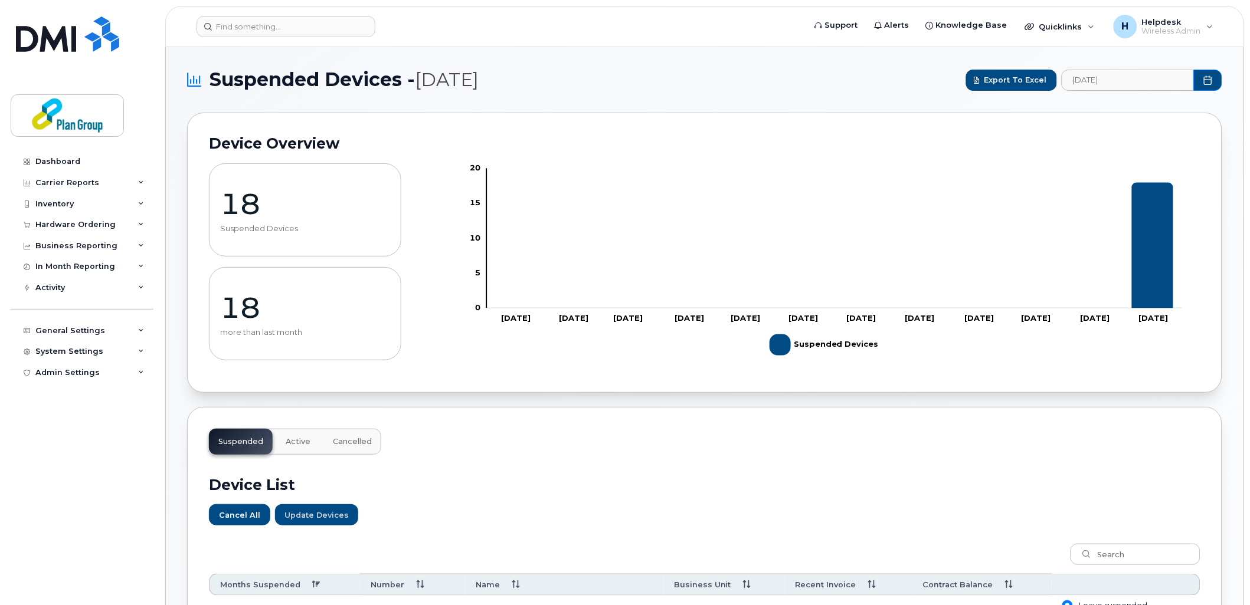
click at [347, 450] on button "Cancelled" at bounding box center [352, 442] width 58 height 26
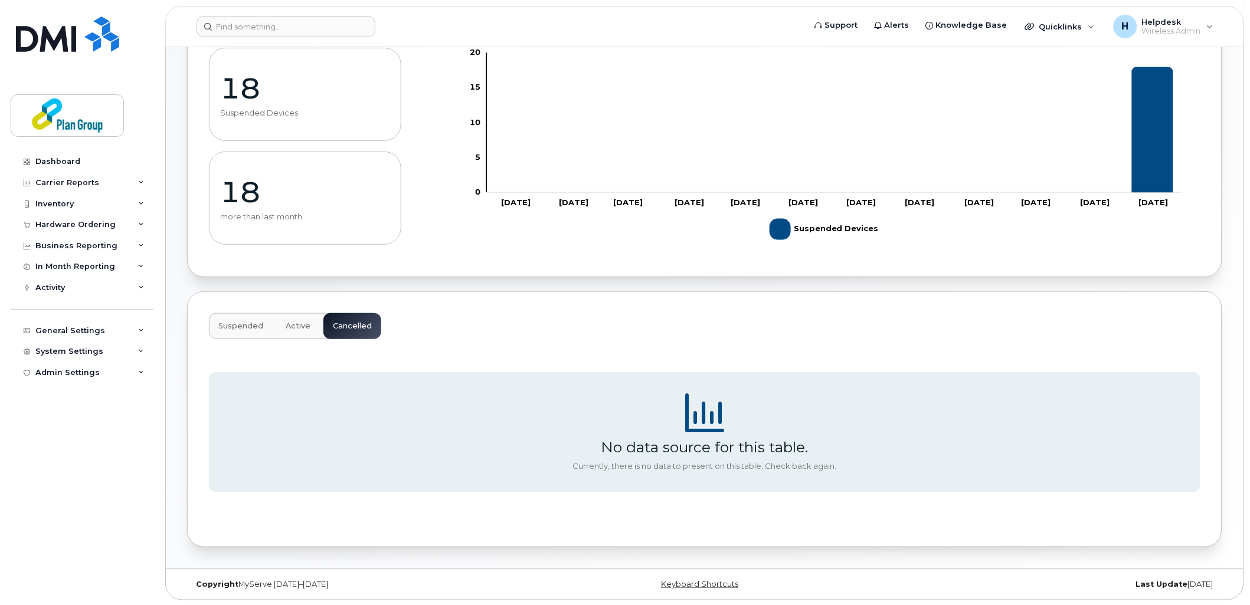
scroll to position [116, 0]
click at [216, 321] on button "Suspended" at bounding box center [241, 326] width 64 height 26
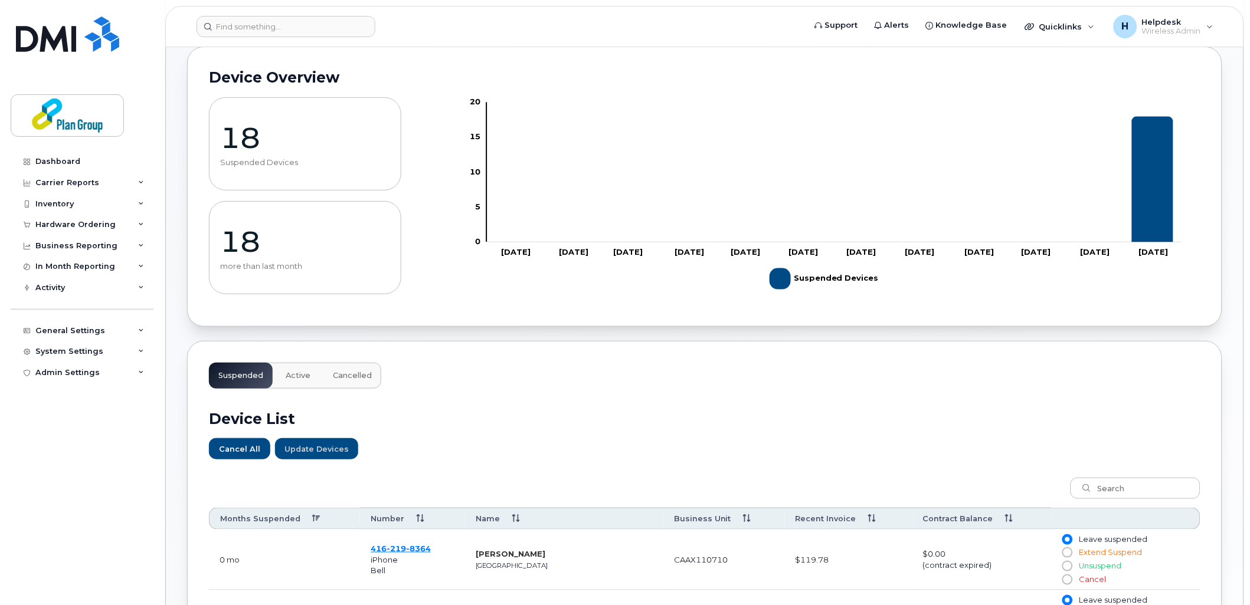
scroll to position [0, 0]
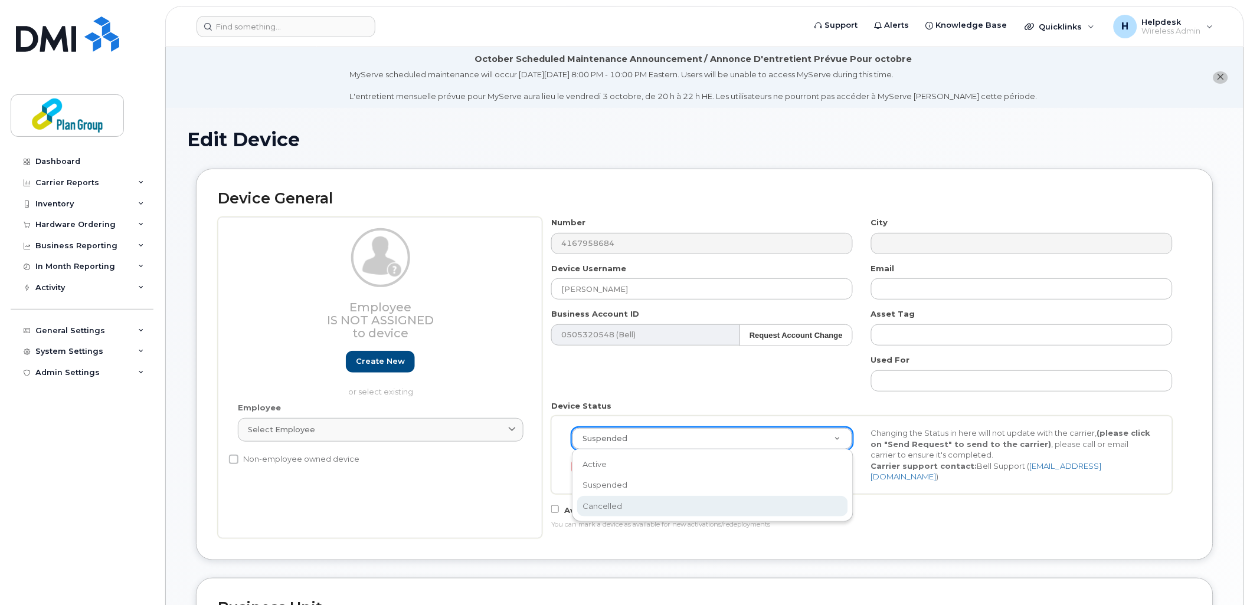
select select "cancelled"
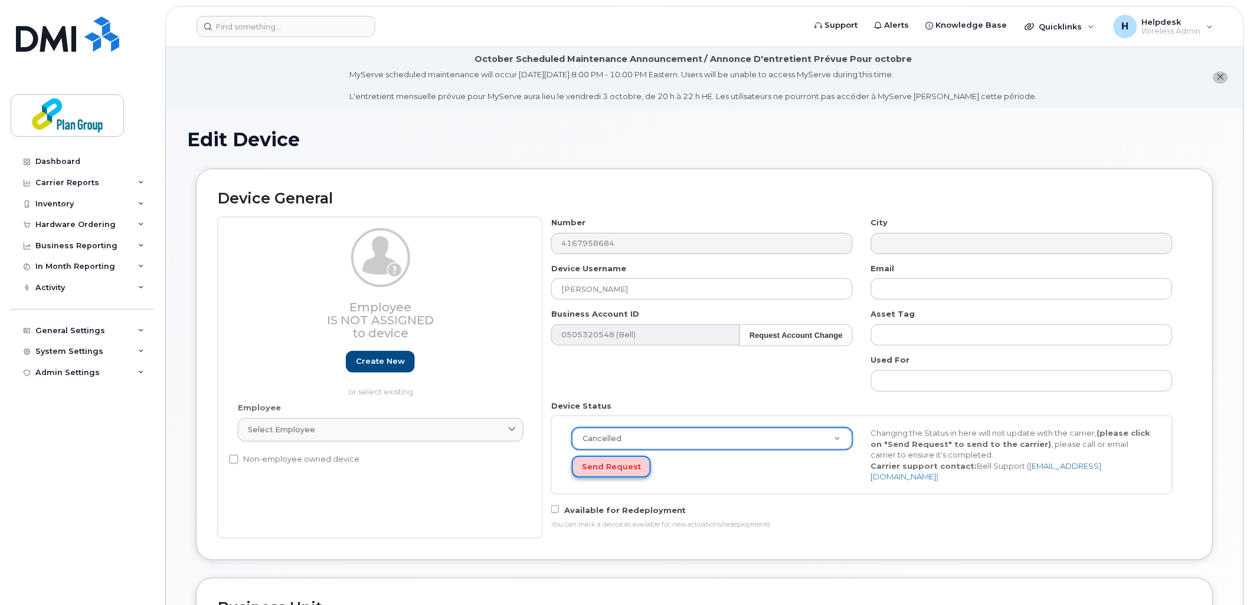
click at [602, 464] on button "Send Request" at bounding box center [611, 467] width 79 height 22
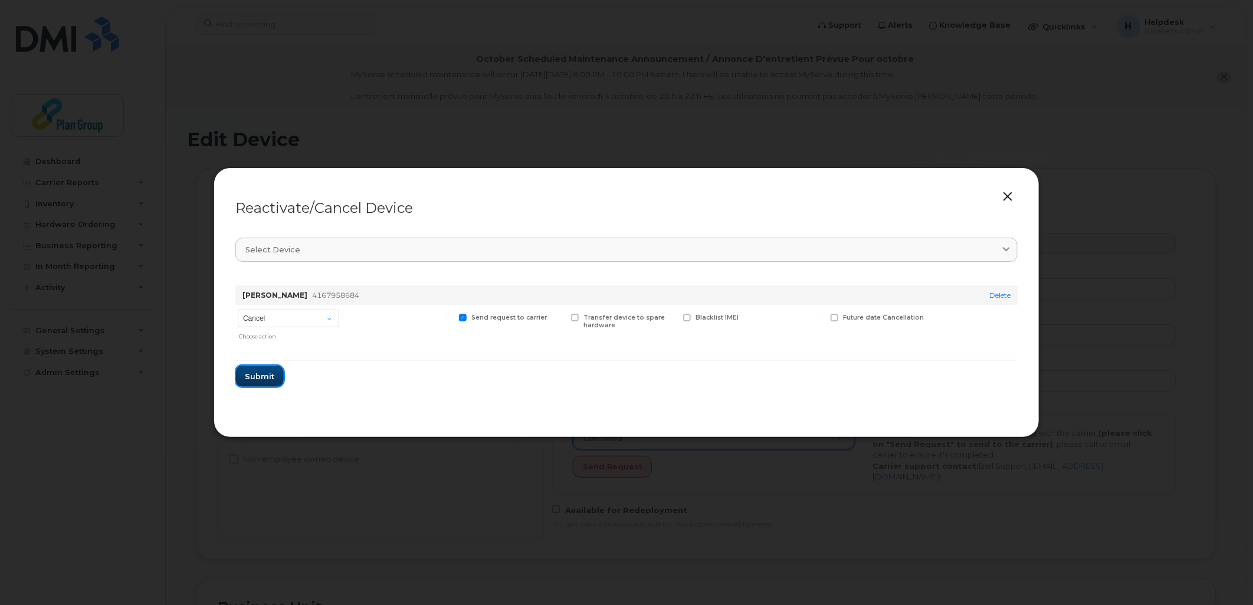
click at [267, 385] on button "Submit" at bounding box center [259, 376] width 48 height 21
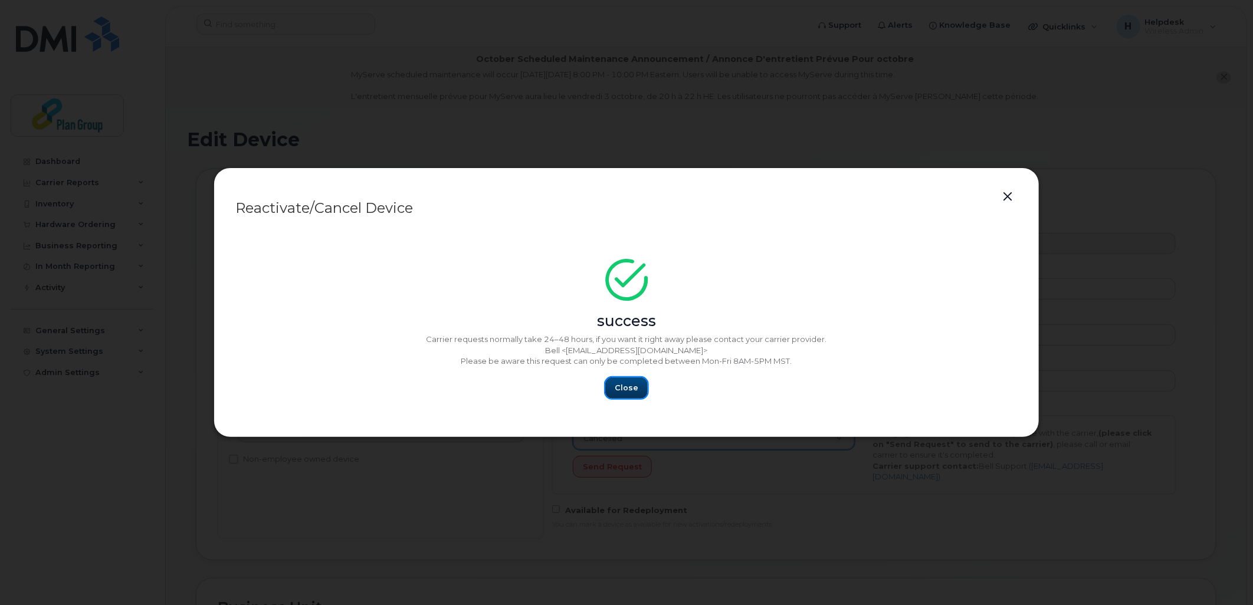
click at [630, 385] on span "Close" at bounding box center [627, 387] width 24 height 11
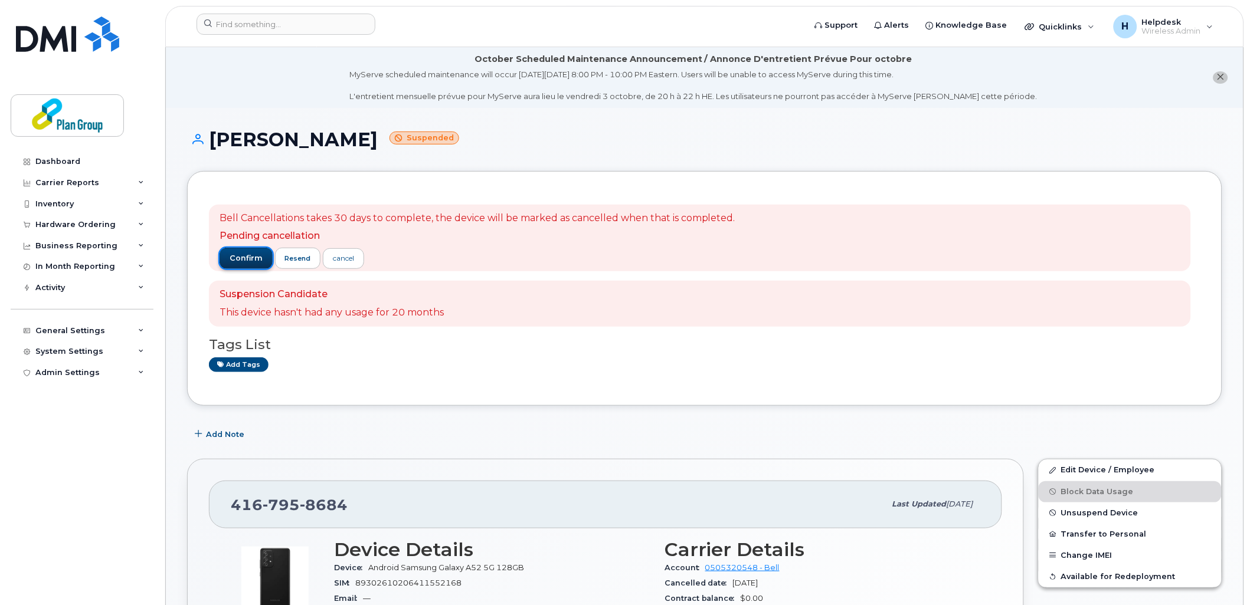
click at [251, 260] on span "confirm" at bounding box center [246, 258] width 33 height 11
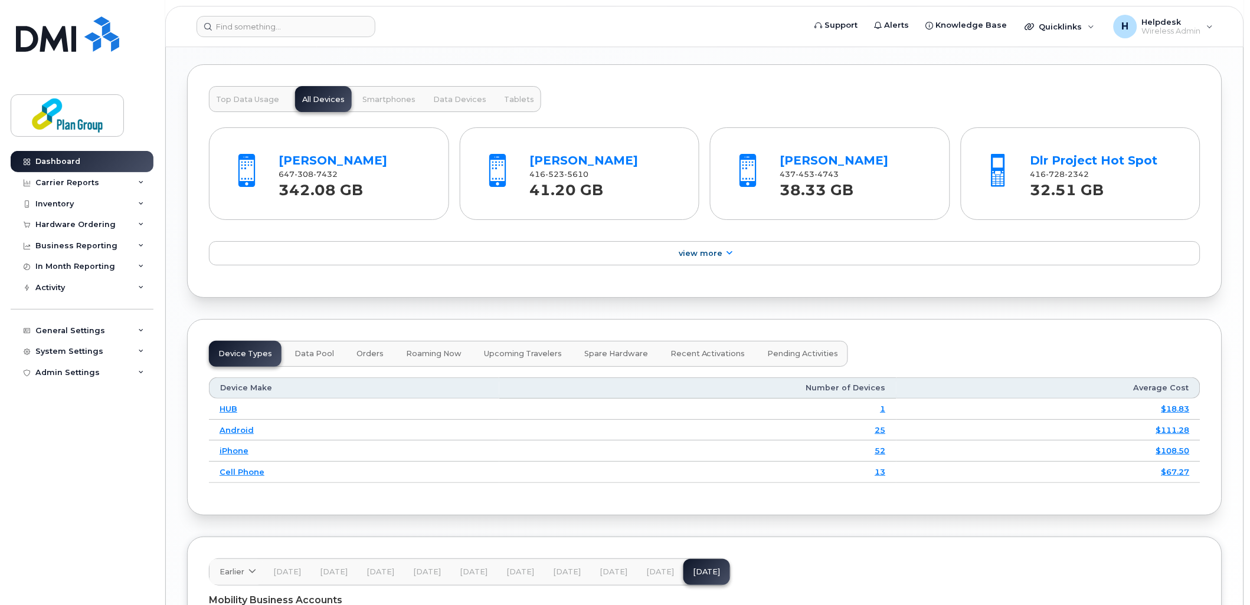
scroll to position [1454, 0]
